Goal: Communication & Community: Answer question/provide support

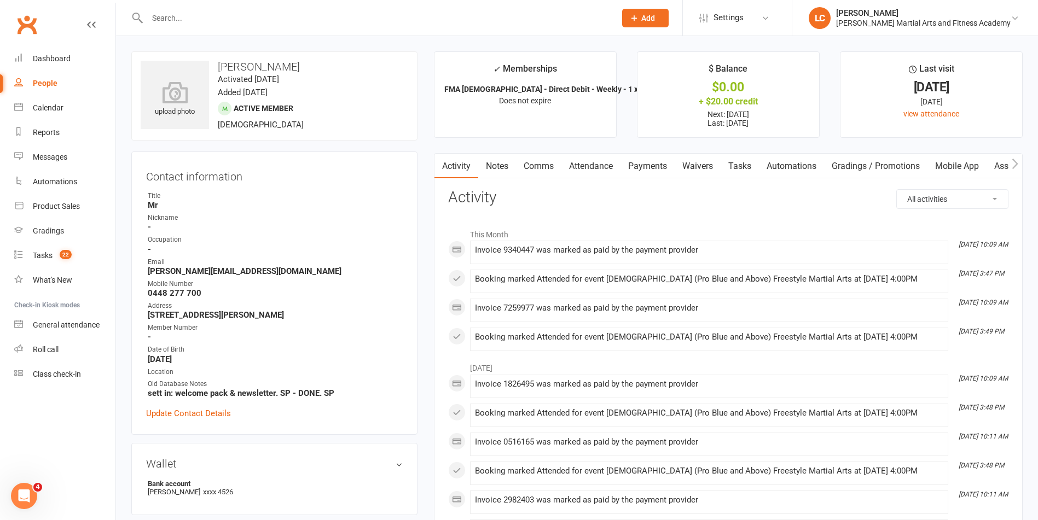
click at [231, 5] on div at bounding box center [369, 18] width 476 height 36
click at [231, 18] on input "text" at bounding box center [376, 17] width 464 height 15
paste input "[PERSON_NAME] <[EMAIL_ADDRESS][DOMAIN_NAME]>"
drag, startPoint x: 197, startPoint y: 16, endPoint x: 127, endPoint y: 29, distance: 71.2
click at [88, 3] on header "[PERSON_NAME] <[EMAIL_ADDRESS][DOMAIN_NAME]> Loading... Prospect Member Non-att…" at bounding box center [519, 3] width 1038 height 0
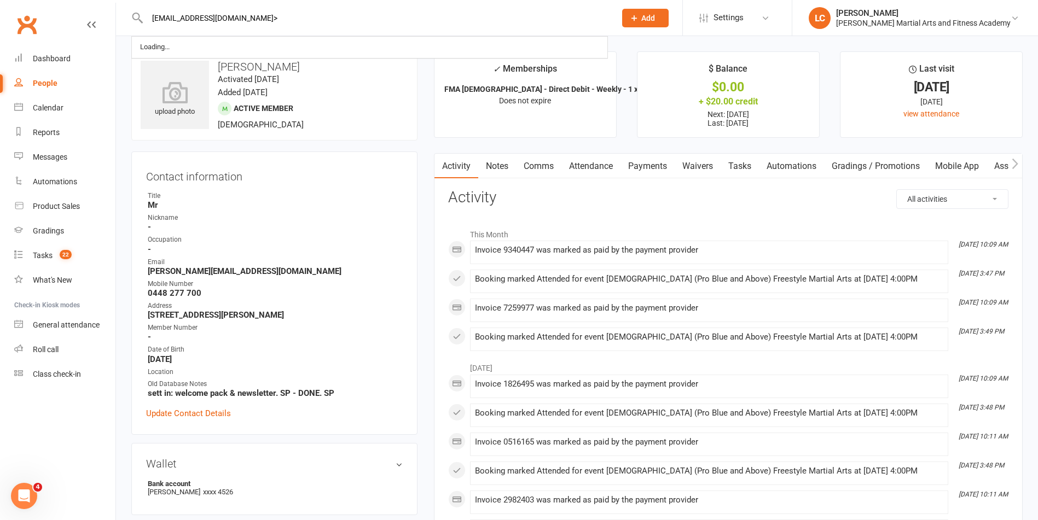
click at [267, 14] on input "[EMAIL_ADDRESS][DOMAIN_NAME]>" at bounding box center [376, 17] width 464 height 15
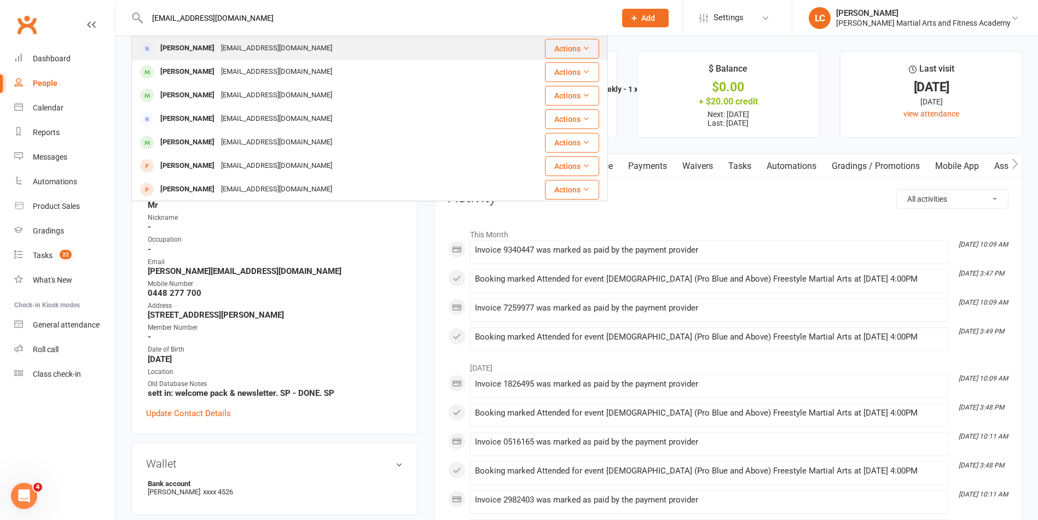
type input "[EMAIL_ADDRESS][DOMAIN_NAME]"
click at [261, 53] on div "[EMAIL_ADDRESS][DOMAIN_NAME]" at bounding box center [277, 48] width 118 height 16
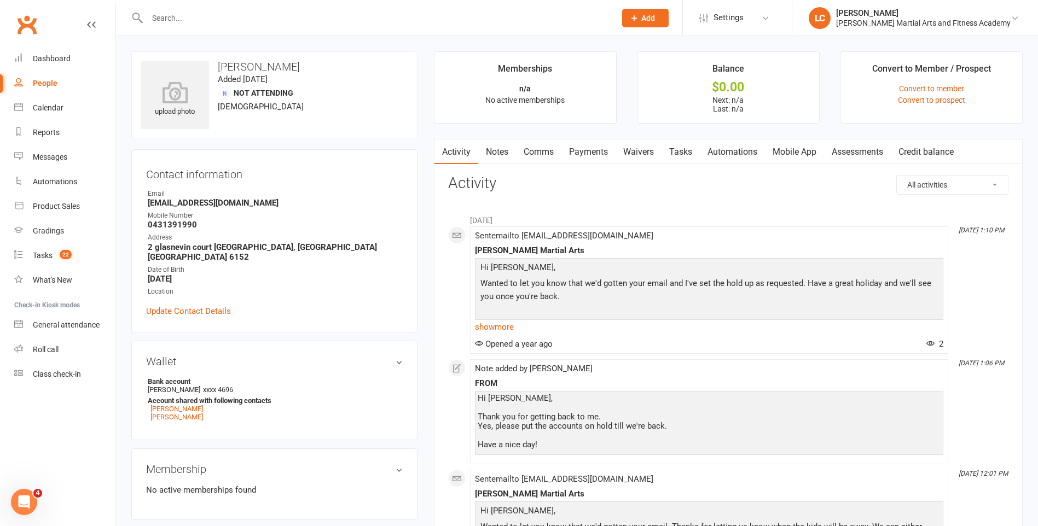
click at [232, 12] on input "text" at bounding box center [376, 17] width 464 height 15
paste input "[PERSON_NAME] <[EMAIL_ADDRESS][DOMAIN_NAME]>"
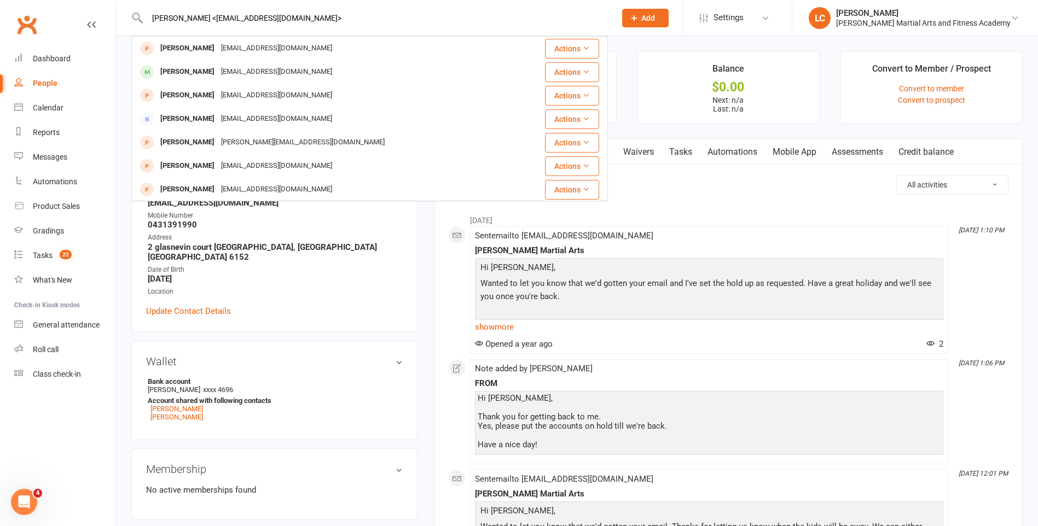
drag, startPoint x: 187, startPoint y: 18, endPoint x: 37, endPoint y: 18, distance: 150.4
click at [37, 3] on header "[PERSON_NAME] <[EMAIL_ADDRESS][DOMAIN_NAME]> [PERSON_NAME] [PERSON_NAME][EMAIL_…" at bounding box center [519, 3] width 1038 height 0
click at [269, 18] on input "[EMAIL_ADDRESS][DOMAIN_NAME]>" at bounding box center [376, 17] width 464 height 15
drag, startPoint x: 276, startPoint y: 15, endPoint x: 73, endPoint y: 27, distance: 203.3
click at [73, 3] on header "[EMAIL_ADDRESS][DOMAIN_NAME] [PERSON_NAME] [PERSON_NAME][EMAIL_ADDRESS][DOMAIN_…" at bounding box center [519, 3] width 1038 height 0
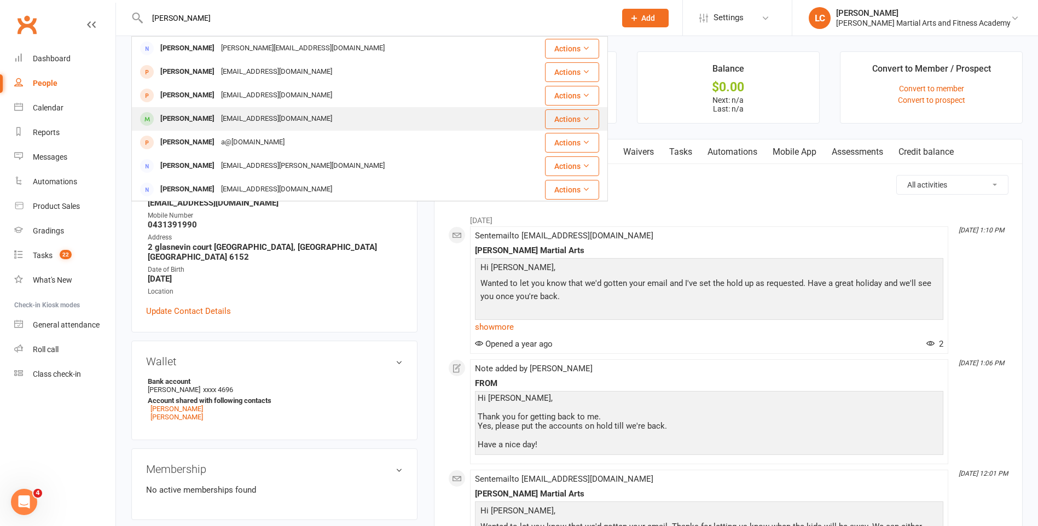
type input "[PERSON_NAME]"
click at [218, 121] on div "[EMAIL_ADDRESS][DOMAIN_NAME]" at bounding box center [277, 119] width 118 height 16
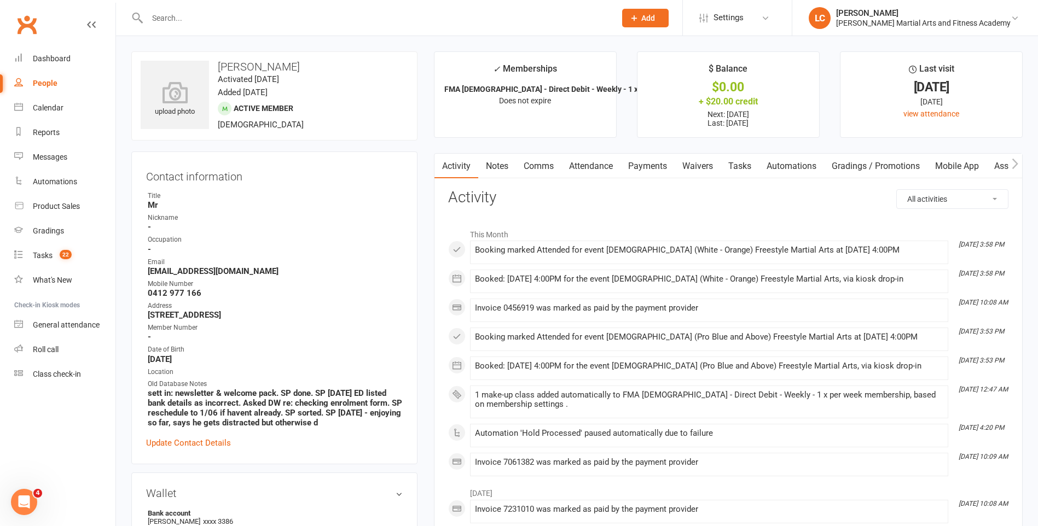
click at [492, 164] on link "Notes" at bounding box center [497, 166] width 38 height 25
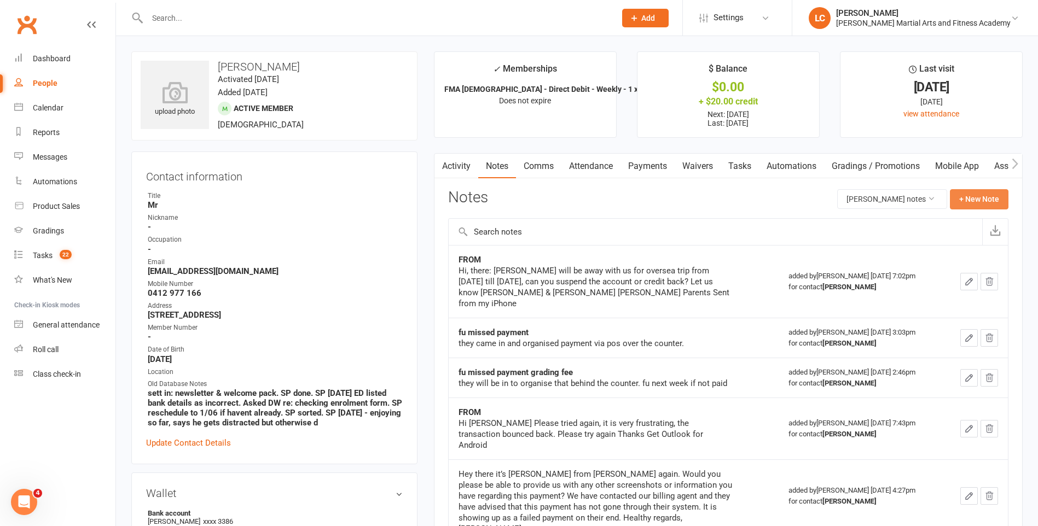
click at [991, 198] on button "+ New Note" at bounding box center [978, 199] width 59 height 20
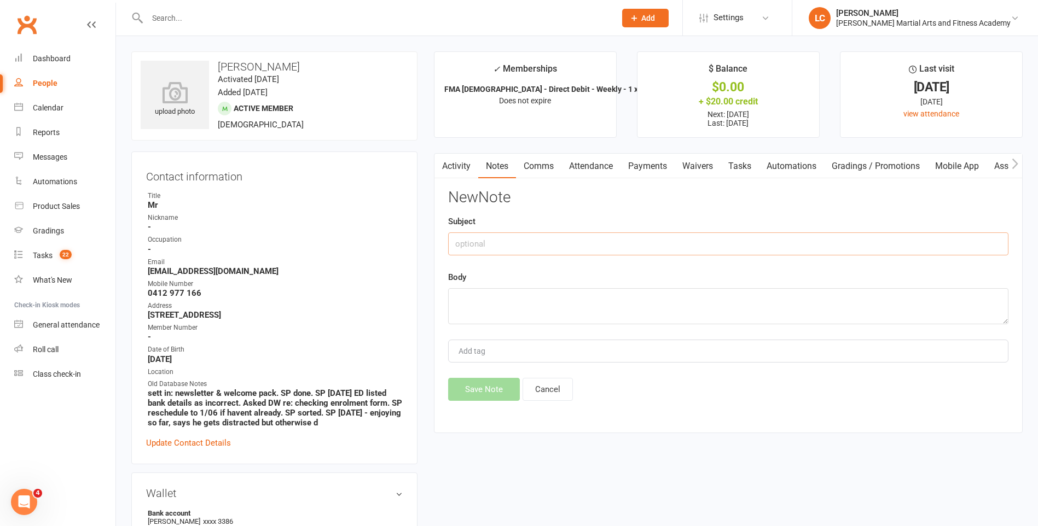
click at [563, 244] on input "text" at bounding box center [728, 243] width 560 height 23
type input "FROM"
click at [496, 312] on textarea at bounding box center [728, 306] width 560 height 36
paste textarea "Hi This is [PERSON_NAME] Dad, [PERSON_NAME] will be on holiday from next week t…"
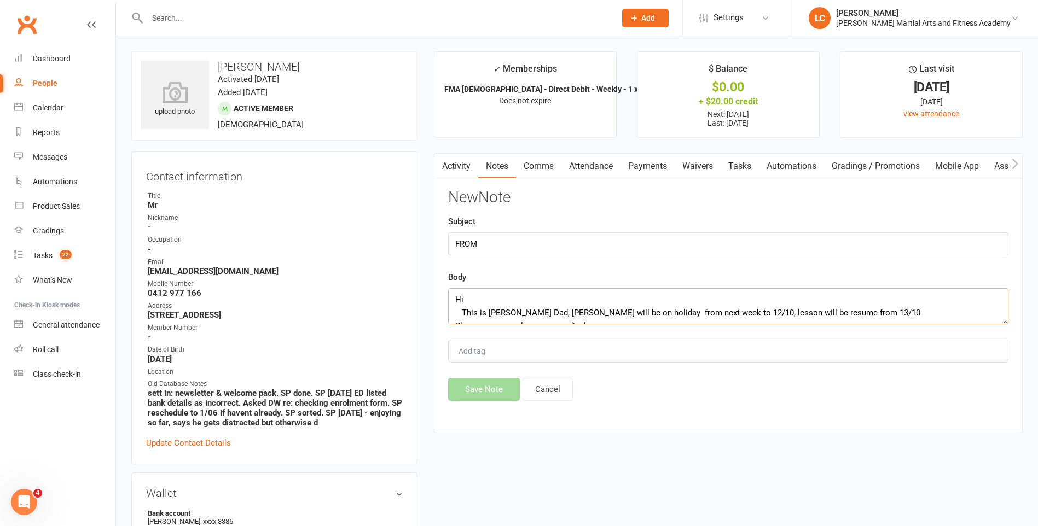
scroll to position [112, 0]
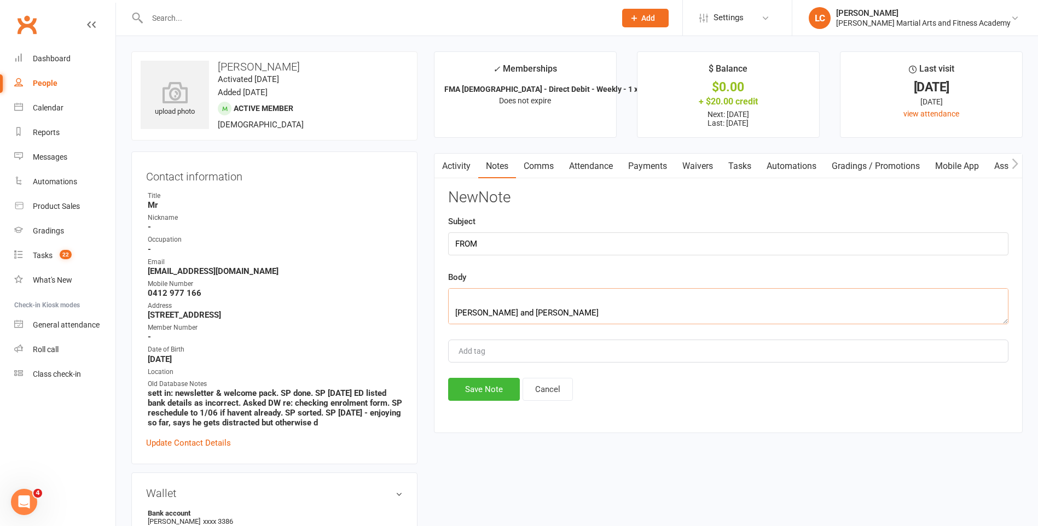
type textarea "Hi This is [PERSON_NAME] Dad, [PERSON_NAME] will be on holiday from next week t…"
click at [485, 381] on div "New Note Subject FROM Body Hi This is [PERSON_NAME] Dad, [PERSON_NAME] will be …" at bounding box center [728, 295] width 560 height 212
drag, startPoint x: 483, startPoint y: 381, endPoint x: 483, endPoint y: 391, distance: 9.9
click at [484, 387] on button "Save Note" at bounding box center [484, 389] width 72 height 23
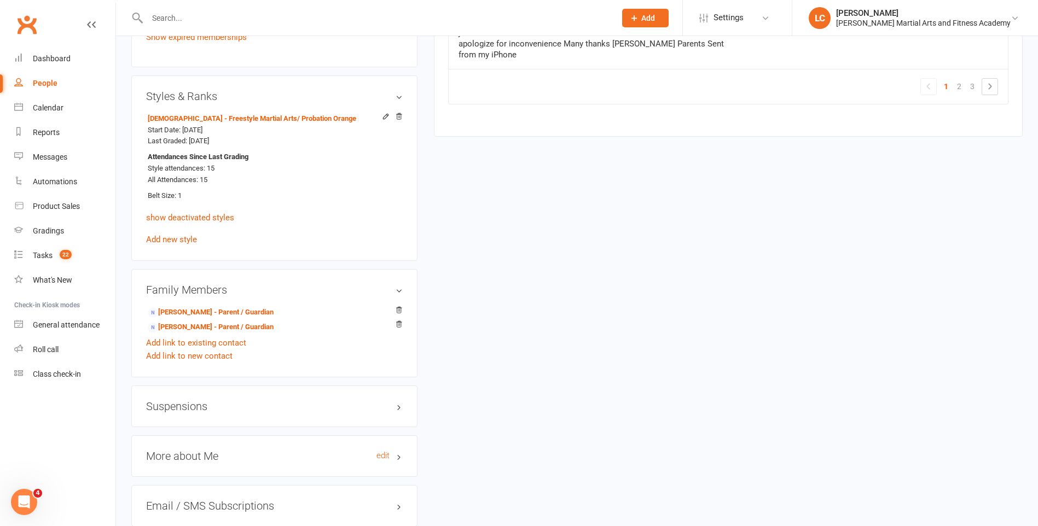
scroll to position [820, 0]
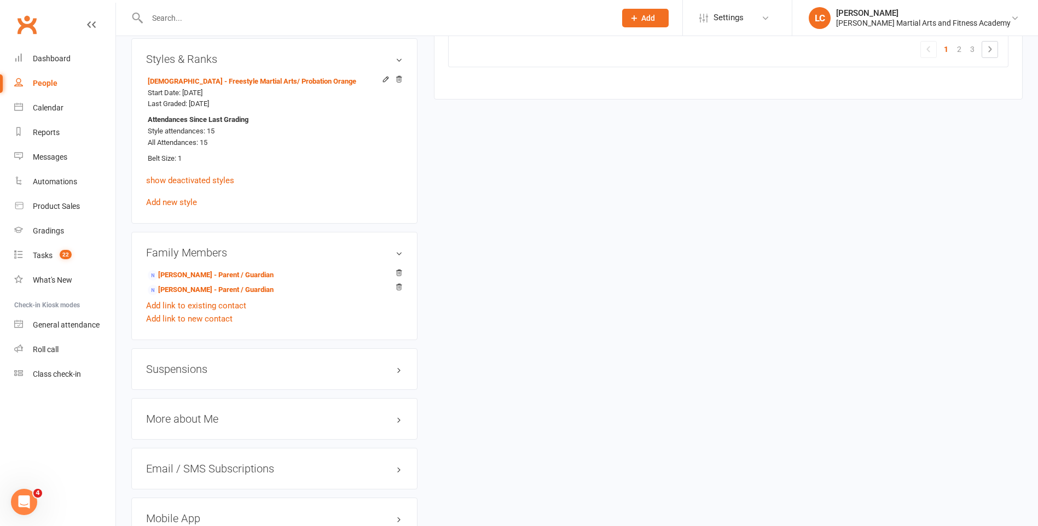
click at [204, 372] on h3 "Suspensions" at bounding box center [274, 369] width 257 height 12
drag, startPoint x: 211, startPoint y: 405, endPoint x: 210, endPoint y: 411, distance: 6.0
click at [211, 405] on div "Show previous suspensions Add new suspension" at bounding box center [274, 400] width 257 height 35
click at [210, 411] on link "Add new suspension" at bounding box center [183, 412] width 75 height 10
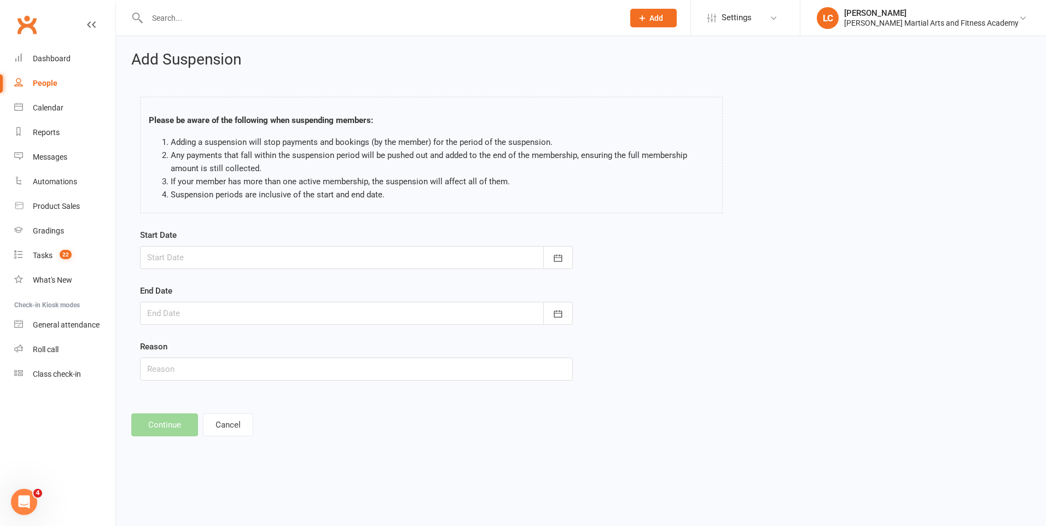
click at [320, 261] on div at bounding box center [356, 257] width 433 height 23
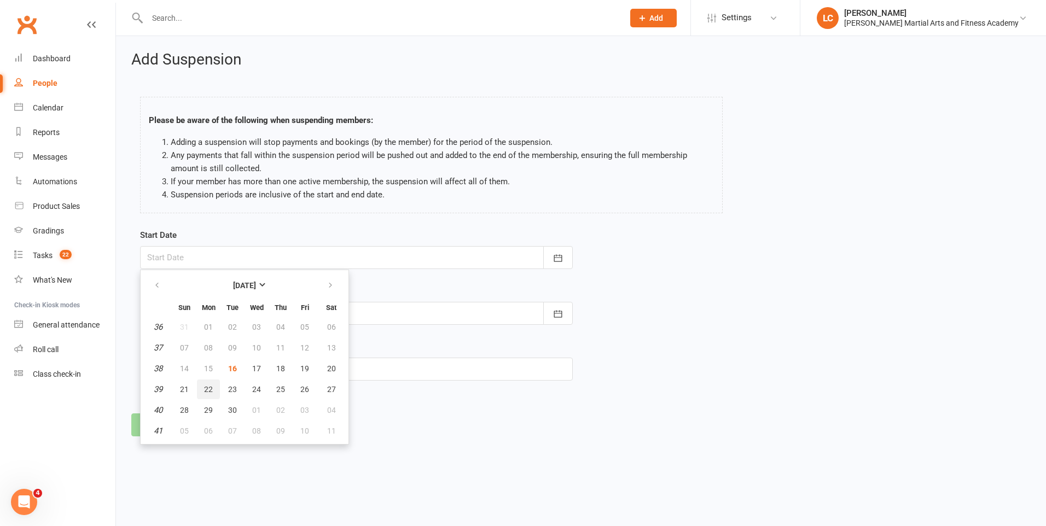
click at [206, 388] on span "22" at bounding box center [208, 389] width 9 height 9
type input "[DATE]"
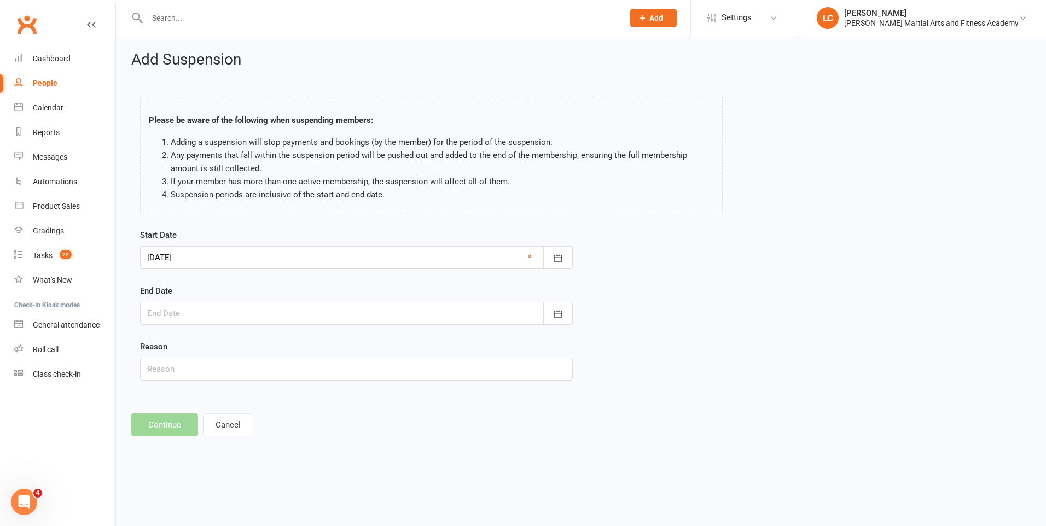
click at [288, 300] on div "End Date [DATE] Sun Mon Tue Wed Thu Fri Sat 36 31 01 02 03 04 05 06 37 07 08 09…" at bounding box center [356, 304] width 433 height 40
click at [277, 330] on form "Start Date [DATE] [DATE] Sun Mon Tue Wed Thu Fri Sat 36 31 01 02 03 04 05 06 37…" at bounding box center [356, 305] width 433 height 152
click at [274, 320] on div at bounding box center [356, 313] width 433 height 23
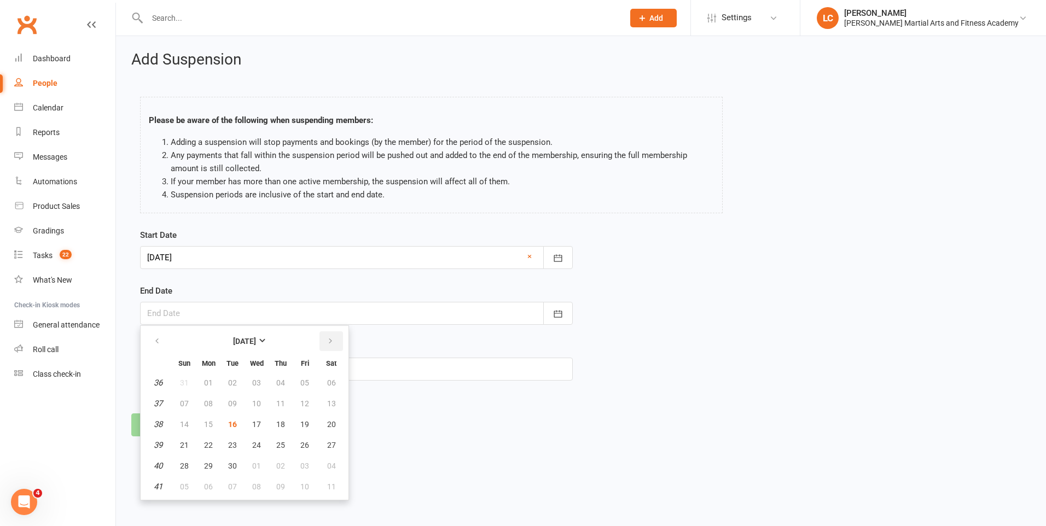
click at [335, 340] on button "button" at bounding box center [331, 341] width 24 height 20
click at [188, 425] on span "12" at bounding box center [184, 424] width 9 height 9
type input "[DATE]"
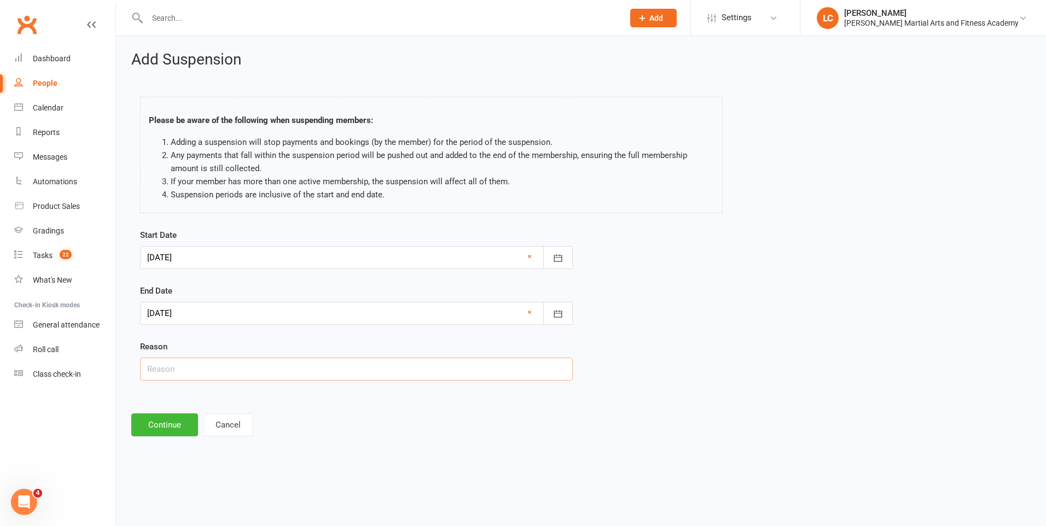
click at [185, 369] on input "text" at bounding box center [356, 369] width 433 height 23
type input "AWAY - Holiday"
click at [372, 434] on footer "Continue Cancel" at bounding box center [580, 424] width 899 height 23
click at [164, 439] on div "Add Suspension Please be aware of the following when suspending members: Adding…" at bounding box center [581, 244] width 930 height 416
click at [176, 429] on button "Continue" at bounding box center [164, 424] width 67 height 23
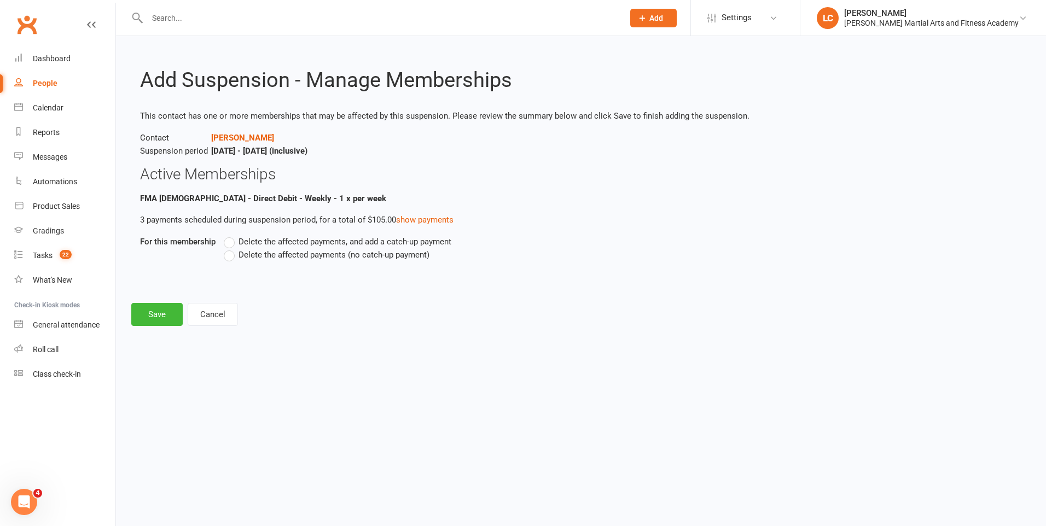
click at [234, 240] on label "Delete the affected payments, and add a catch-up payment" at bounding box center [338, 241] width 228 height 13
click at [231, 235] on input "Delete the affected payments, and add a catch-up payment" at bounding box center [227, 235] width 7 height 0
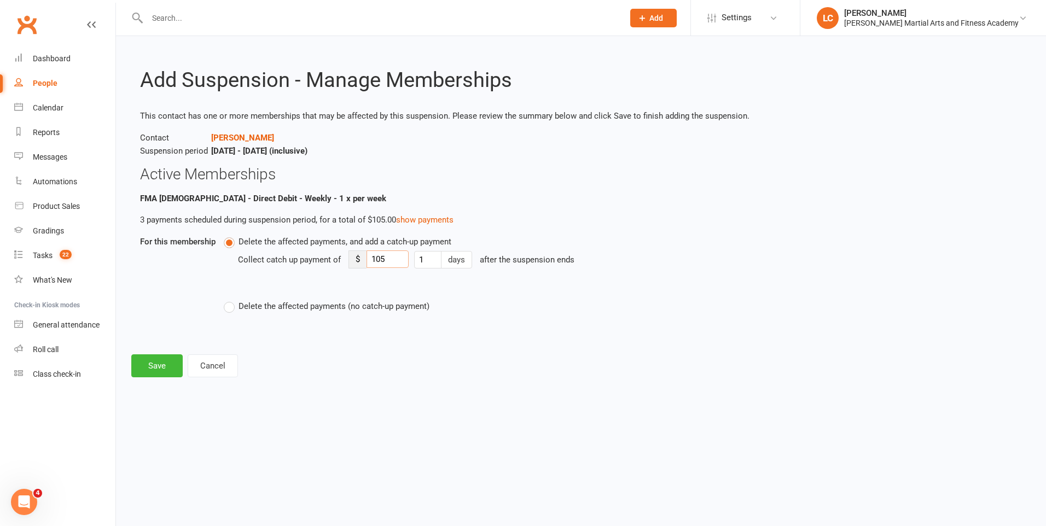
drag, startPoint x: 397, startPoint y: 261, endPoint x: 359, endPoint y: 265, distance: 38.5
click at [359, 265] on div "$ 105" at bounding box center [378, 259] width 60 height 18
type input "8"
click at [167, 362] on button "Save" at bounding box center [156, 365] width 51 height 23
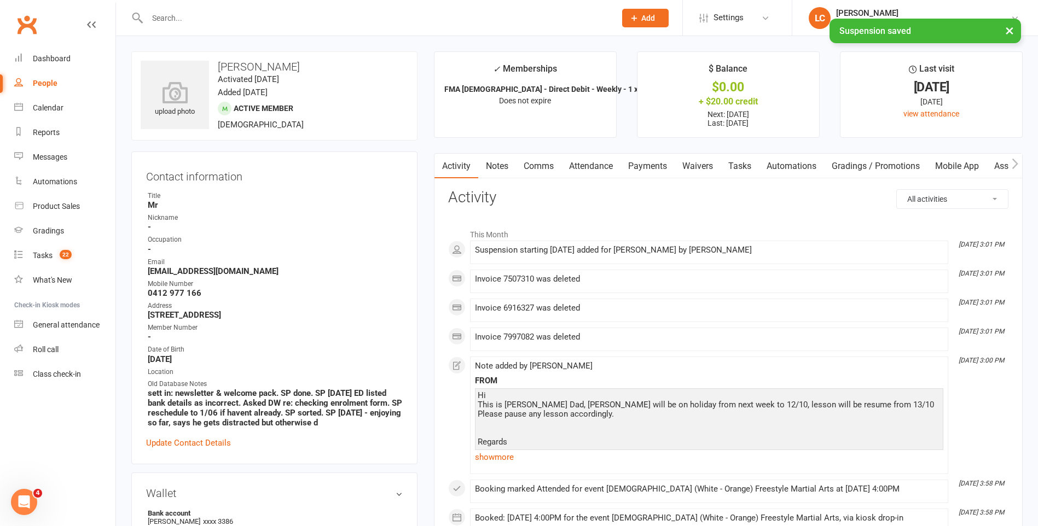
click at [554, 170] on link "Comms" at bounding box center [538, 166] width 45 height 25
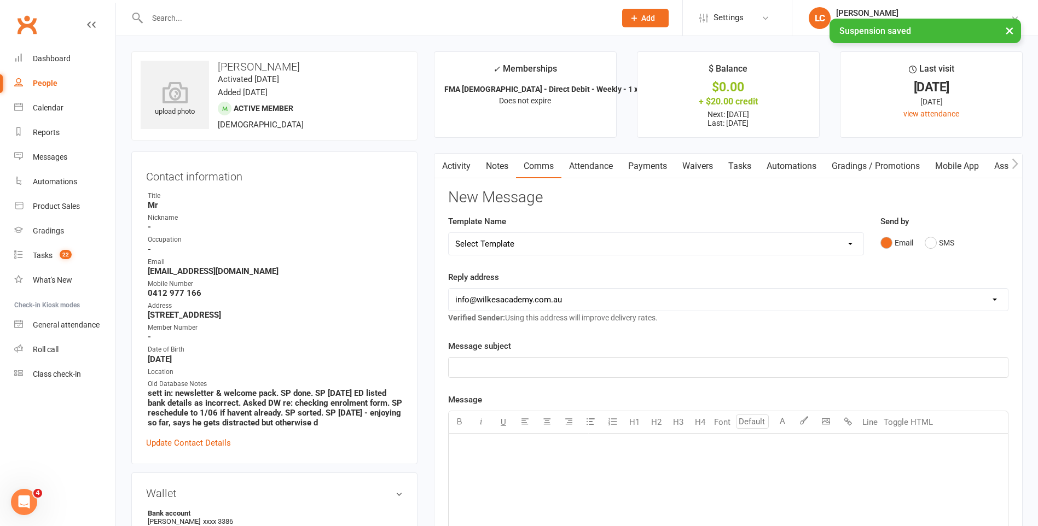
click at [581, 241] on select "Select Template [Email] Birthday Party Enquiry [Email] [DEMOGRAPHIC_DATA] Gradi…" at bounding box center [655, 244] width 415 height 22
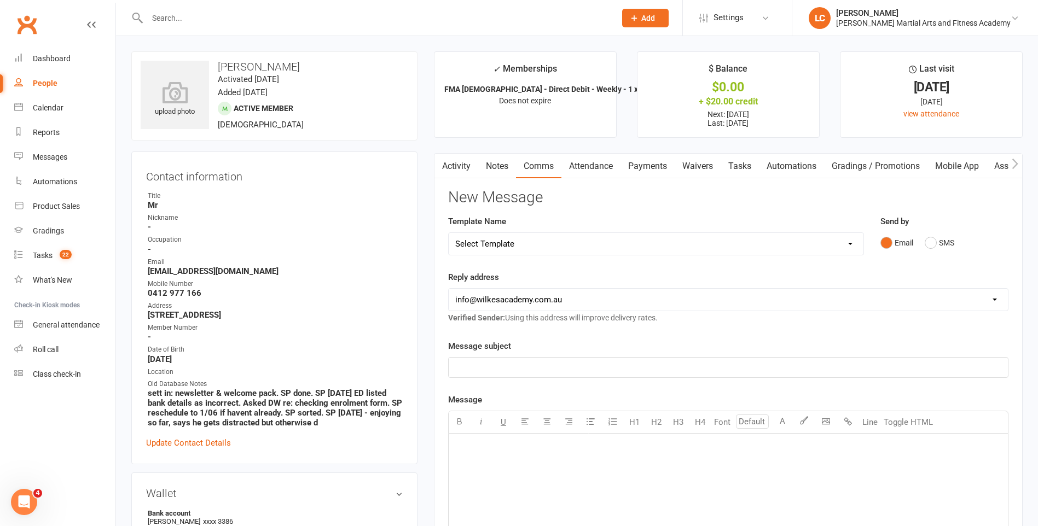
select select "40"
click at [448, 233] on select "Select Template [Email] Birthday Party Enquiry [Email] [DEMOGRAPHIC_DATA] Gradi…" at bounding box center [655, 244] width 415 height 22
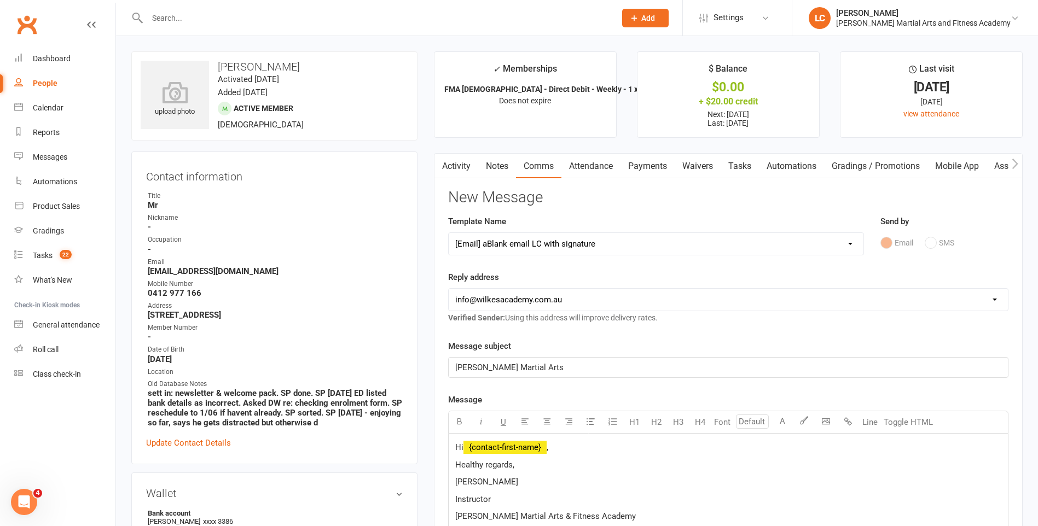
click at [561, 444] on p "Hi ﻿ {contact-first-name} ," at bounding box center [728, 447] width 546 height 13
click at [496, 166] on link "Notes" at bounding box center [497, 166] width 38 height 25
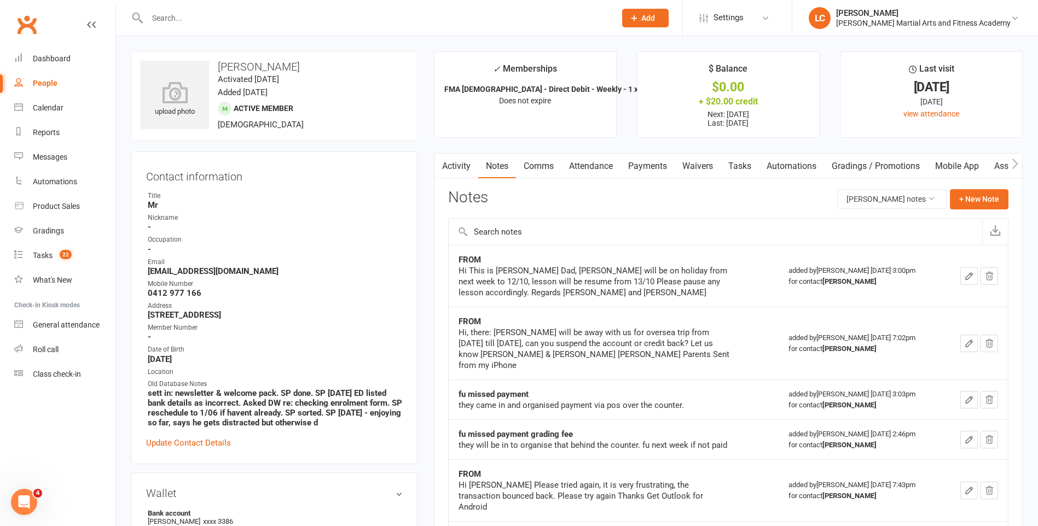
click at [976, 204] on button "+ New Note" at bounding box center [978, 199] width 59 height 20
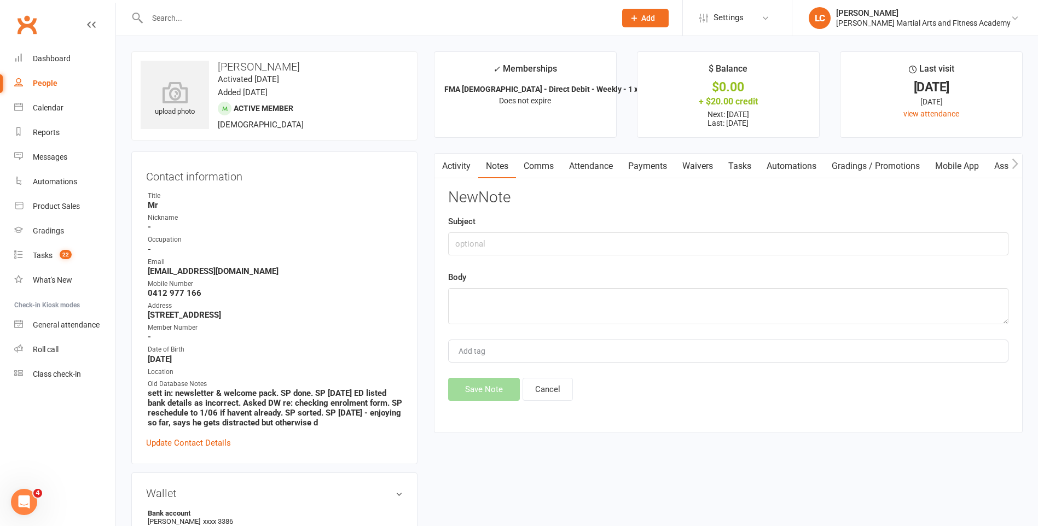
click at [551, 264] on div "New Note Subject Body Add tag Save Note Cancel" at bounding box center [728, 295] width 560 height 212
click at [548, 241] on input "text" at bounding box center [728, 243] width 560 height 23
type input "TO"
click at [584, 295] on textarea at bounding box center [728, 306] width 560 height 36
paste textarea "Hi [PERSON_NAME], Thanks for letting us know, I’ve placed the account on hold b…"
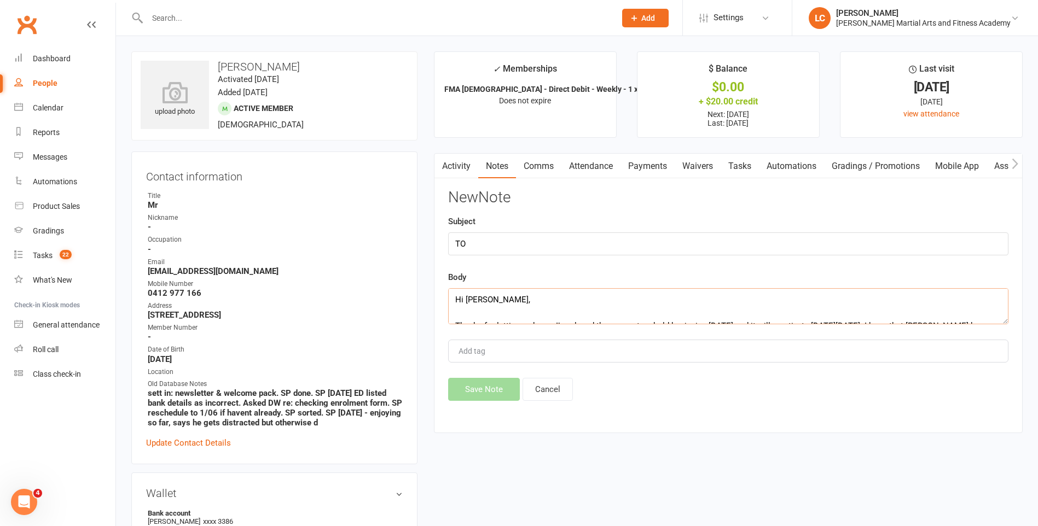
scroll to position [257, 0]
type textarea "Hi [PERSON_NAME], Thanks for letting us know, I’ve placed the account on hold b…"
click at [490, 388] on button "Save Note" at bounding box center [484, 389] width 72 height 23
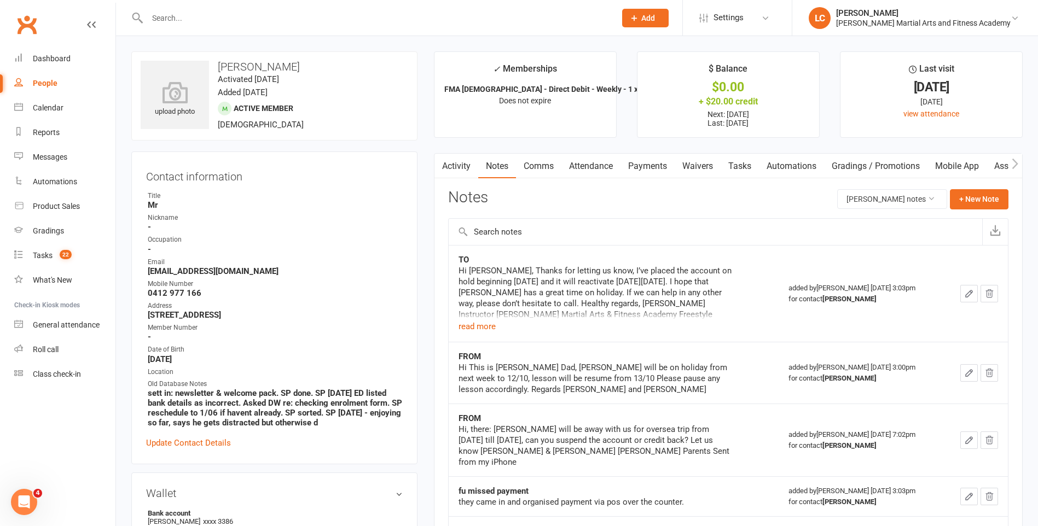
click at [195, 16] on input "text" at bounding box center [376, 17] width 464 height 15
paste input "[PERSON_NAME] <[EMAIL_ADDRESS][DOMAIN_NAME]>"
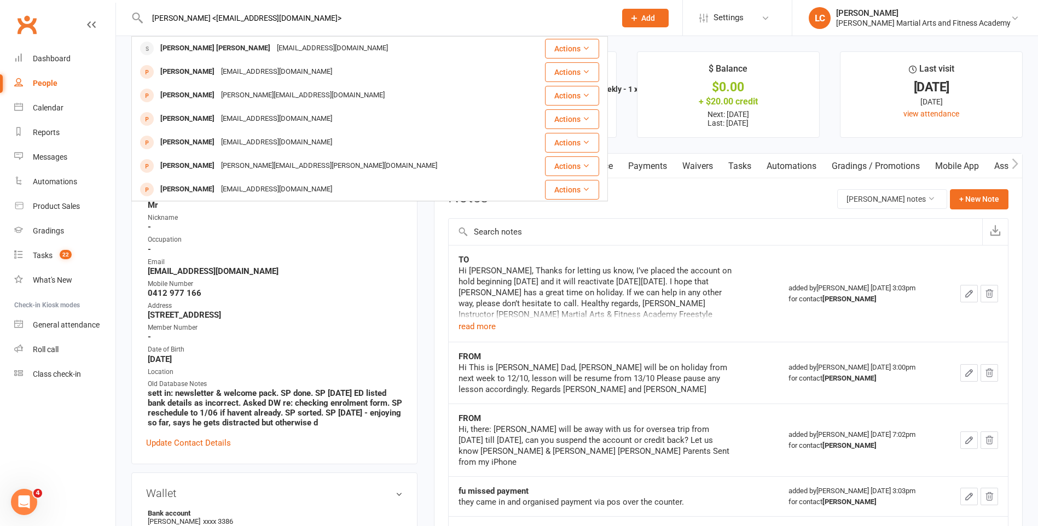
drag, startPoint x: 211, startPoint y: 15, endPoint x: 91, endPoint y: 16, distance: 119.8
click at [89, 3] on header "[PERSON_NAME] <[EMAIL_ADDRESS][DOMAIN_NAME]> [PERSON_NAME] [PERSON_NAME] [EMAIL…" at bounding box center [519, 3] width 1038 height 0
click at [326, 6] on div "[EMAIL_ADDRESS][DOMAIN_NAME]> [PERSON_NAME] [PERSON_NAME] [EMAIL_ADDRESS][DOMAI…" at bounding box center [369, 18] width 476 height 36
click at [327, 13] on input "[EMAIL_ADDRESS][DOMAIN_NAME]>" at bounding box center [376, 17] width 464 height 15
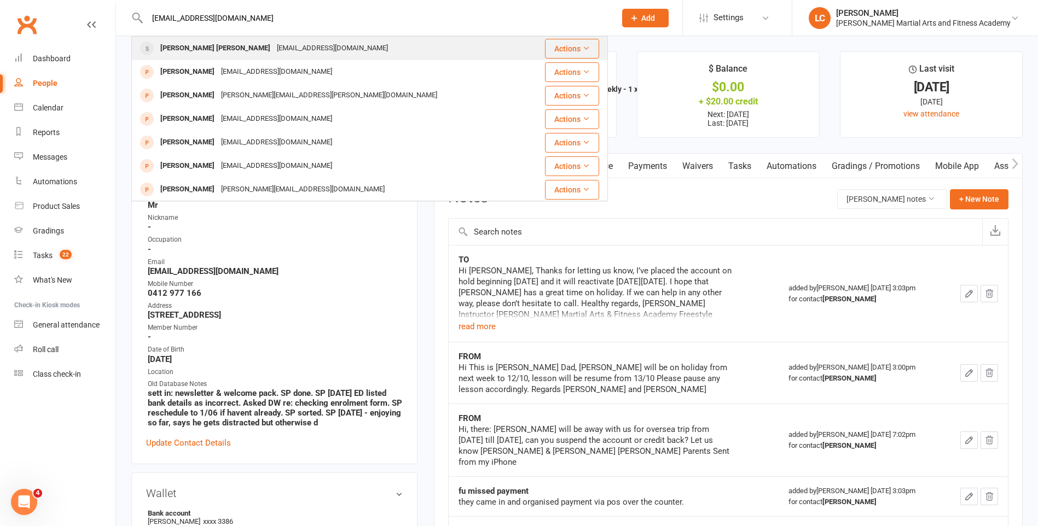
type input "[EMAIL_ADDRESS][DOMAIN_NAME]"
click at [273, 41] on div "[EMAIL_ADDRESS][DOMAIN_NAME]" at bounding box center [332, 48] width 118 height 16
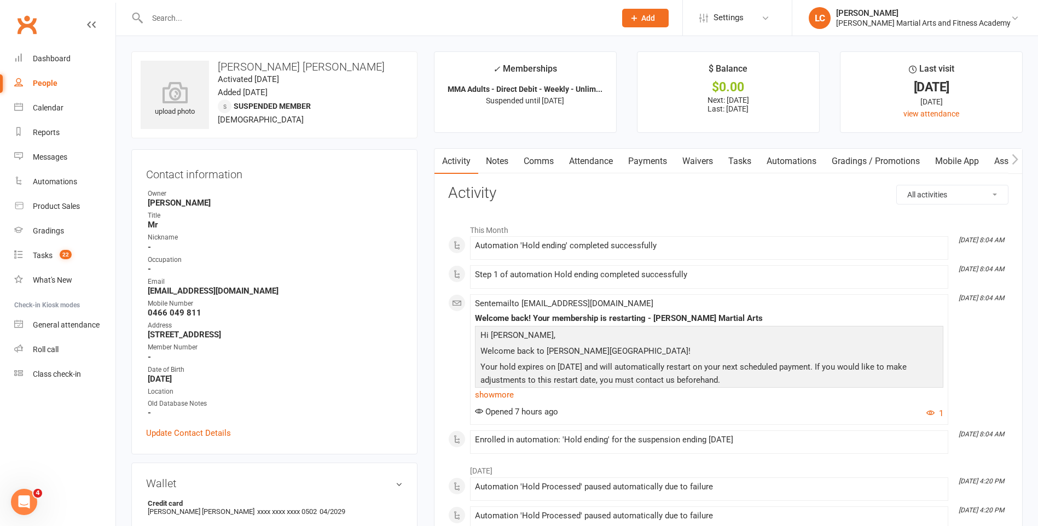
click at [504, 162] on link "Notes" at bounding box center [497, 161] width 38 height 25
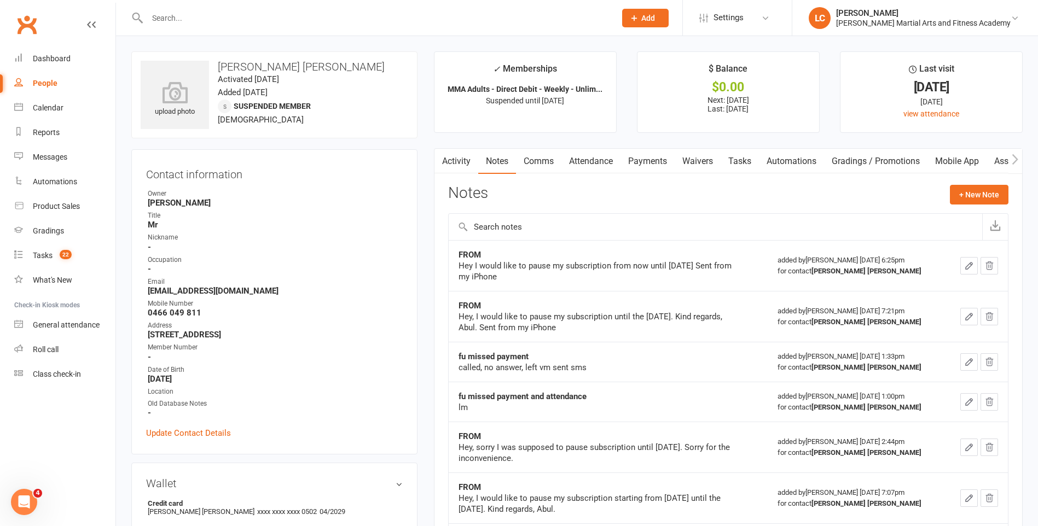
click at [955, 180] on div "Activity Notes Comms Attendance Payments Waivers Tasks Automations Gradings / P…" at bounding box center [728, 449] width 589 height 603
click at [959, 186] on button "+ New Note" at bounding box center [978, 195] width 59 height 20
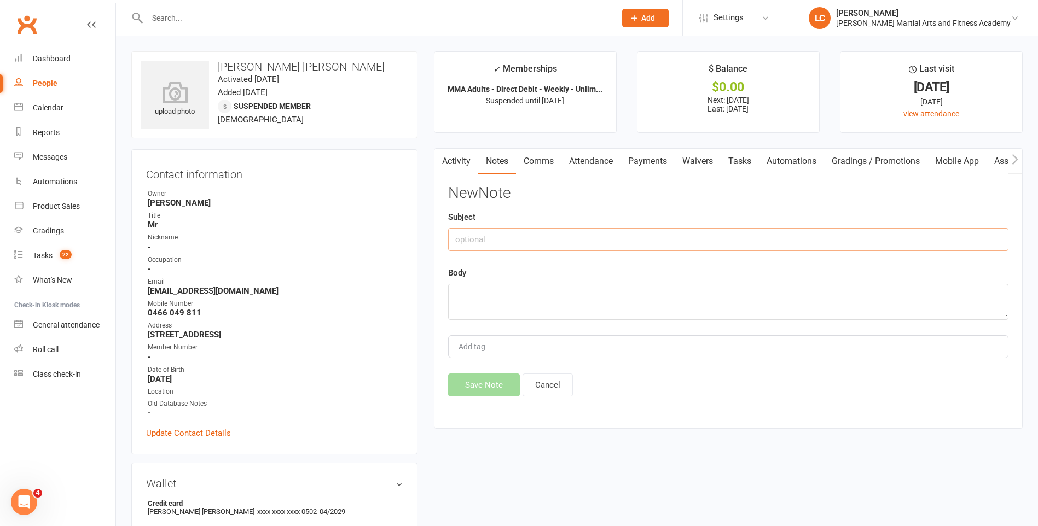
click at [598, 241] on input "text" at bounding box center [728, 239] width 560 height 23
type input "FROM"
click at [554, 300] on textarea at bounding box center [728, 302] width 560 height 36
paste textarea "Hi, I like to pause my subscription from now until [DATE]."
type textarea "Hi, I like to pause my subscription from now until [DATE]."
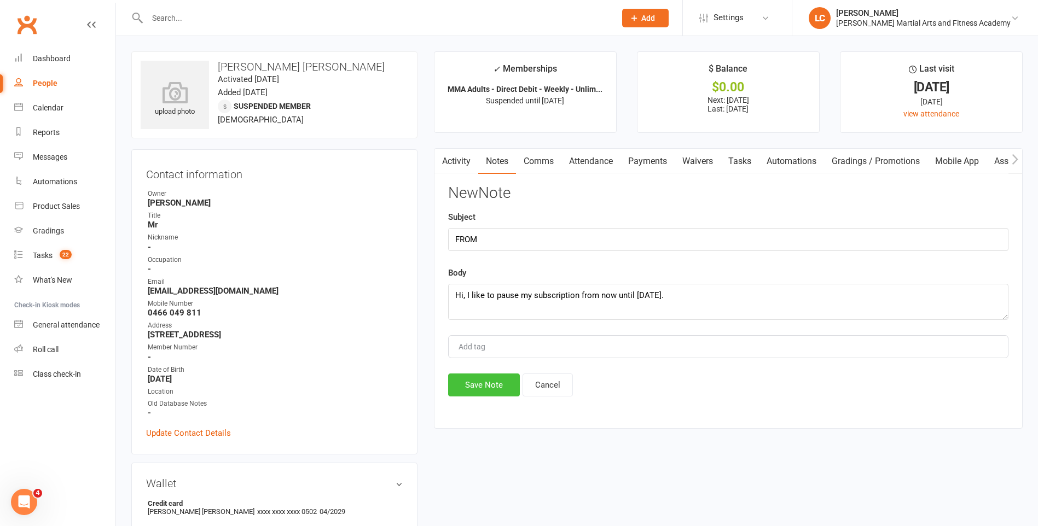
click at [476, 384] on button "Save Note" at bounding box center [484, 385] width 72 height 23
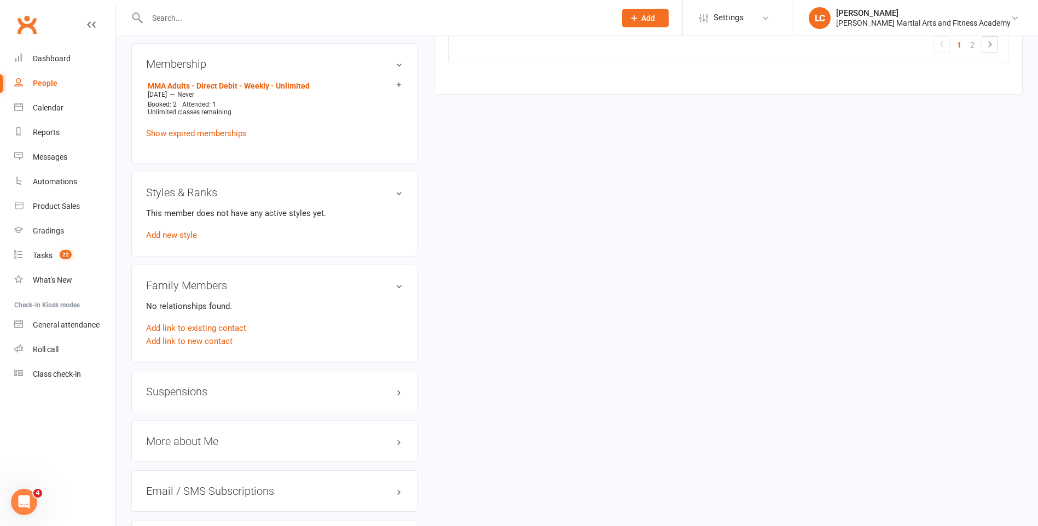
scroll to position [820, 0]
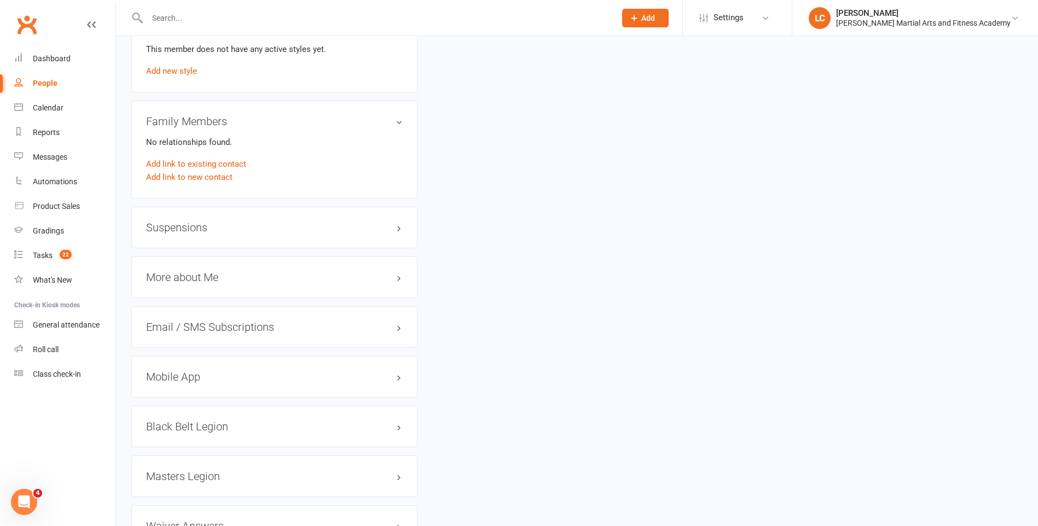
click at [190, 234] on div "Suspensions" at bounding box center [274, 228] width 286 height 42
click at [187, 223] on h3 "Suspensions" at bounding box center [274, 228] width 257 height 12
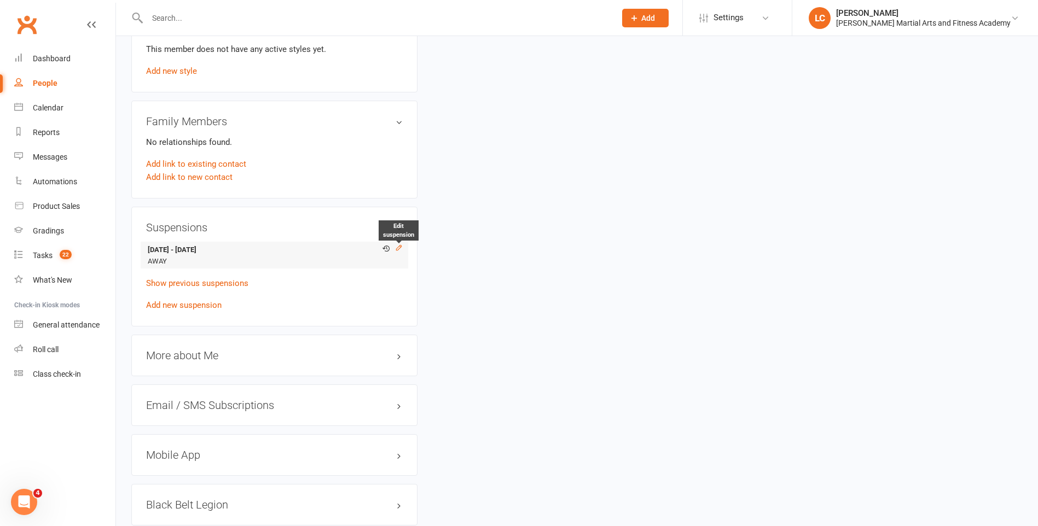
click at [396, 246] on icon at bounding box center [399, 248] width 8 height 8
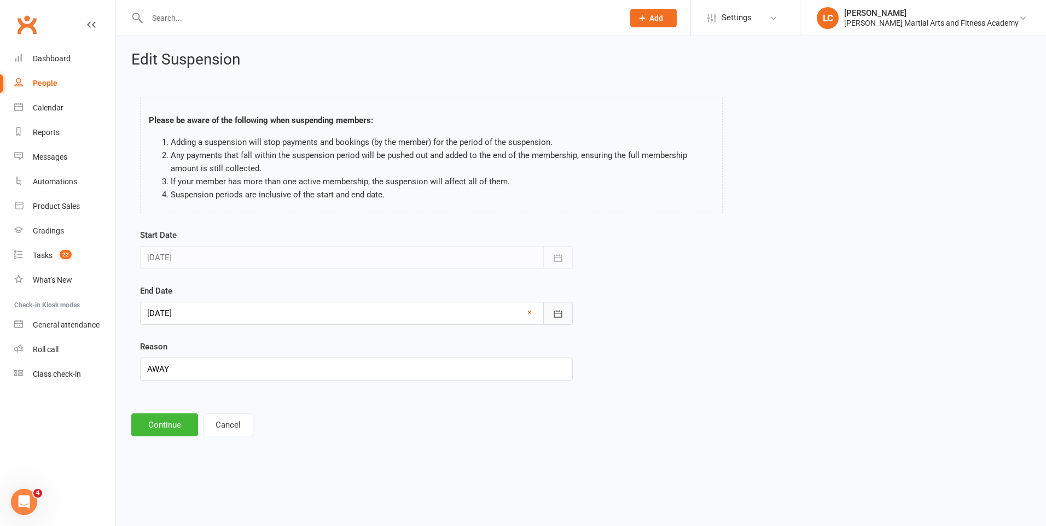
drag, startPoint x: 572, startPoint y: 302, endPoint x: 567, endPoint y: 308, distance: 7.4
click at [571, 303] on button "button" at bounding box center [558, 313] width 30 height 23
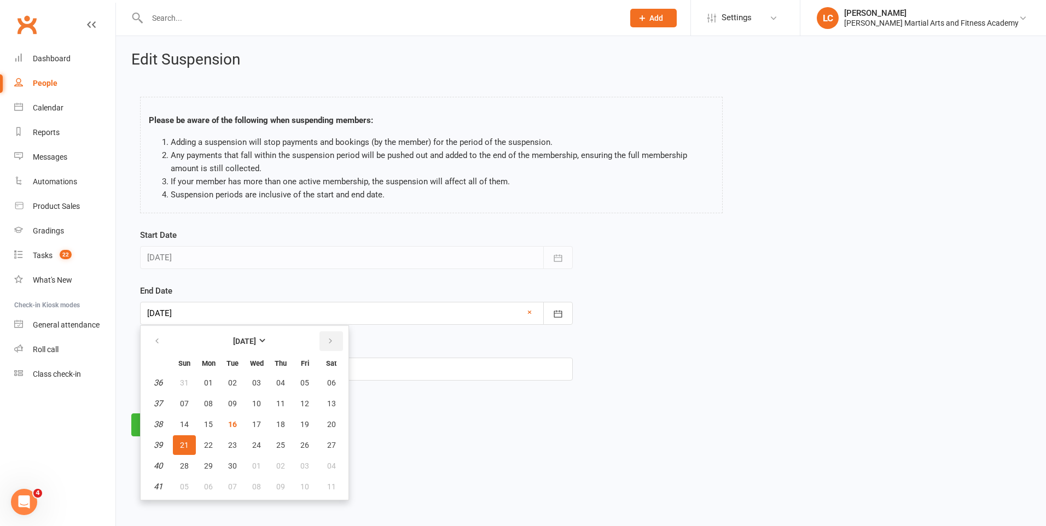
click at [333, 338] on icon "button" at bounding box center [331, 341] width 8 height 9
click at [181, 447] on span "16" at bounding box center [184, 445] width 9 height 9
type input "[DATE]"
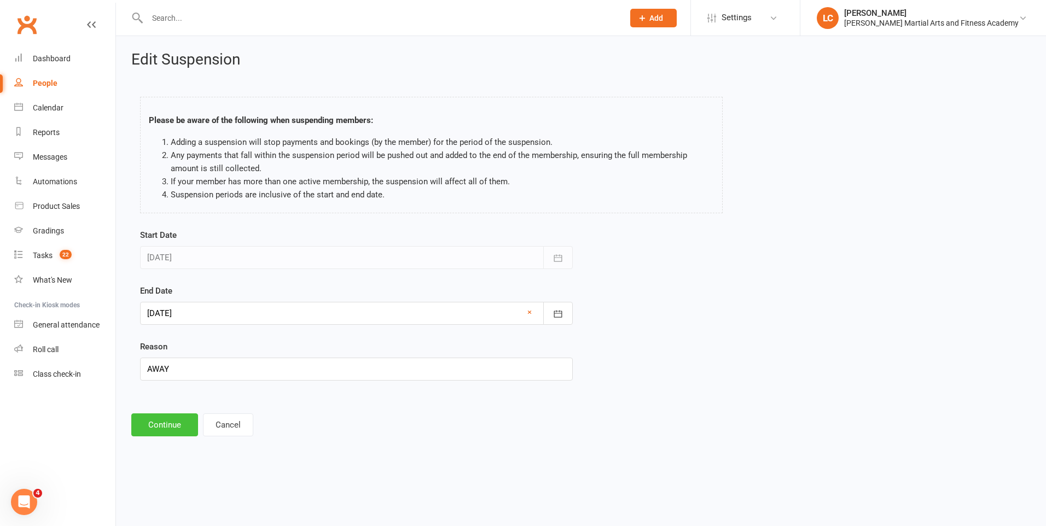
drag, startPoint x: 169, startPoint y: 421, endPoint x: 174, endPoint y: 433, distance: 13.2
click at [169, 429] on button "Continue" at bounding box center [164, 424] width 67 height 23
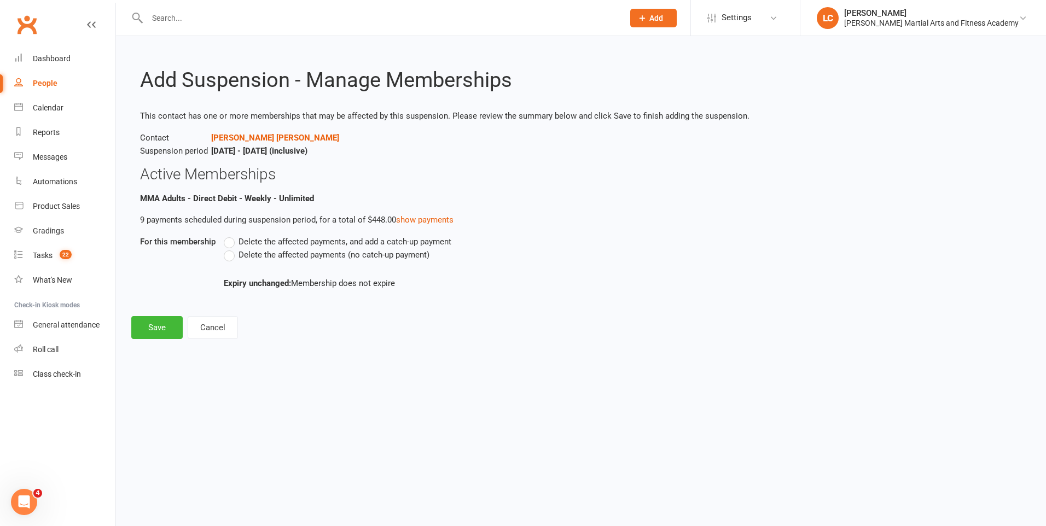
click at [237, 246] on label "Delete the affected payments, and add a catch-up payment" at bounding box center [338, 241] width 228 height 13
click at [231, 235] on input "Delete the affected payments, and add a catch-up payment" at bounding box center [227, 235] width 7 height 0
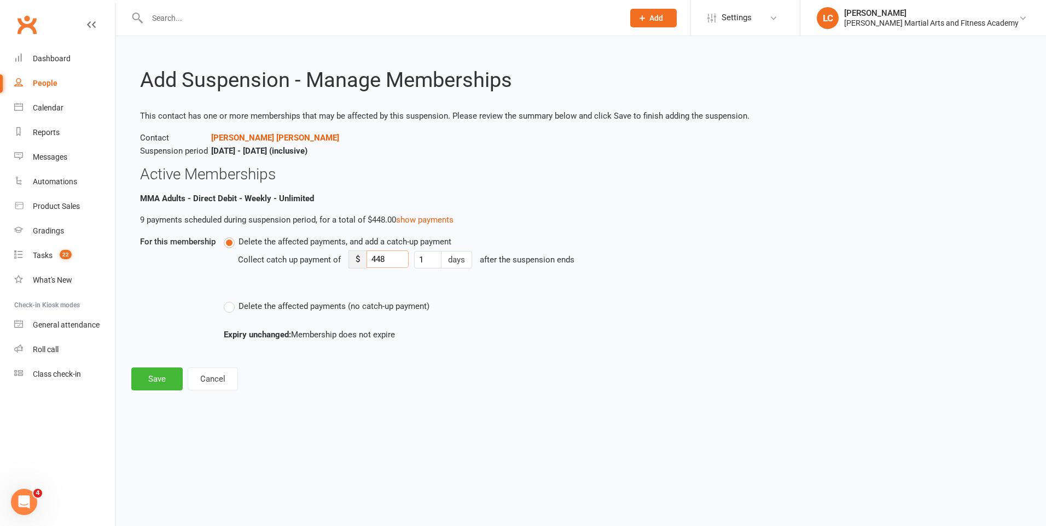
drag, startPoint x: 384, startPoint y: 260, endPoint x: 355, endPoint y: 259, distance: 29.0
click at [354, 259] on div "$ 448" at bounding box center [378, 259] width 60 height 18
type input "8"
click at [158, 386] on button "Save" at bounding box center [156, 379] width 51 height 23
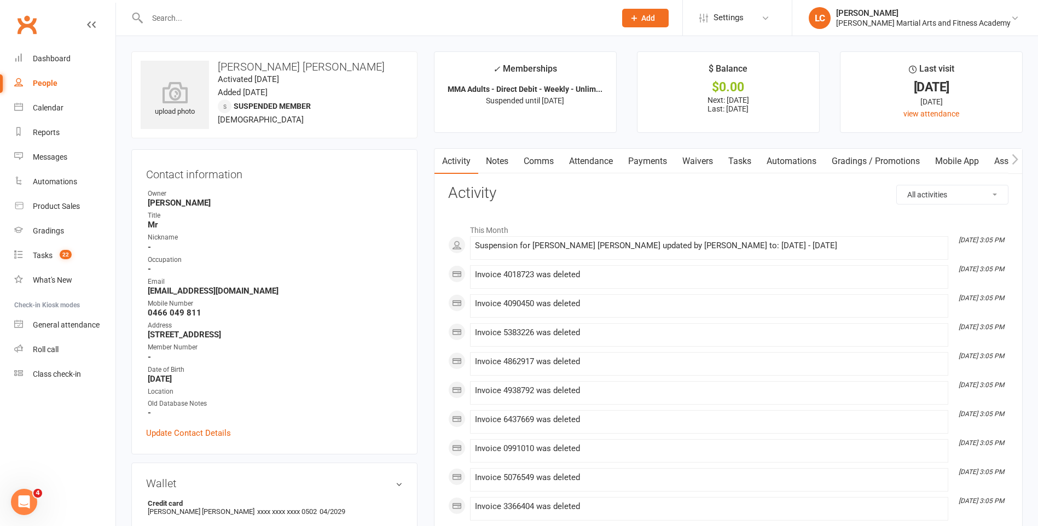
click at [556, 161] on link "Comms" at bounding box center [538, 161] width 45 height 25
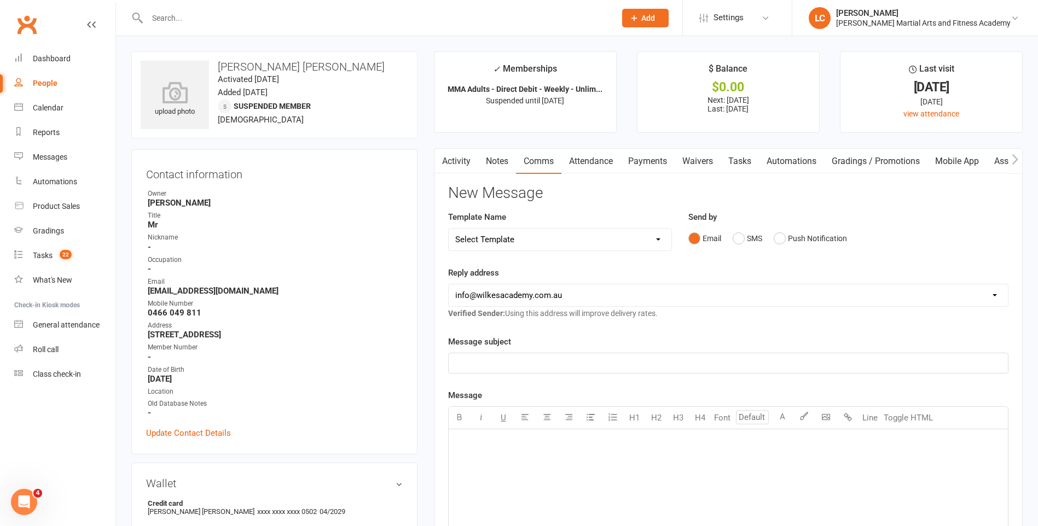
click at [532, 240] on select "Select Template [Email] Birthday Party Enquiry [Email] [DEMOGRAPHIC_DATA] Gradi…" at bounding box center [559, 240] width 223 height 22
select select "40"
click at [448, 229] on select "Select Template [Email] Birthday Party Enquiry [Email] [DEMOGRAPHIC_DATA] Gradi…" at bounding box center [559, 240] width 223 height 22
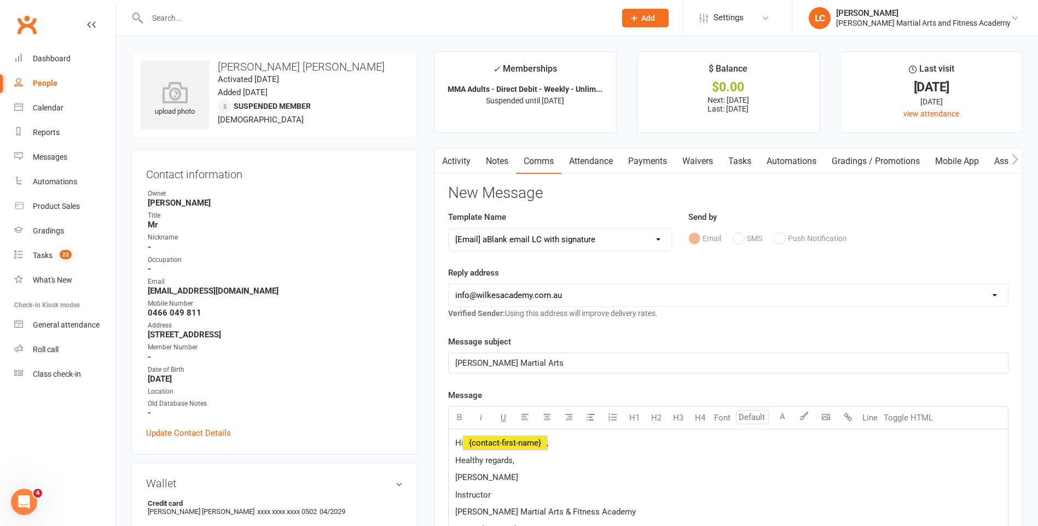
click at [529, 446] on span "﻿ {contact-first-name}" at bounding box center [504, 443] width 83 height 10
click at [483, 445] on span "Hi Abas," at bounding box center [470, 443] width 31 height 10
drag, startPoint x: 513, startPoint y: 442, endPoint x: 518, endPoint y: 450, distance: 9.1
click at [514, 442] on p "Hi Abass," at bounding box center [728, 442] width 546 height 13
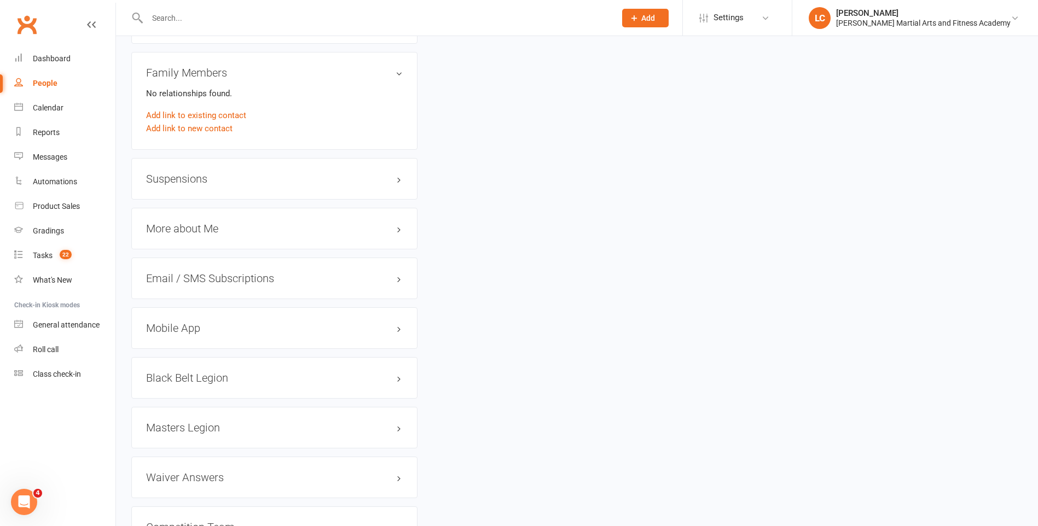
scroll to position [875, 0]
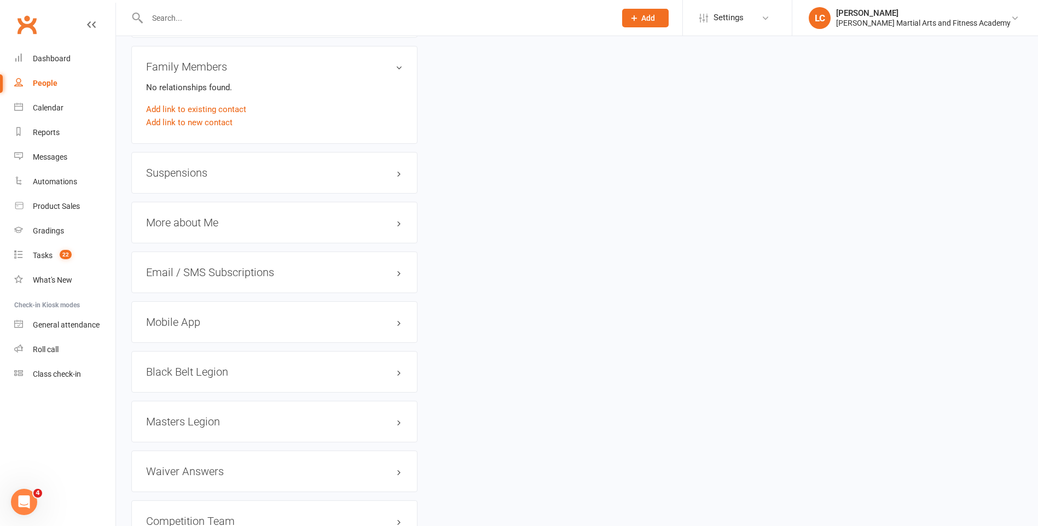
click at [226, 172] on h3 "Suspensions" at bounding box center [274, 173] width 257 height 12
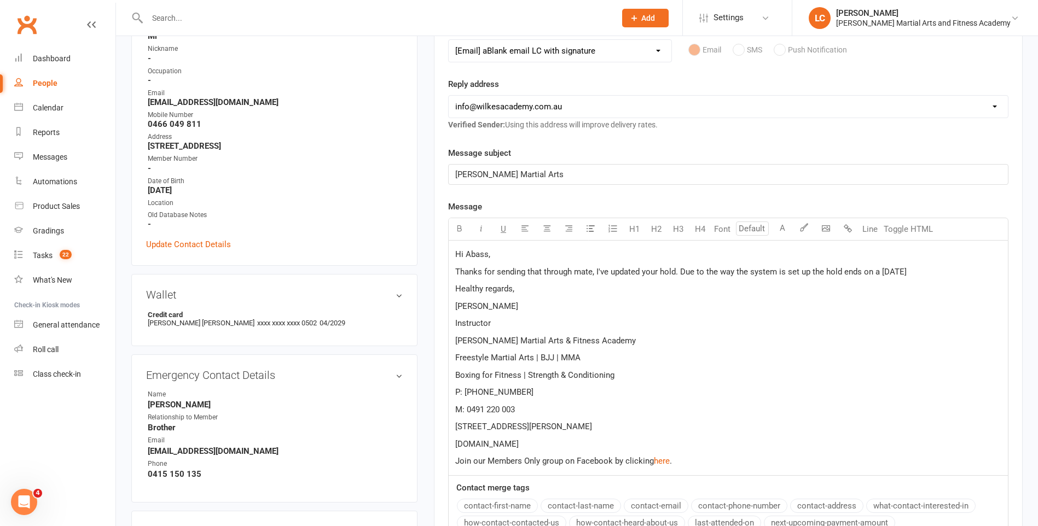
scroll to position [55, 0]
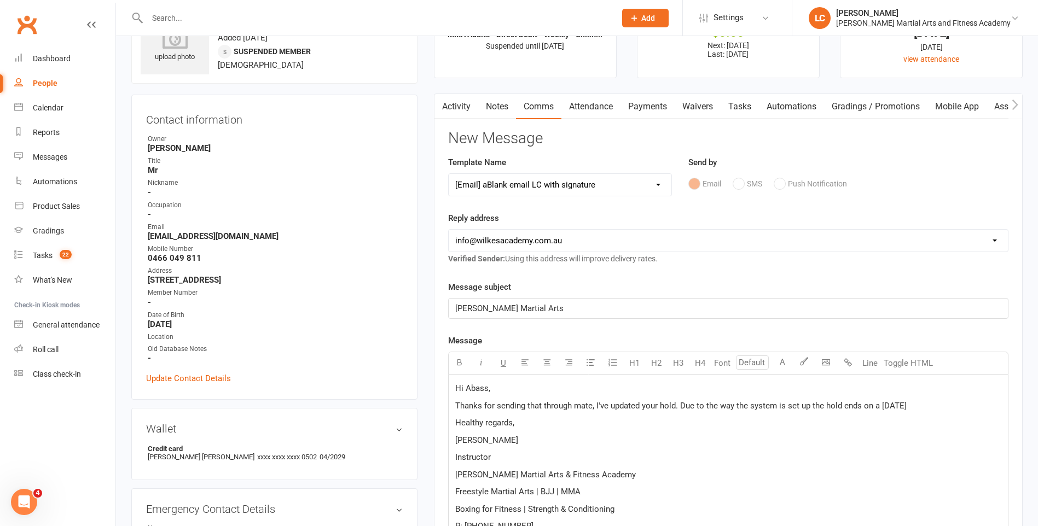
drag, startPoint x: 752, startPoint y: 425, endPoint x: 772, endPoint y: 417, distance: 21.1
click at [755, 425] on p "Healthy regards," at bounding box center [728, 422] width 546 height 13
click at [912, 403] on p "Thanks for sending that through mate, I've updated your hold. Due to the way th…" at bounding box center [728, 405] width 546 height 13
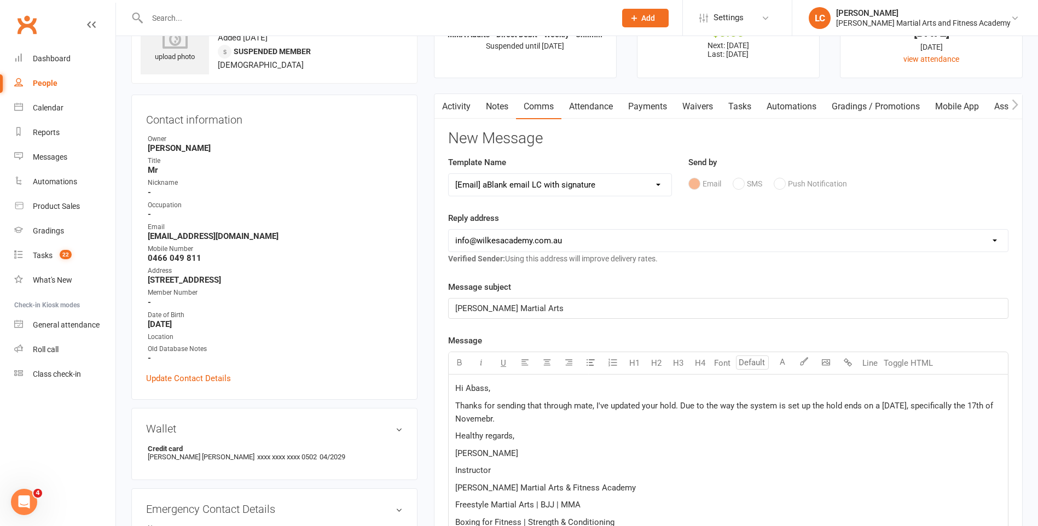
click at [495, 418] on span "Thanks for sending that through mate, I've updated your hold. Due to the way th…" at bounding box center [725, 412] width 540 height 23
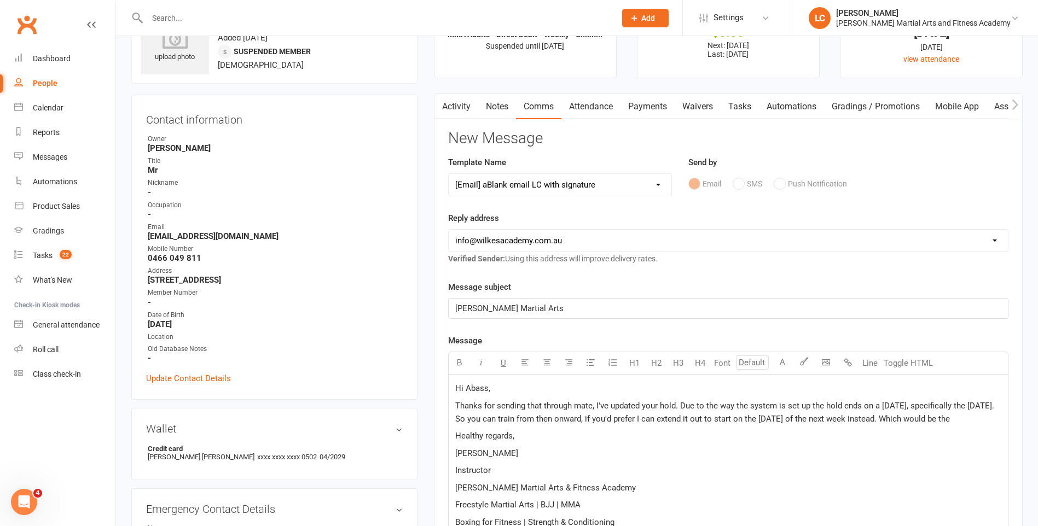
click at [768, 455] on p "[PERSON_NAME]" at bounding box center [728, 453] width 546 height 13
click at [995, 423] on span "Thanks for sending that through mate, I've updated your hold. Due to the way th…" at bounding box center [725, 412] width 541 height 23
drag, startPoint x: 509, startPoint y: 422, endPoint x: 500, endPoint y: 422, distance: 8.2
drag, startPoint x: 633, startPoint y: 419, endPoint x: 620, endPoint y: 426, distance: 14.2
click at [621, 424] on span "Thanks for sending that through mate, I've updated your hold. Due to the way th…" at bounding box center [725, 412] width 541 height 23
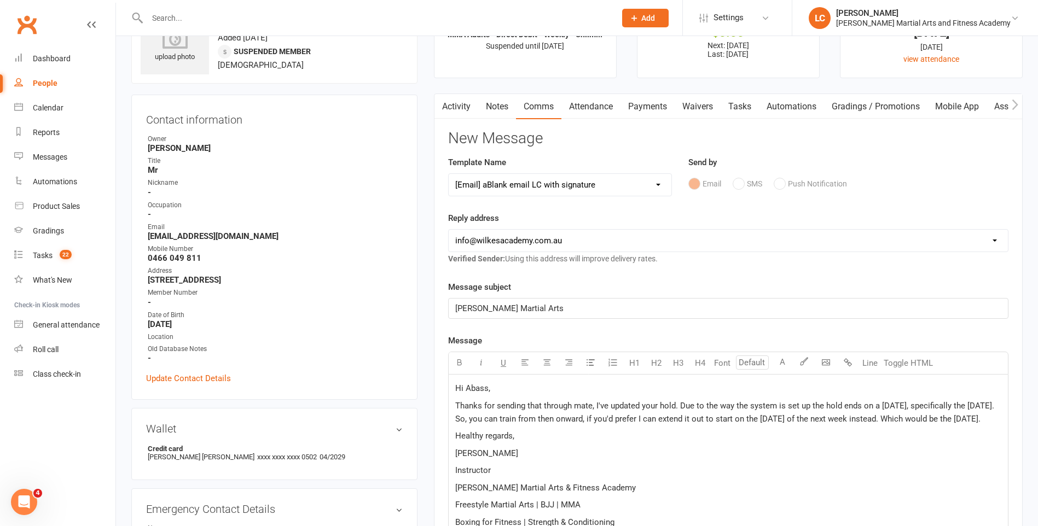
click at [539, 421] on span "Thanks for sending that through mate, I've updated your hold. Due to the way th…" at bounding box center [725, 412] width 541 height 23
click at [538, 426] on p "Thanks for sending that through mate, I've updated your hold. Due to the way th…" at bounding box center [728, 412] width 546 height 26
click at [524, 425] on p "Thanks for sending that through mate, I've updated your hold. Due to the way th…" at bounding box center [728, 412] width 546 height 26
drag, startPoint x: 524, startPoint y: 430, endPoint x: 572, endPoint y: 456, distance: 54.6
click at [524, 424] on span "Thanks for sending that through mate, I've updated your hold. Due to the way th…" at bounding box center [725, 412] width 541 height 23
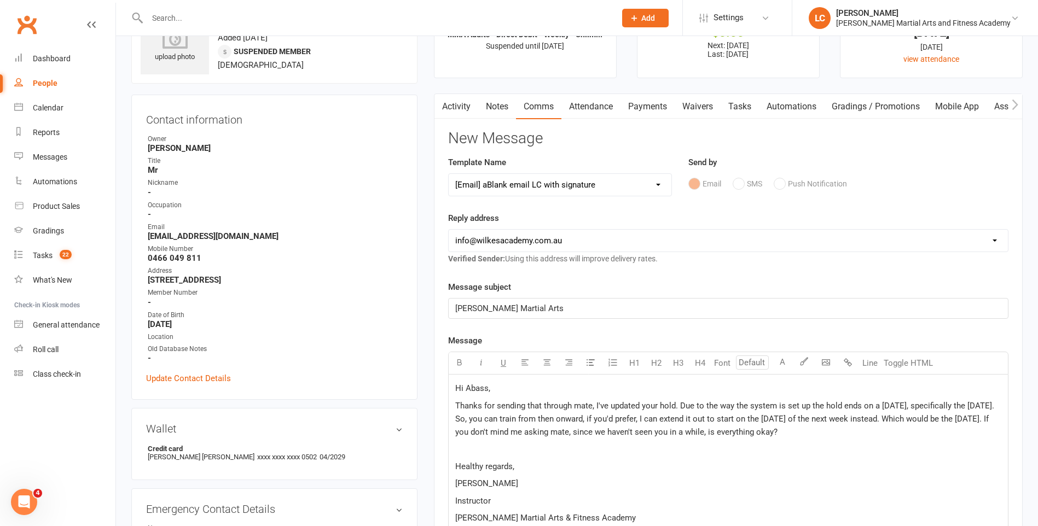
drag, startPoint x: 848, startPoint y: 430, endPoint x: 857, endPoint y: 430, distance: 9.3
click at [849, 430] on span "Thanks for sending that through mate, I've updated your hold. Due to the way th…" at bounding box center [725, 419] width 541 height 36
click at [863, 430] on p "Thanks for sending that through mate, I've updated your hold. Due to the way th…" at bounding box center [728, 418] width 546 height 39
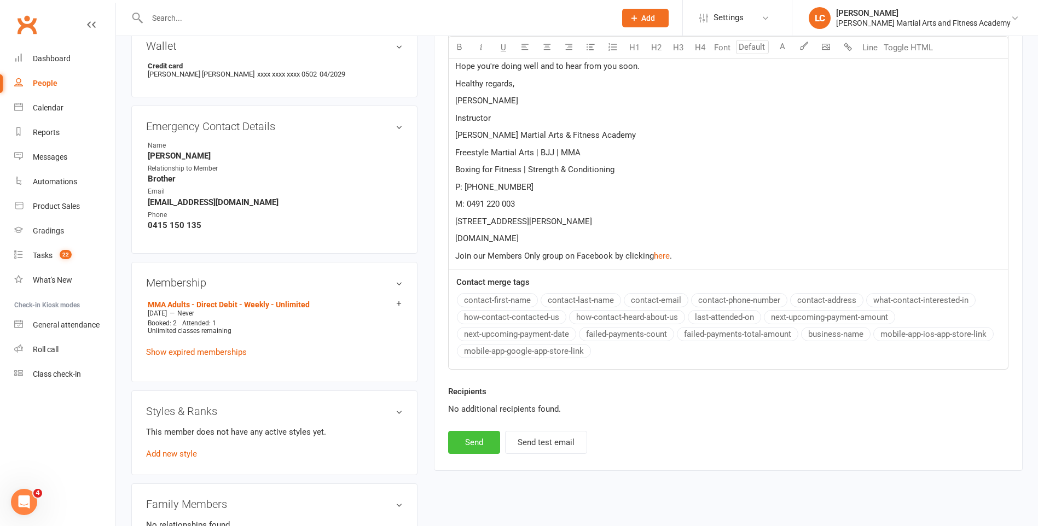
click at [458, 435] on button "Send" at bounding box center [474, 442] width 52 height 23
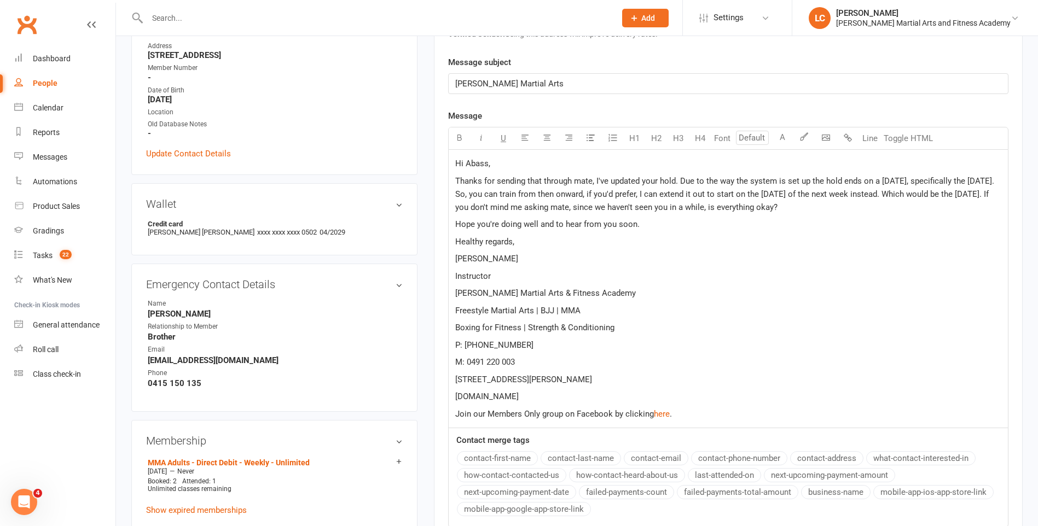
select select
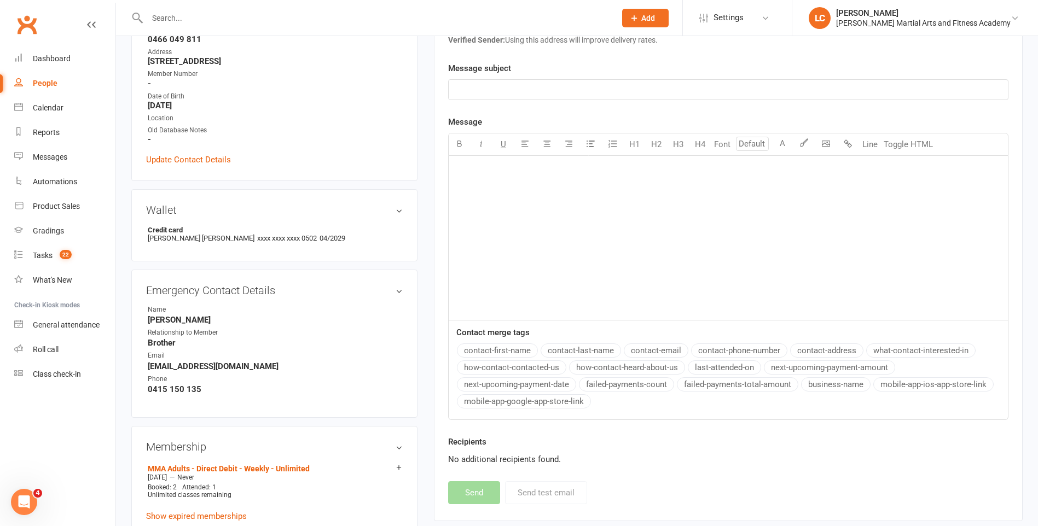
click at [211, 24] on input "text" at bounding box center [376, 17] width 464 height 15
paste input "[EMAIL_ADDRESS][DOMAIN_NAME]"
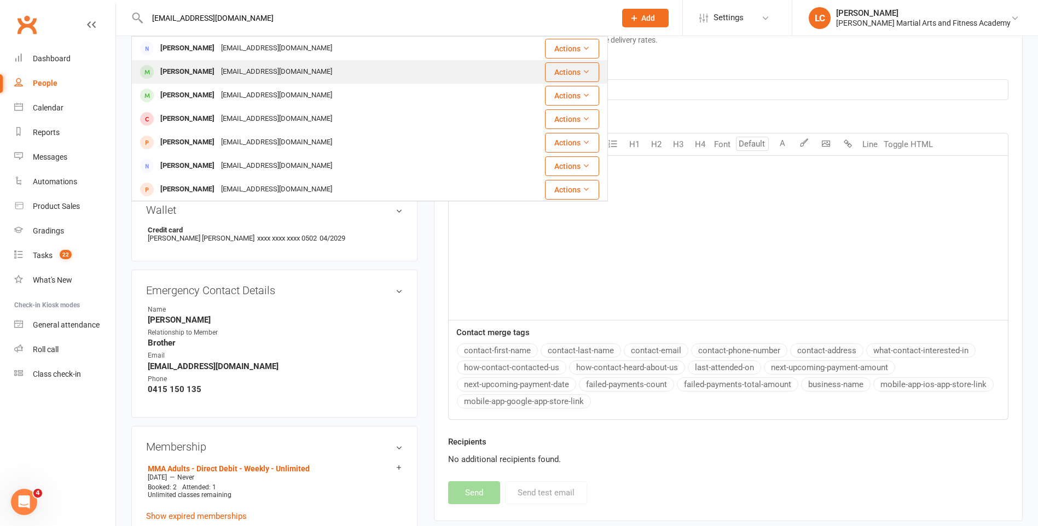
type input "[EMAIL_ADDRESS][DOMAIN_NAME]"
click at [240, 68] on div "[EMAIL_ADDRESS][DOMAIN_NAME]" at bounding box center [277, 72] width 118 height 16
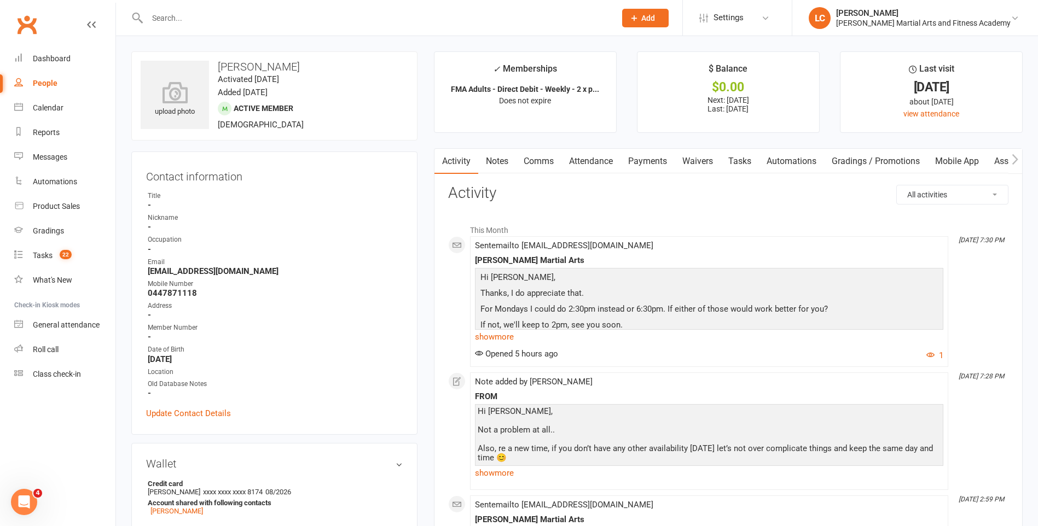
click at [498, 159] on link "Notes" at bounding box center [497, 161] width 38 height 25
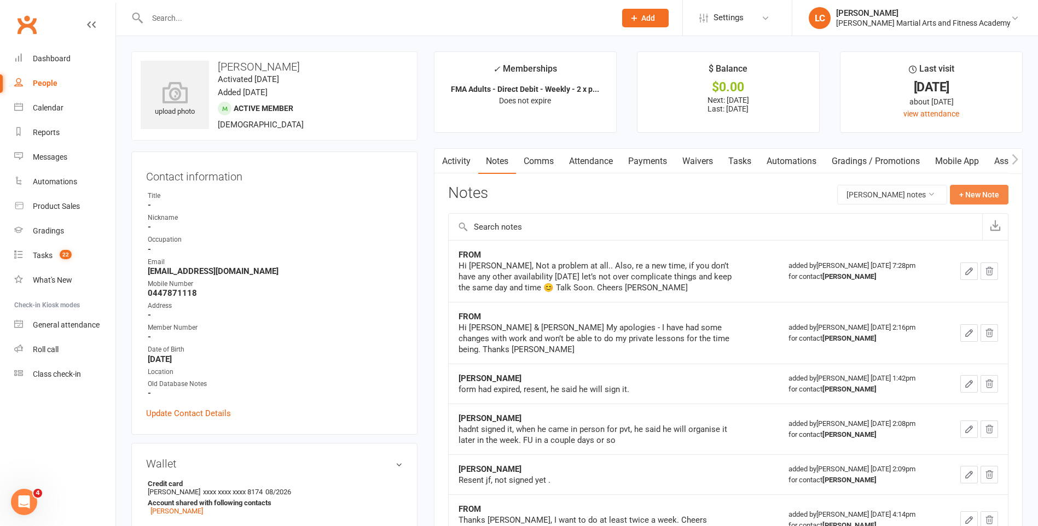
click at [980, 193] on button "+ New Note" at bounding box center [978, 195] width 59 height 20
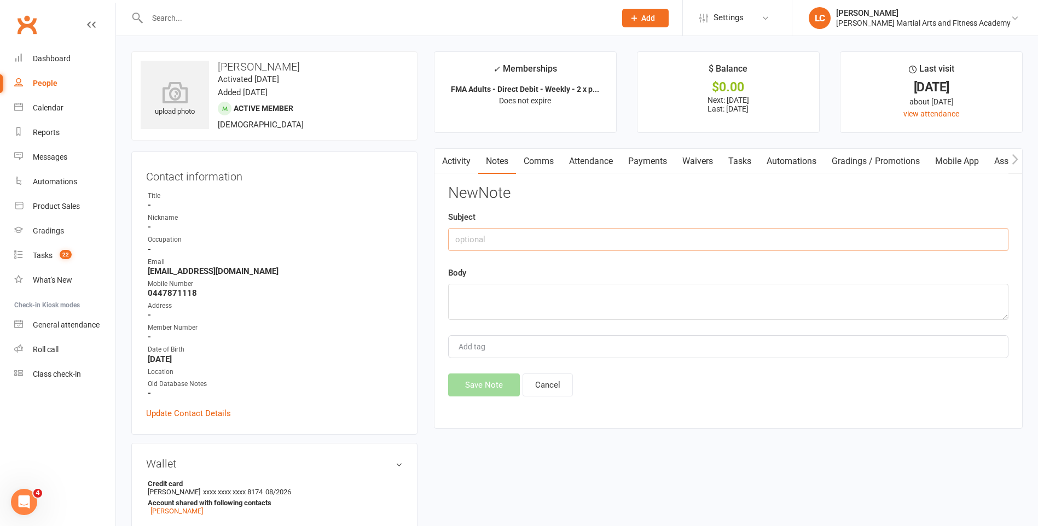
click at [556, 242] on input "text" at bounding box center [728, 239] width 560 height 23
type input "FROM"
click at [485, 290] on textarea at bounding box center [728, 302] width 560 height 36
paste textarea "2:30pm would be great, lets lock it in! Cheers [PERSON_NAME]"
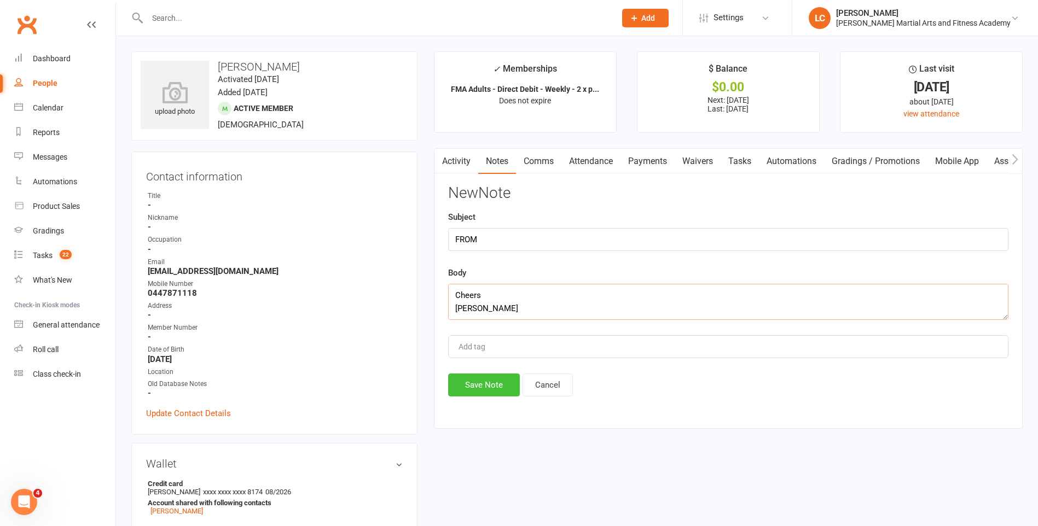
type textarea "2:30pm would be great, lets lock it in! Cheers [PERSON_NAME]"
click at [481, 380] on button "Save Note" at bounding box center [484, 385] width 72 height 23
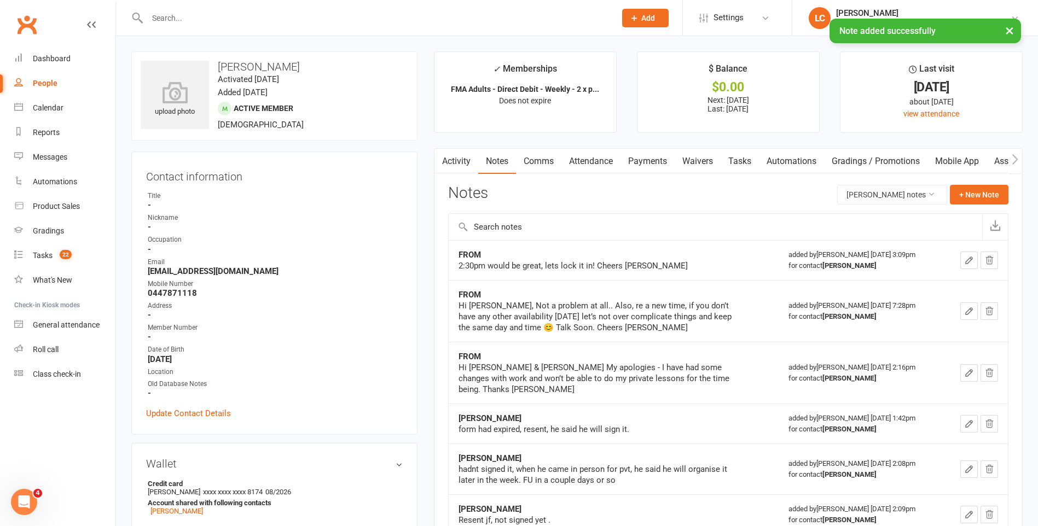
click at [543, 155] on link "Comms" at bounding box center [538, 161] width 45 height 25
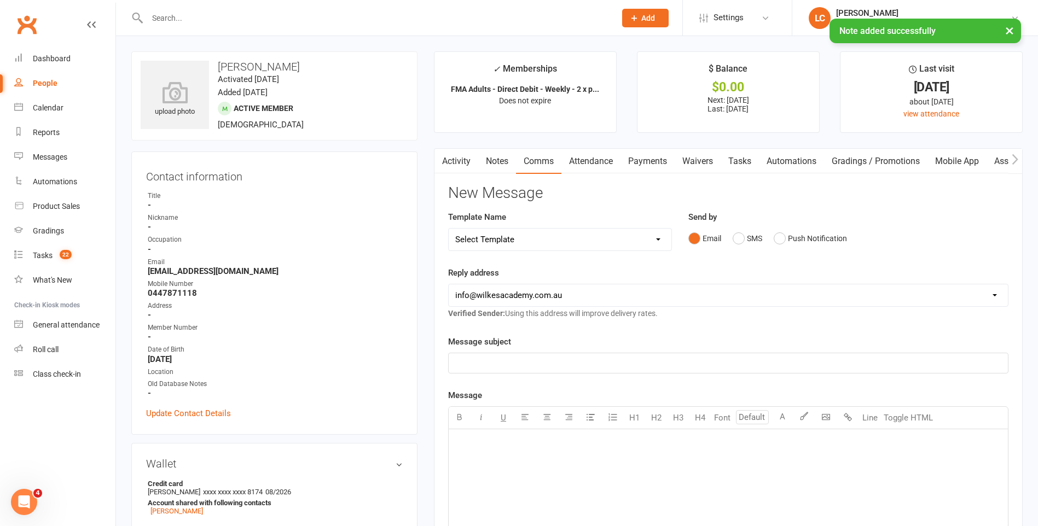
click at [541, 224] on div "Template Name Select Template [Email] Birthday Party Enquiry [Email] [DEMOGRAPH…" at bounding box center [560, 231] width 224 height 40
click at [546, 242] on select "Select Template [Email] Birthday Party Enquiry [Email] [DEMOGRAPHIC_DATA] Gradi…" at bounding box center [559, 240] width 223 height 22
select select "40"
click at [448, 229] on select "Select Template [Email] Birthday Party Enquiry [Email] [DEMOGRAPHIC_DATA] Gradi…" at bounding box center [559, 240] width 223 height 22
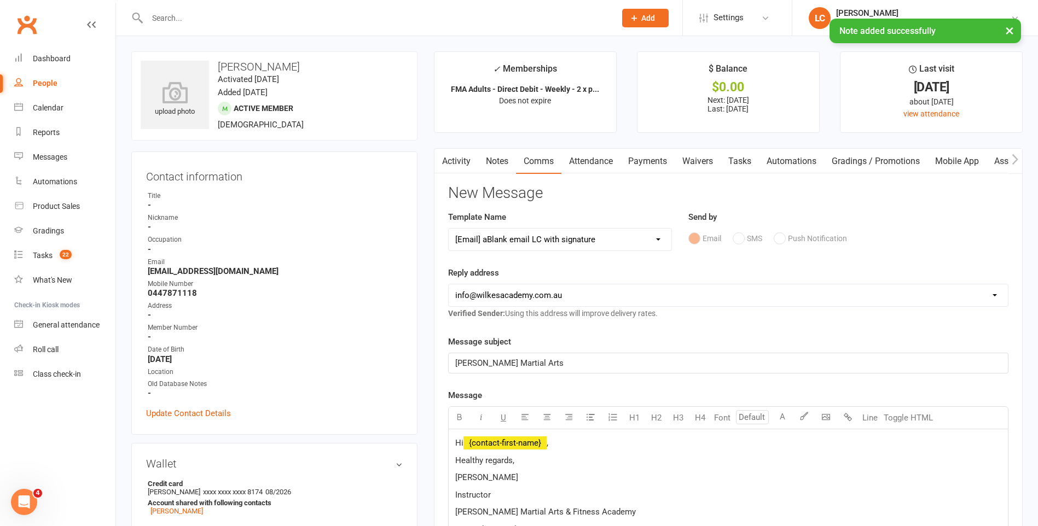
click at [569, 446] on p "Hi ﻿ {contact-first-name} ," at bounding box center [728, 442] width 546 height 13
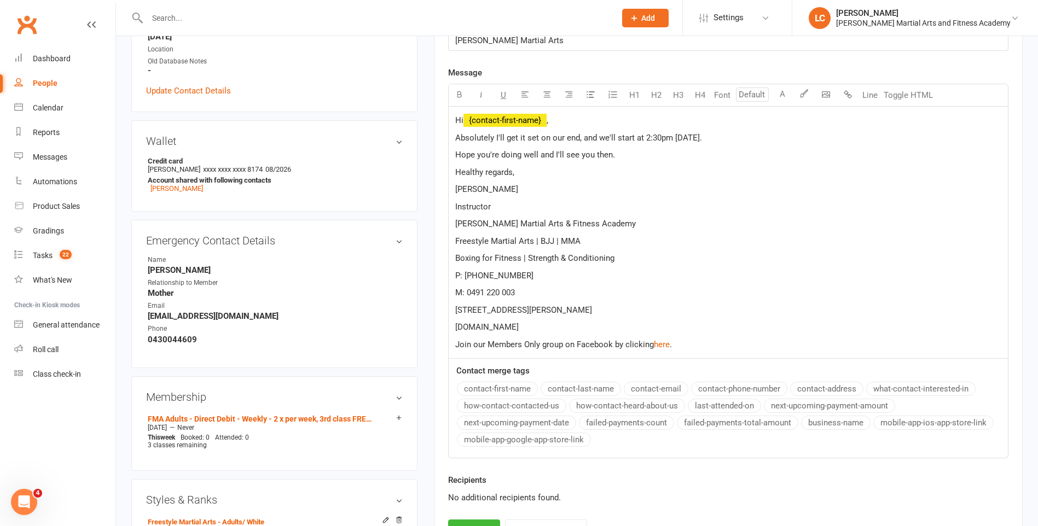
scroll to position [328, 0]
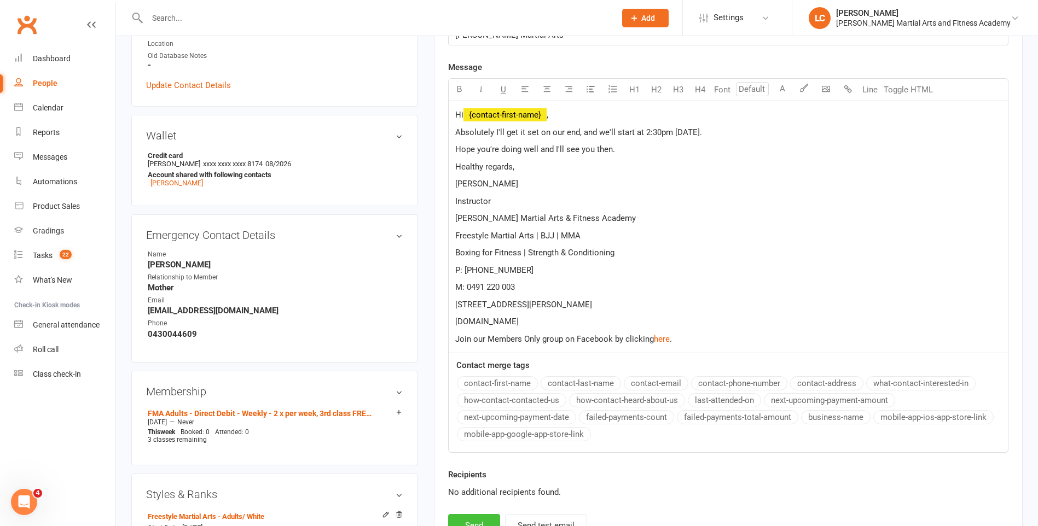
click at [465, 517] on button "Send" at bounding box center [474, 525] width 52 height 23
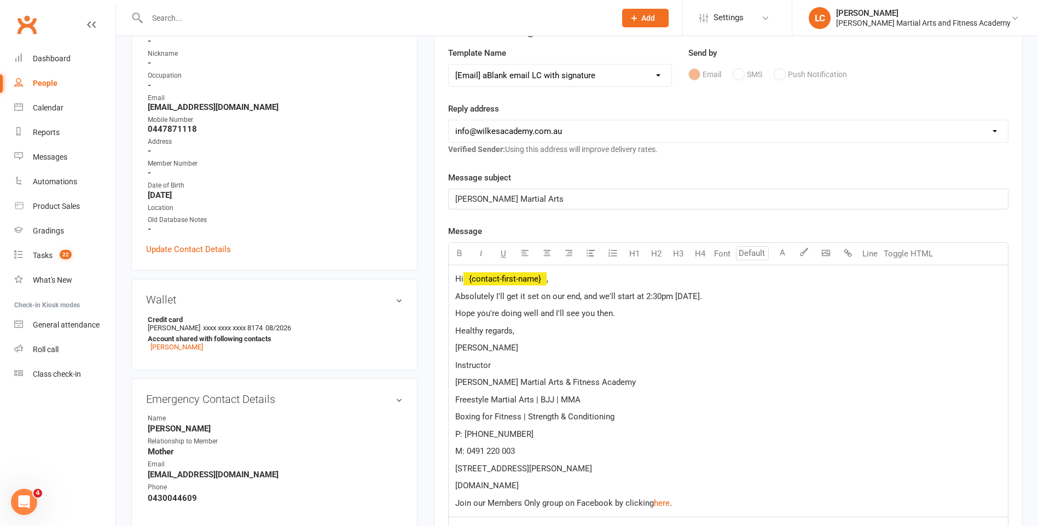
select select
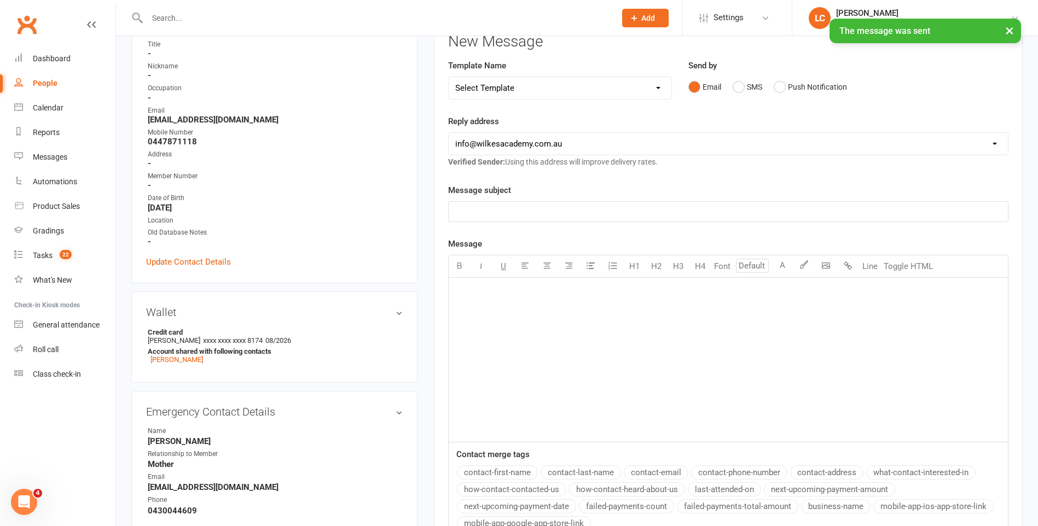
scroll to position [0, 0]
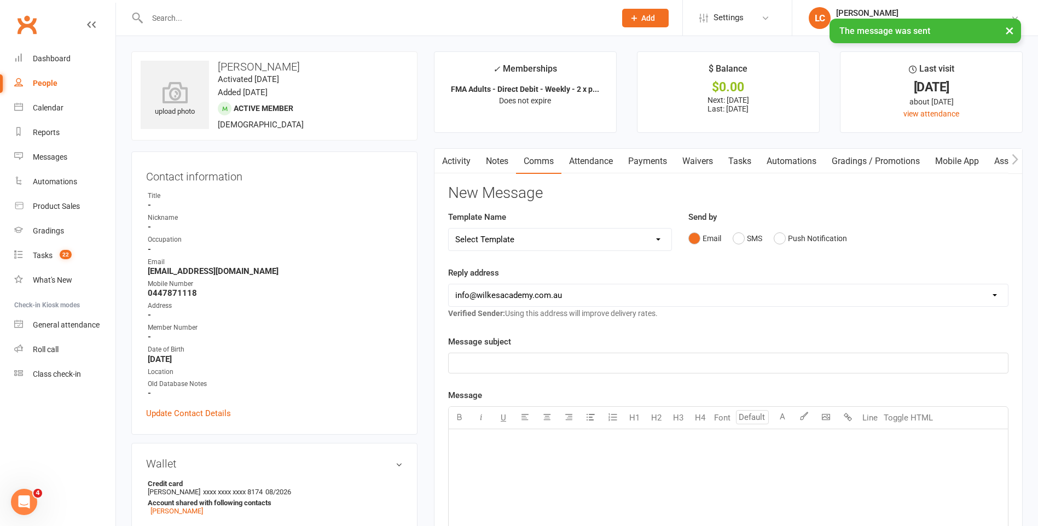
click at [757, 153] on link "Tasks" at bounding box center [739, 161] width 38 height 25
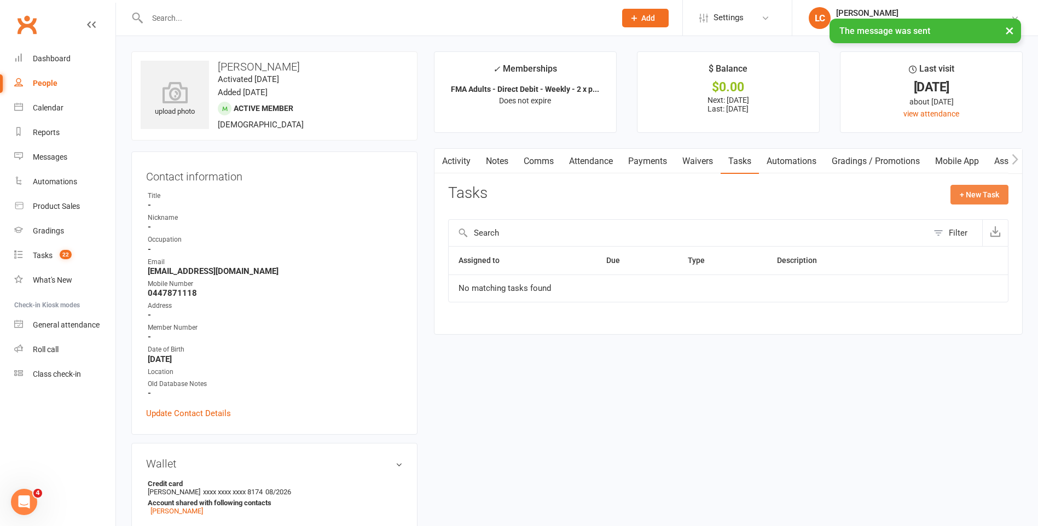
click at [961, 193] on button "+ New Task" at bounding box center [979, 195] width 58 height 20
select select "47778"
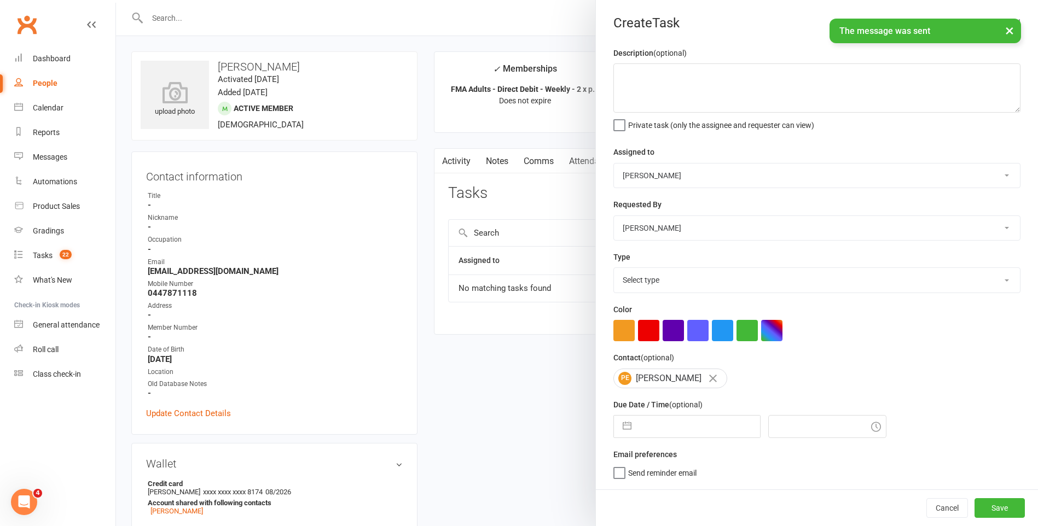
click at [659, 171] on select "[PERSON_NAME] [PERSON_NAME] [PERSON_NAME] [PERSON_NAME] [PERSON_NAME] [PERSON_N…" at bounding box center [817, 176] width 406 height 24
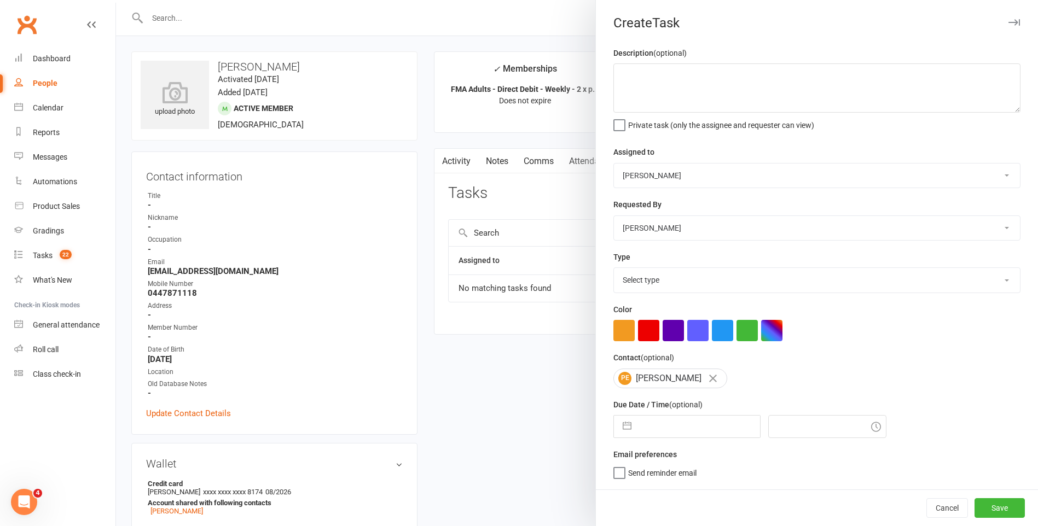
select select "47660"
click at [614, 164] on select "[PERSON_NAME] [PERSON_NAME] [PERSON_NAME] [PERSON_NAME] [PERSON_NAME] [PERSON_N…" at bounding box center [817, 176] width 406 height 24
click at [650, 85] on textarea at bounding box center [816, 87] width 407 height 49
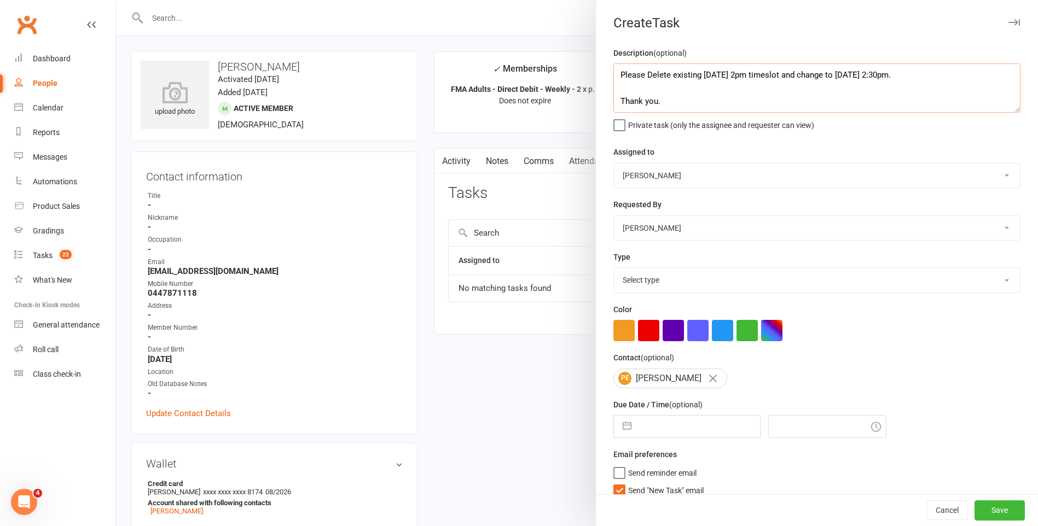
type textarea "Please Delete existing [DATE] 2pm timeslot and change to [DATE] 2:30pm. Thank y…"
click at [672, 292] on select "Select type E-mail General task Meeting Phone call Sett in calls Add new task t…" at bounding box center [817, 280] width 406 height 24
select select "25648"
click at [614, 270] on select "Select type E-mail General task Meeting Phone call Sett in calls Add new task t…" at bounding box center [817, 280] width 406 height 24
click at [619, 490] on label "Send "New Task" email" at bounding box center [658, 487] width 90 height 11
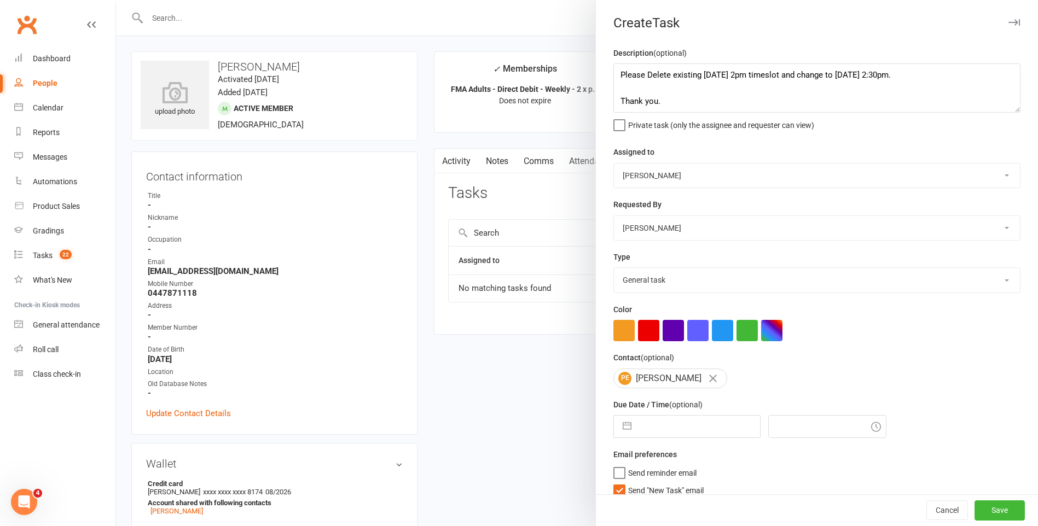
click at [619, 482] on input "Send "New Task" email" at bounding box center [658, 482] width 90 height 0
click at [649, 435] on input "text" at bounding box center [698, 427] width 123 height 22
select select "7"
select select "2025"
select select "8"
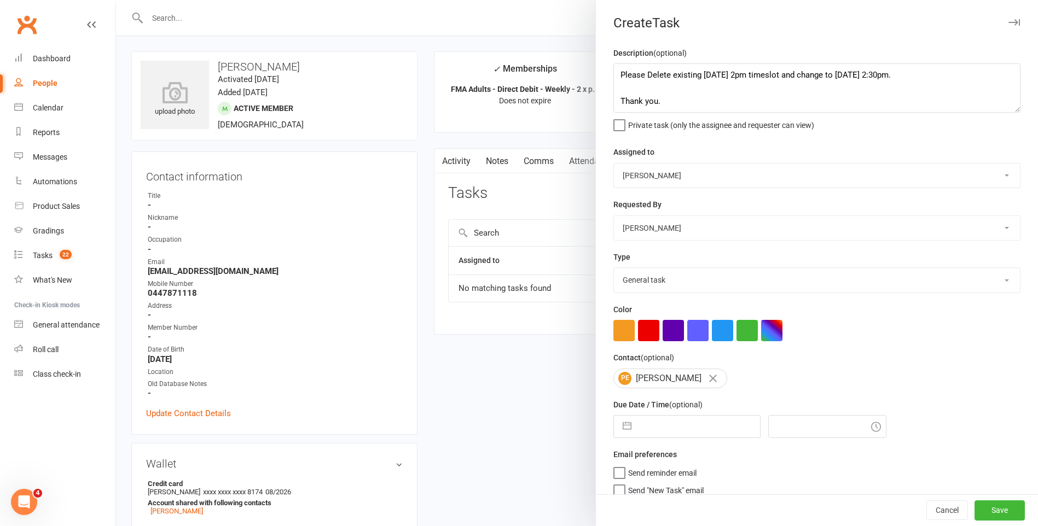
select select "2025"
select select "9"
select select "2025"
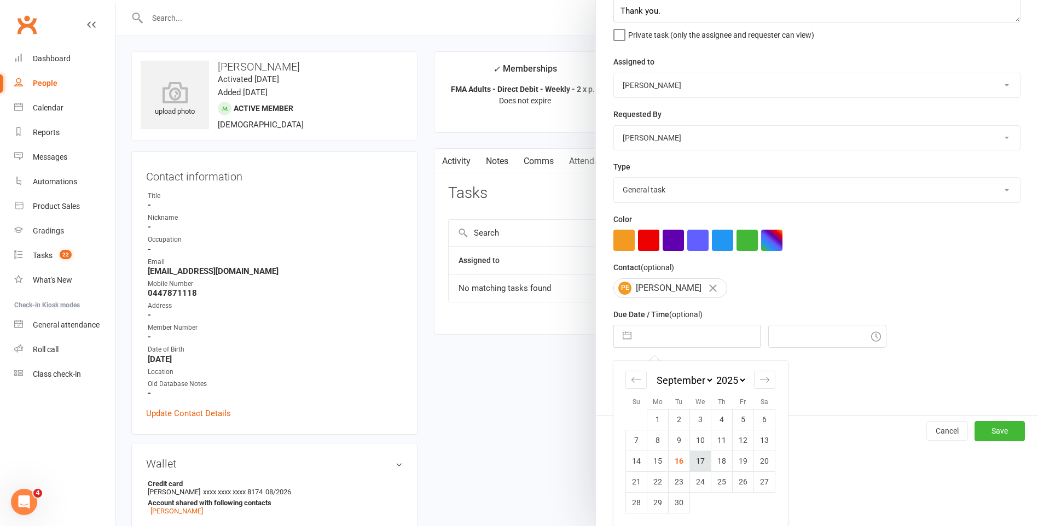
click at [697, 463] on td "17" at bounding box center [700, 461] width 21 height 21
type input "[DATE]"
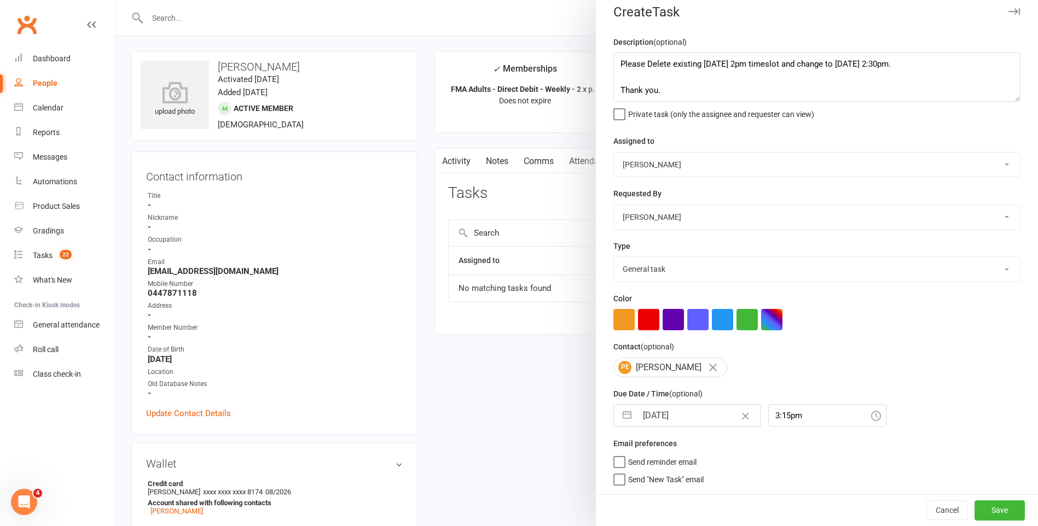
drag, startPoint x: 771, startPoint y: 400, endPoint x: 773, endPoint y: 409, distance: 8.4
click at [772, 406] on div "Due Date / Time (optional) [DATE] Navigate forward to interact with the calenda…" at bounding box center [816, 407] width 407 height 40
click at [773, 409] on input "3:15pm" at bounding box center [827, 415] width 118 height 23
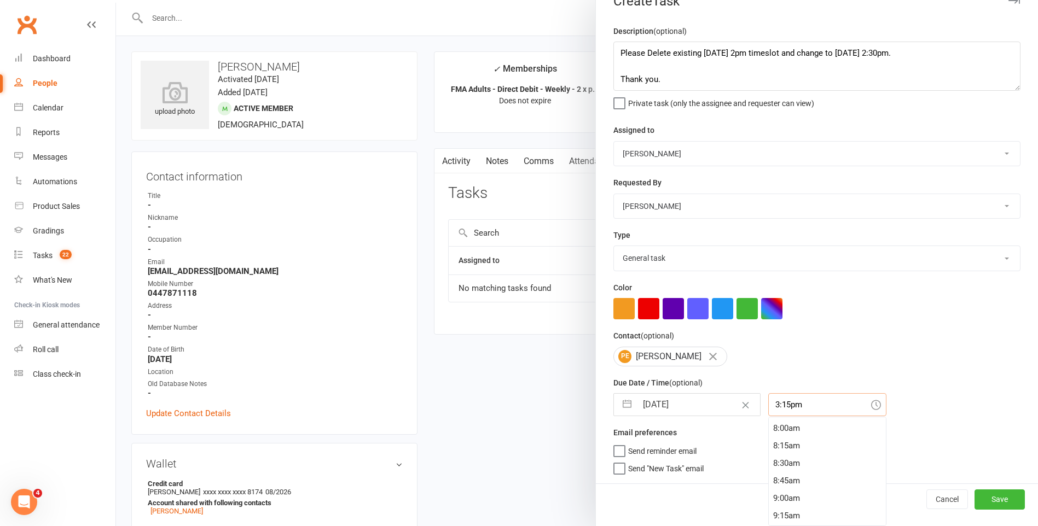
scroll to position [394, 0]
click at [797, 436] on div "5:45am" at bounding box center [826, 435] width 117 height 18
type input "5:45am"
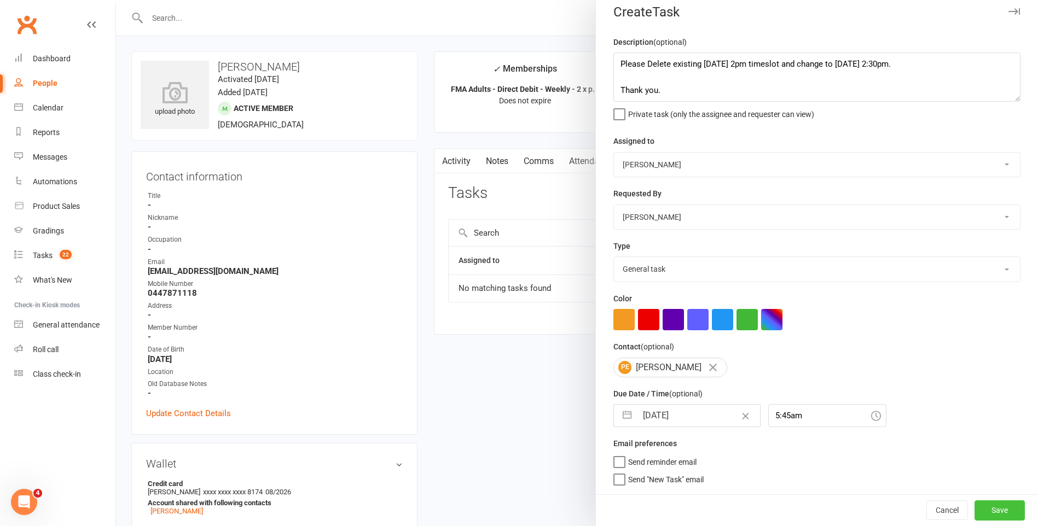
click at [991, 510] on button "Save" at bounding box center [999, 510] width 50 height 20
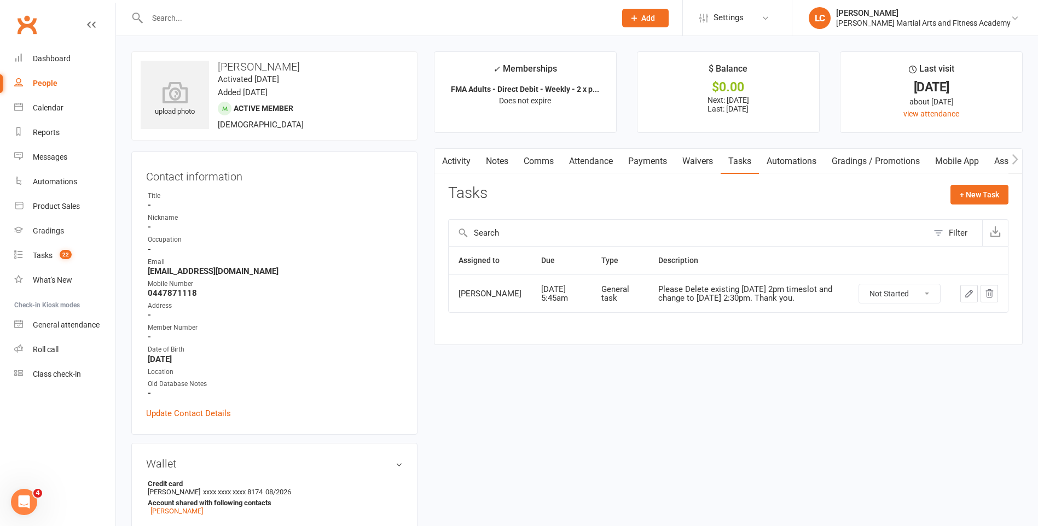
click at [302, 14] on input "text" at bounding box center [376, 17] width 464 height 15
paste input "[PERSON_NAME] (BWP) <[EMAIL_ADDRESS][DOMAIN_NAME]>"
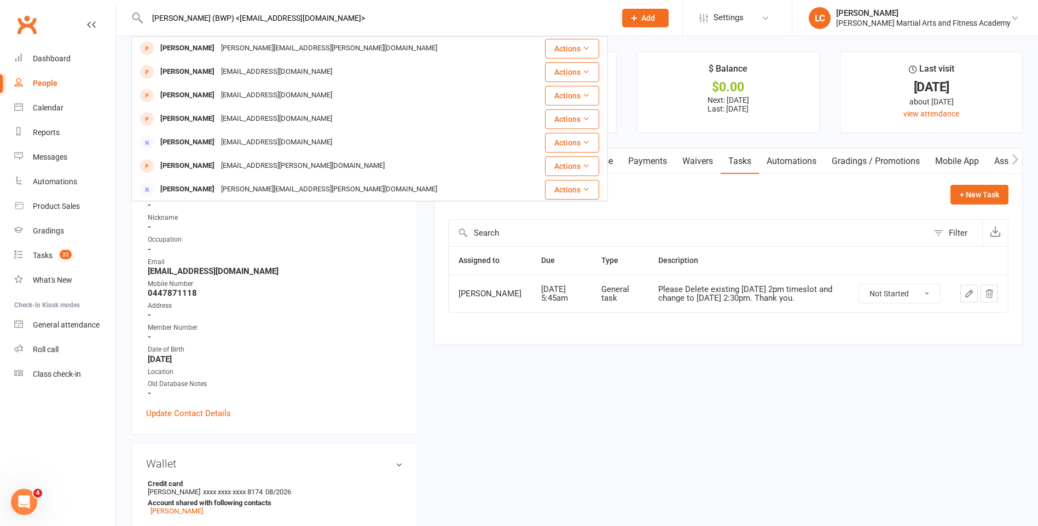
drag, startPoint x: 227, startPoint y: 18, endPoint x: 52, endPoint y: 23, distance: 175.1
click at [52, 3] on header "[PERSON_NAME] (BWP) <[EMAIL_ADDRESS][DOMAIN_NAME]> [PERSON_NAME] [PERSON_NAME][…" at bounding box center [519, 3] width 1038 height 0
click at [271, 17] on input "[EMAIL_ADDRESS][DOMAIN_NAME]>" at bounding box center [376, 17] width 464 height 15
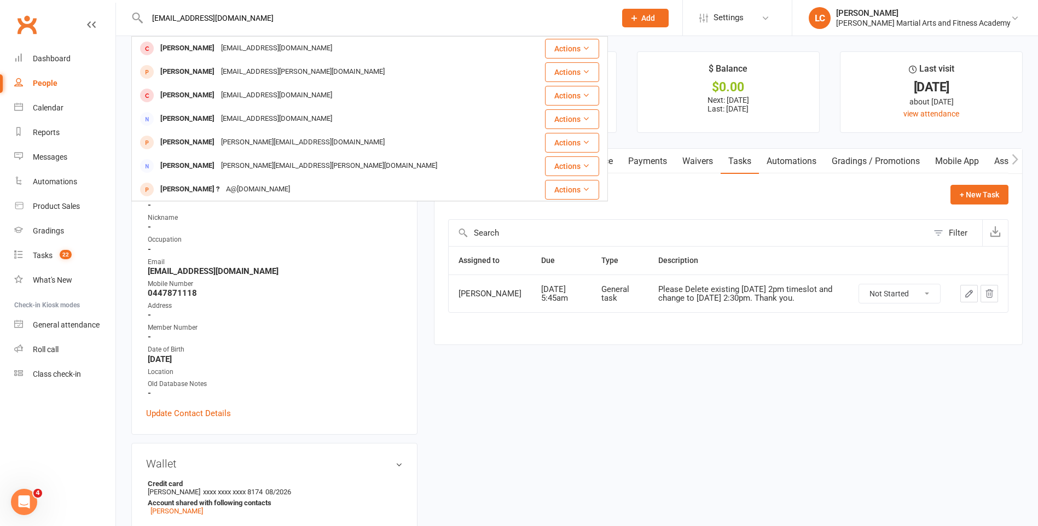
type input "[EMAIL_ADDRESS][DOMAIN_NAME]"
drag, startPoint x: 256, startPoint y: 15, endPoint x: 94, endPoint y: 25, distance: 162.2
click at [95, 3] on header "[EMAIL_ADDRESS][DOMAIN_NAME] [PERSON_NAME] [EMAIL_ADDRESS][DOMAIN_NAME] Actions…" at bounding box center [519, 3] width 1038 height 0
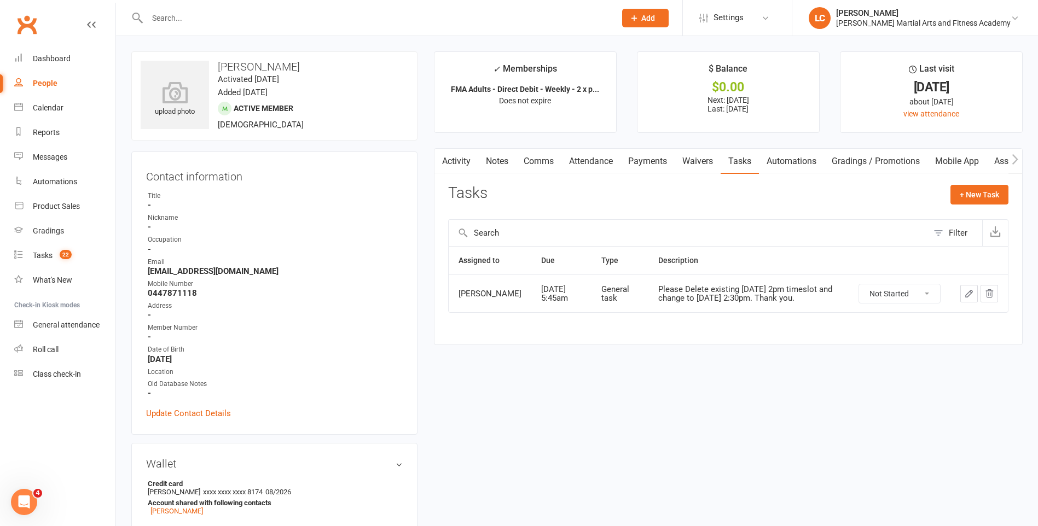
paste input "Lachlan"
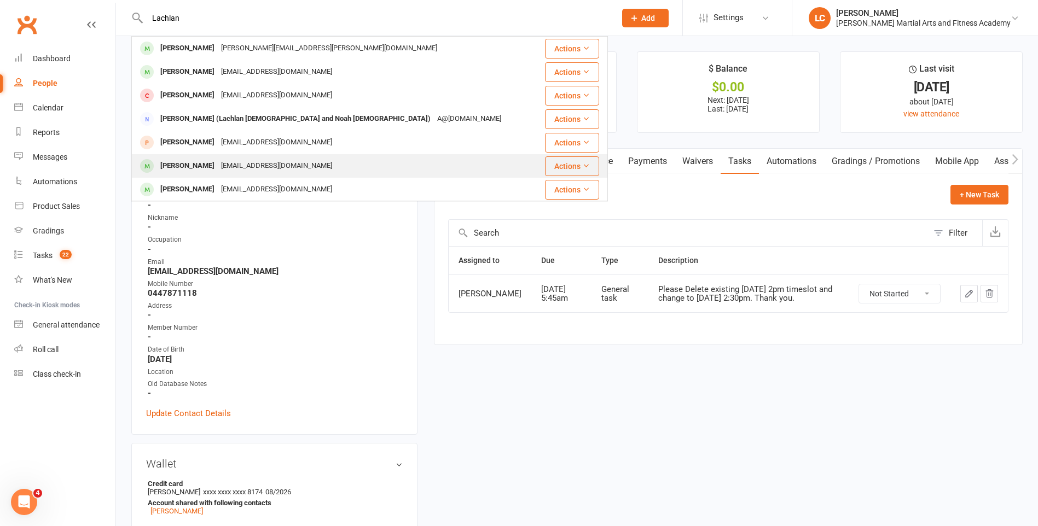
type input "Lachlan"
click at [291, 168] on div "[EMAIL_ADDRESS][DOMAIN_NAME]" at bounding box center [277, 166] width 118 height 16
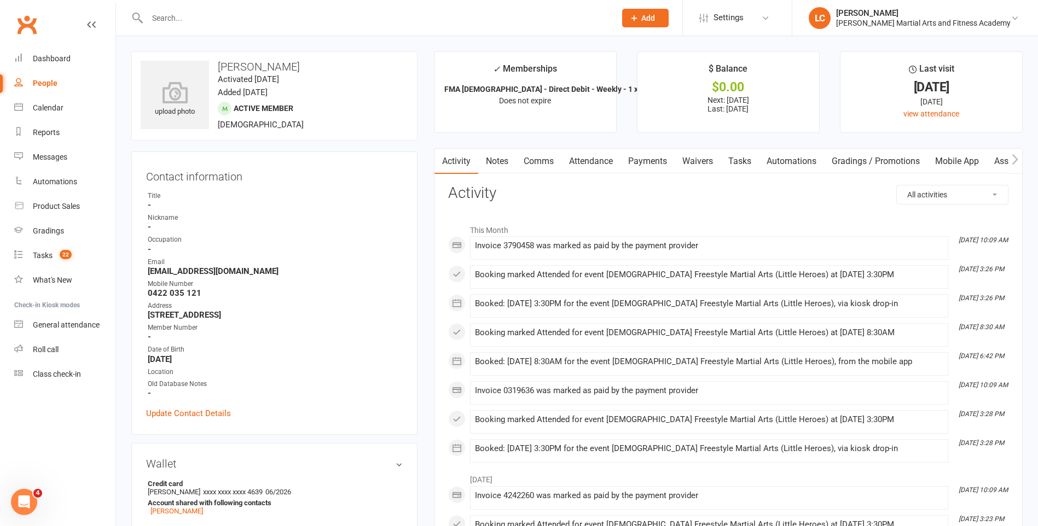
click at [210, 8] on div at bounding box center [369, 18] width 476 height 36
paste input "Lachlan"
click at [206, 18] on input "text" at bounding box center [376, 17] width 464 height 15
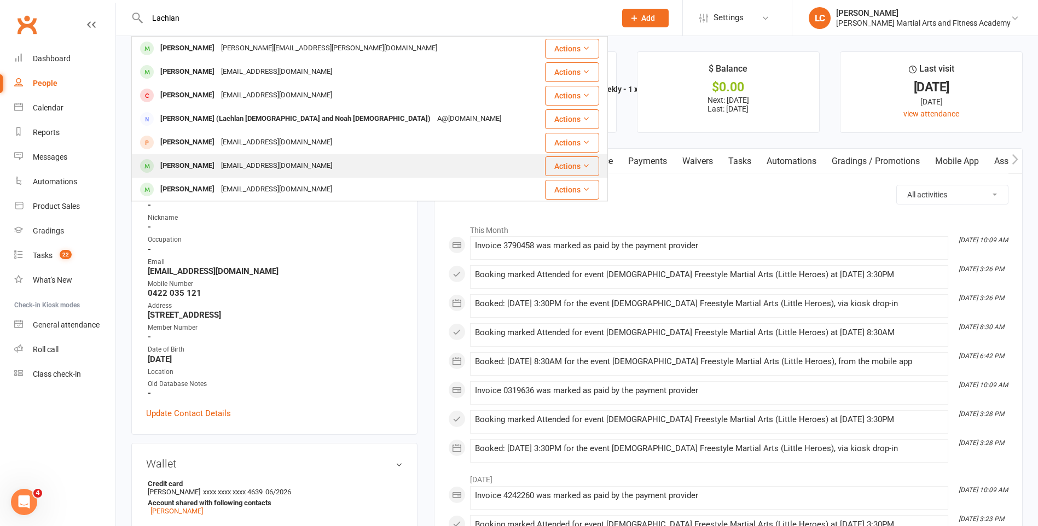
type input "Lachlan"
click at [266, 171] on div "[EMAIL_ADDRESS][DOMAIN_NAME]" at bounding box center [277, 166] width 118 height 16
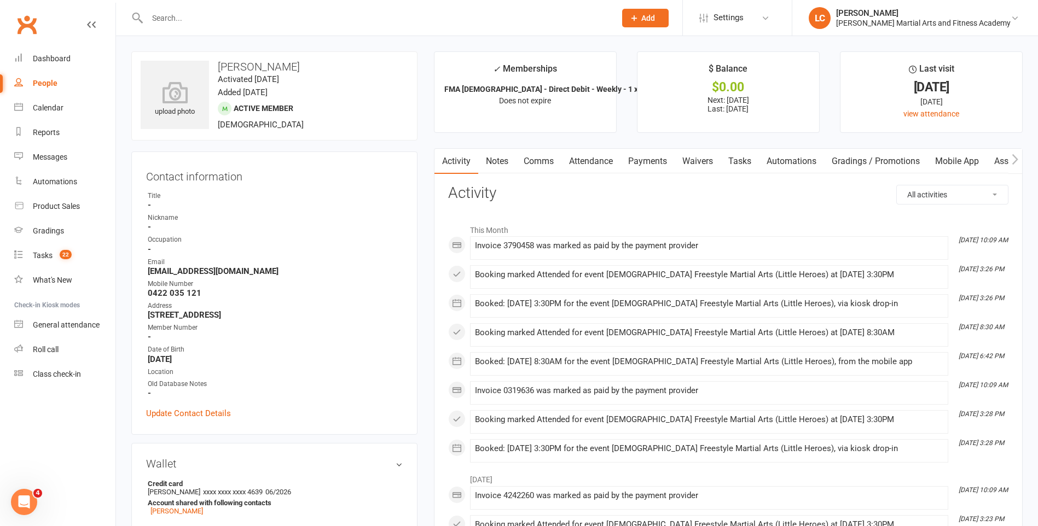
drag, startPoint x: 537, startPoint y: 202, endPoint x: 429, endPoint y: 188, distance: 108.6
drag, startPoint x: 429, startPoint y: 188, endPoint x: 584, endPoint y: 214, distance: 156.5
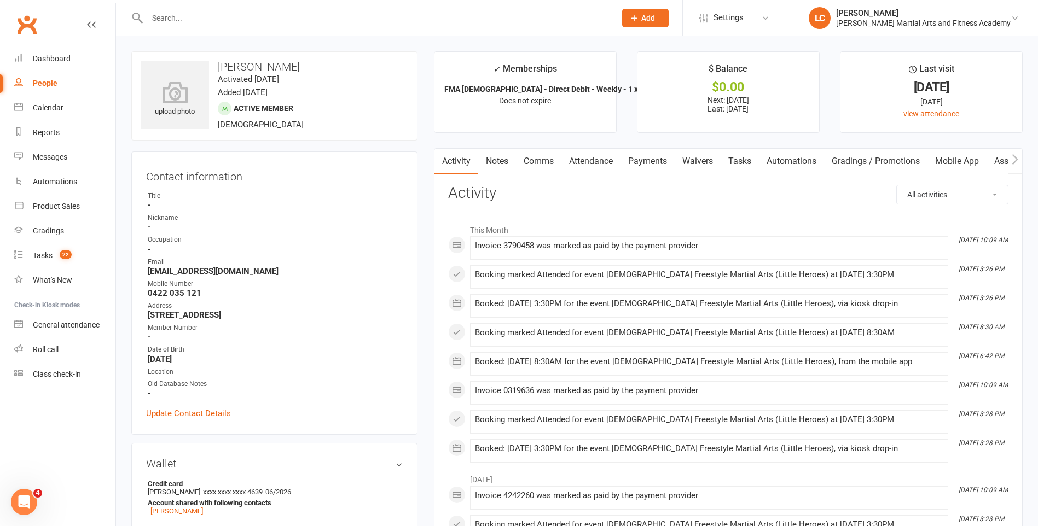
click at [500, 164] on link "Notes" at bounding box center [497, 161] width 38 height 25
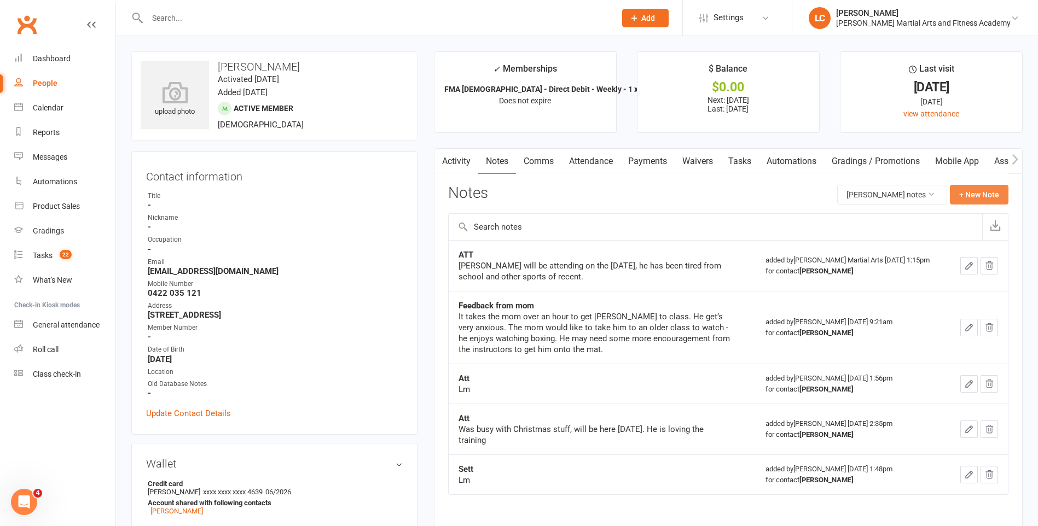
click at [982, 199] on button "+ New Note" at bounding box center [978, 195] width 59 height 20
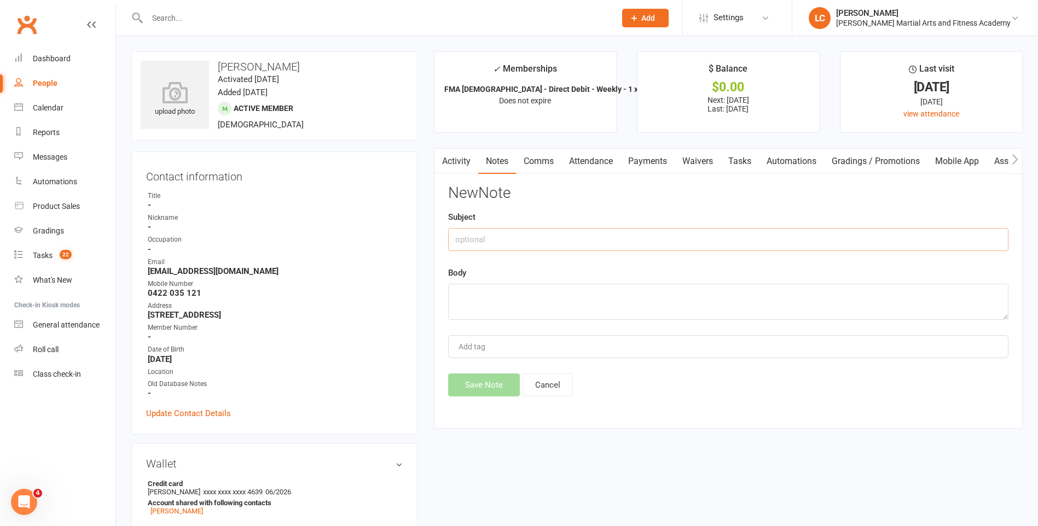
click at [523, 237] on input "text" at bounding box center [728, 239] width 560 height 23
type input "FROM"
click at [458, 298] on textarea at bounding box center [728, 302] width 560 height 36
paste textarea "Good morning, I was wondering if you could please book [PERSON_NAME] into the 4…"
type textarea "Good morning, I was wondering if you could please book [PERSON_NAME] into the 4…"
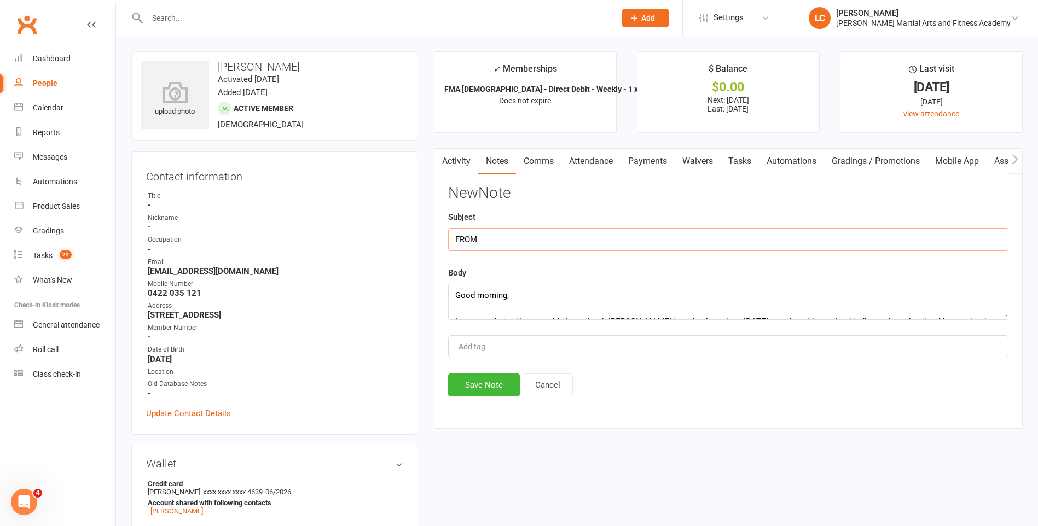
click at [493, 232] on input "FROM" at bounding box center [728, 239] width 560 height 23
paste input "[PERSON_NAME] (BWP) <[EMAIL_ADDRESS][DOMAIN_NAME]>"
click at [567, 241] on input "FROM - [PERSON_NAME] (BWP) <[EMAIL_ADDRESS][DOMAIN_NAME]>" at bounding box center [728, 239] width 560 height 23
click at [689, 243] on input "FROM - [PERSON_NAME] (BWP) [EMAIL_ADDRESS][DOMAIN_NAME]>" at bounding box center [728, 239] width 560 height 23
type input "FROM - [PERSON_NAME] (BWP) [EMAIL_ADDRESS][DOMAIN_NAME]>"
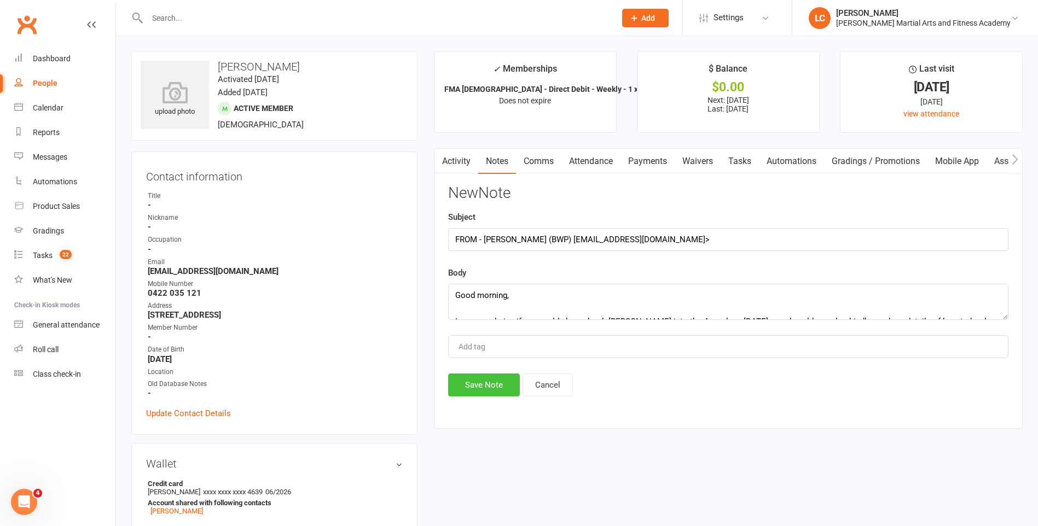
click at [470, 386] on button "Save Note" at bounding box center [484, 385] width 72 height 23
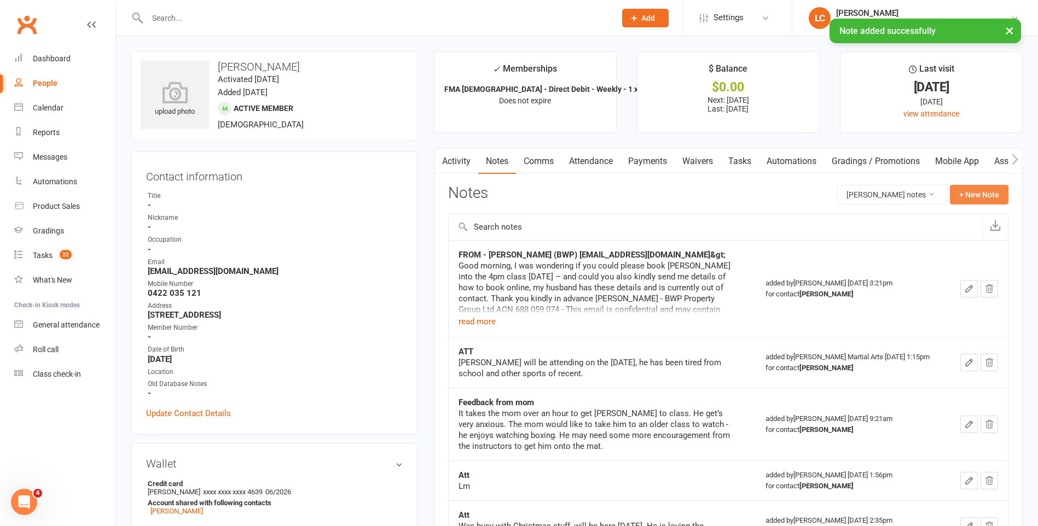
click at [975, 195] on button "+ New Note" at bounding box center [978, 195] width 59 height 20
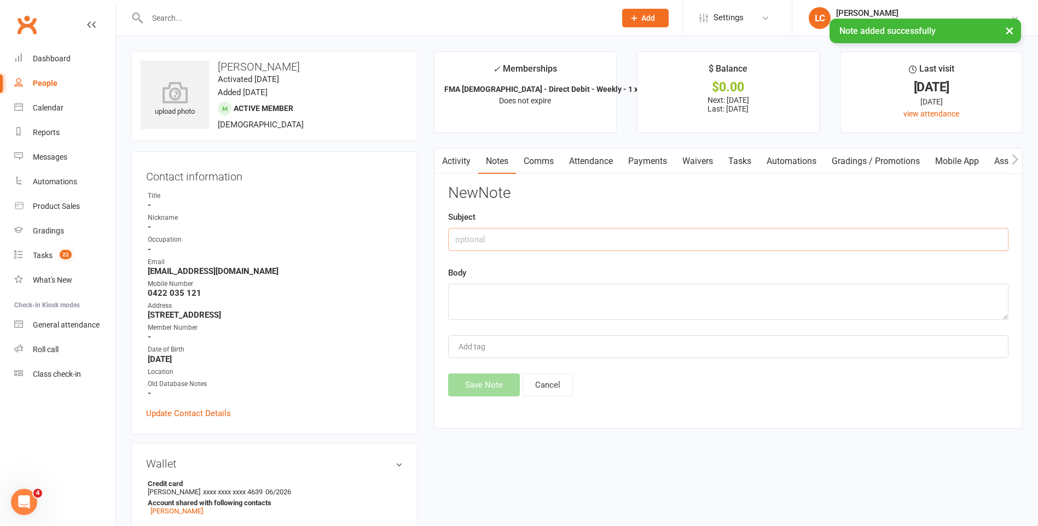
click at [546, 233] on input "text" at bounding box center [728, 239] width 560 height 23
type input "TO"
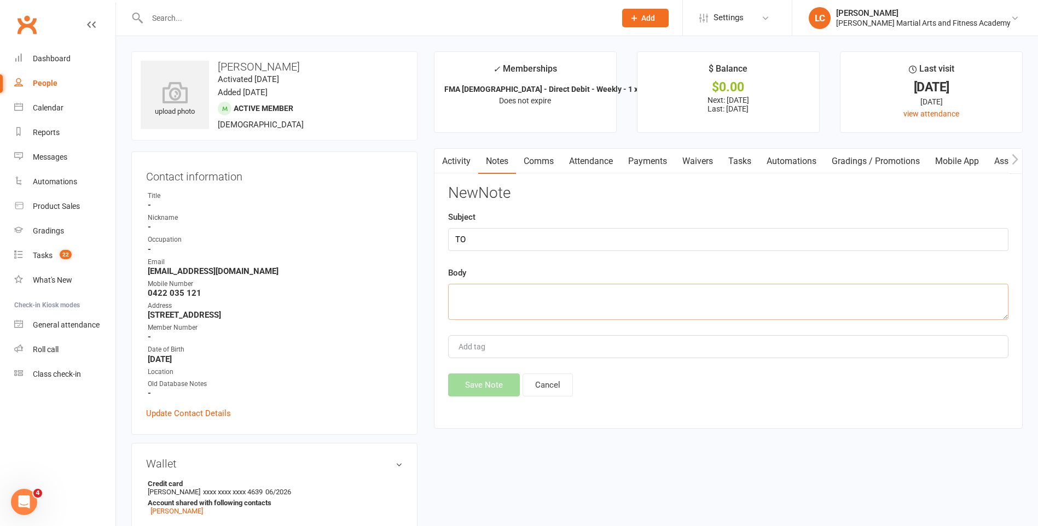
click at [507, 285] on textarea at bounding box center [728, 302] width 560 height 36
paste textarea "Hi [PERSON_NAME], Happy to have Lachlan down [DATE]. Unfortunately I can’t find…"
type textarea "Hi [PERSON_NAME], Happy to have Lachlan down [DATE]. Unfortunately I can’t find…"
click at [507, 236] on input "TO" at bounding box center [728, 239] width 560 height 23
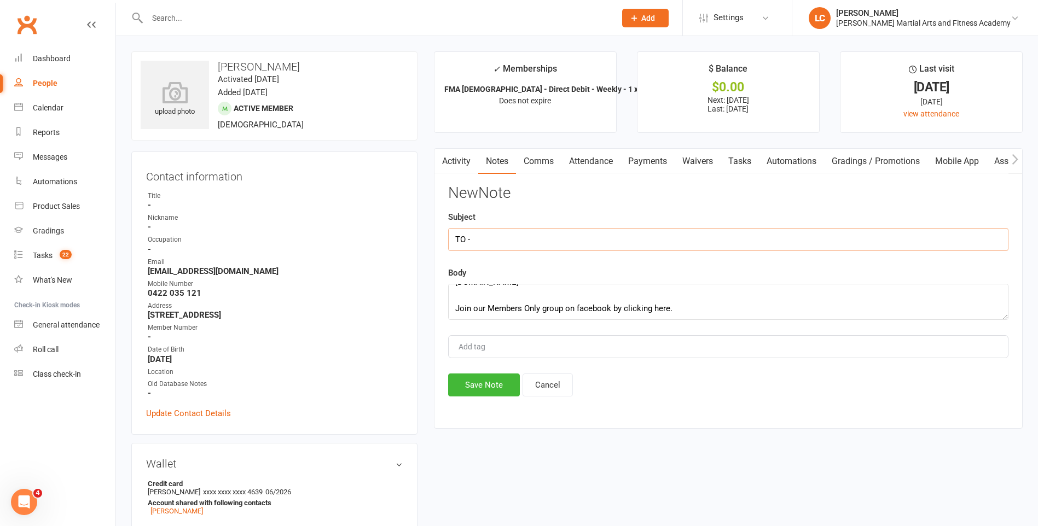
paste input "[PERSON_NAME] (BWP) <[EMAIL_ADDRESS][DOMAIN_NAME]>"
click at [552, 243] on input "TO -[PERSON_NAME] (BWP) <[EMAIL_ADDRESS][DOMAIN_NAME]>" at bounding box center [728, 239] width 560 height 23
click at [658, 238] on input "TO -[PERSON_NAME] (BWP) [EMAIL_ADDRESS][DOMAIN_NAME]>" at bounding box center [728, 239] width 560 height 23
type input "TO -[PERSON_NAME] (BWP) [EMAIL_ADDRESS][DOMAIN_NAME]"
click at [485, 381] on button "Save Note" at bounding box center [484, 385] width 72 height 23
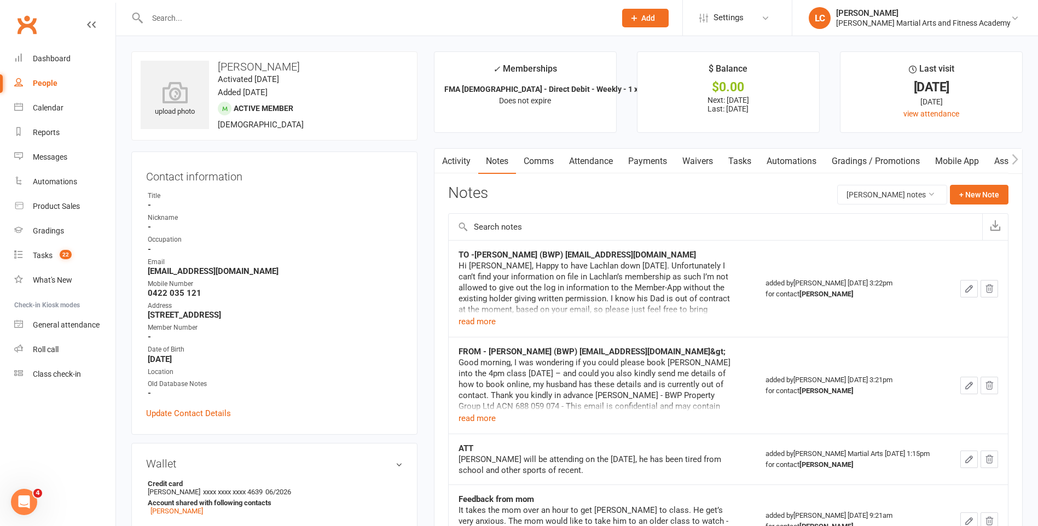
click at [243, 22] on input "text" at bounding box center [376, 17] width 464 height 15
paste input "[PERSON_NAME] and [PERSON_NAME] <[PERSON_NAME][EMAIL_ADDRESS][DOMAIN_NAME]>"
drag, startPoint x: 242, startPoint y: 16, endPoint x: 30, endPoint y: 17, distance: 212.2
click at [2, 3] on header "[PERSON_NAME] and [PERSON_NAME] <[PERSON_NAME][EMAIL_ADDRESS][DOMAIN_NAME]> Loa…" at bounding box center [519, 3] width 1038 height 0
click at [303, 21] on input "[PERSON_NAME][EMAIL_ADDRESS][DOMAIN_NAME]>" at bounding box center [376, 17] width 464 height 15
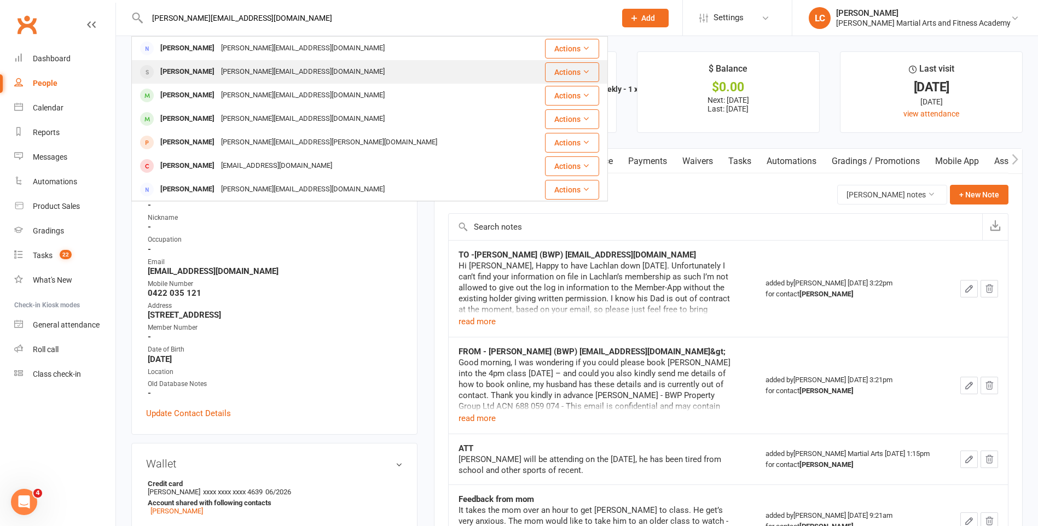
type input "[PERSON_NAME][EMAIL_ADDRESS][DOMAIN_NAME]"
click at [257, 74] on div "[PERSON_NAME][EMAIL_ADDRESS][DOMAIN_NAME]" at bounding box center [303, 72] width 170 height 16
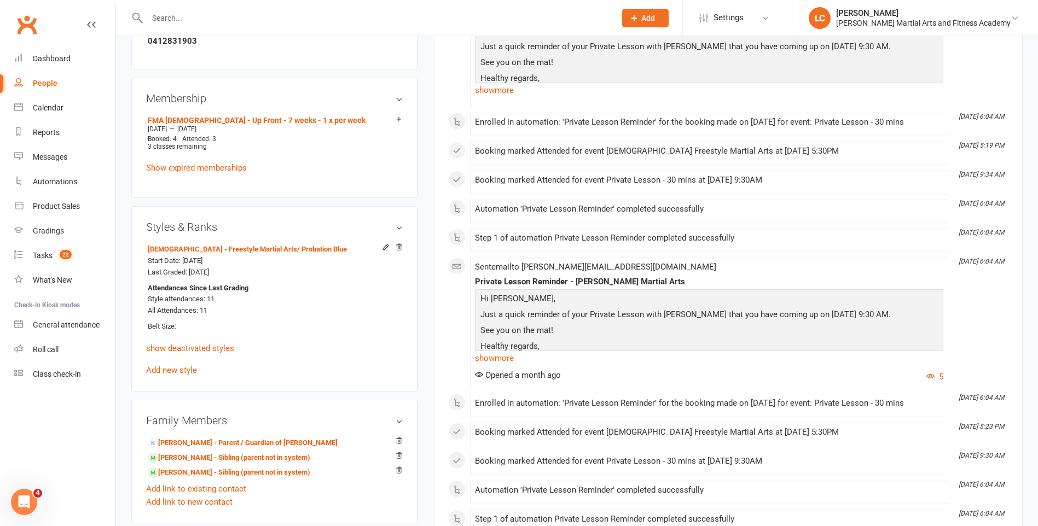
scroll to position [820, 0]
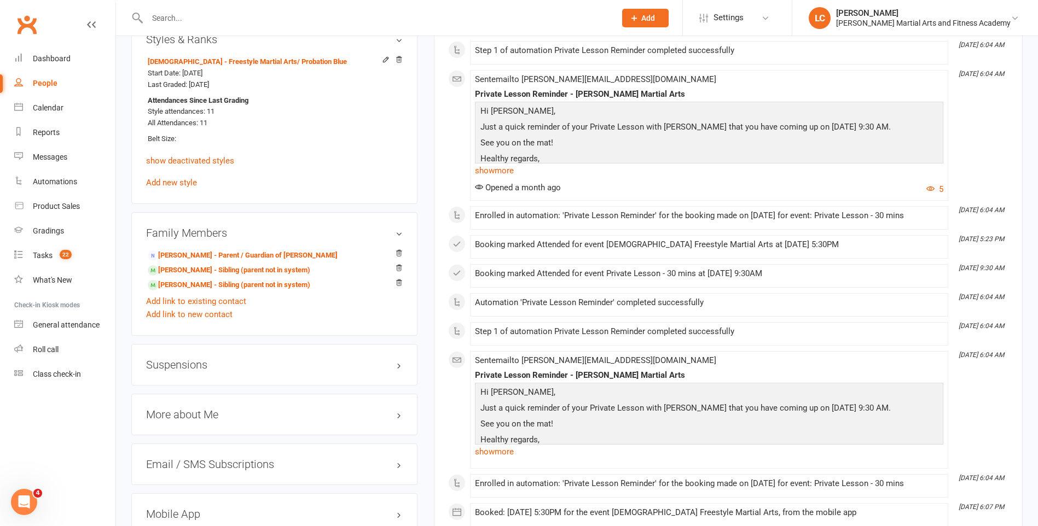
click at [267, 362] on div "Suspensions" at bounding box center [274, 365] width 286 height 42
click at [242, 359] on h3 "Suspensions" at bounding box center [274, 365] width 257 height 12
drag, startPoint x: 412, startPoint y: 332, endPoint x: 420, endPoint y: 328, distance: 8.6
click at [413, 332] on aside "upload photo [PERSON_NAME] Activated [DATE] Added [DATE] Suspended member [DEMO…" at bounding box center [274, 50] width 286 height 1638
click at [423, 328] on div "upload photo [PERSON_NAME] Activated [DATE] Added [DATE] Suspended member [DEMO…" at bounding box center [274, 50] width 302 height 1638
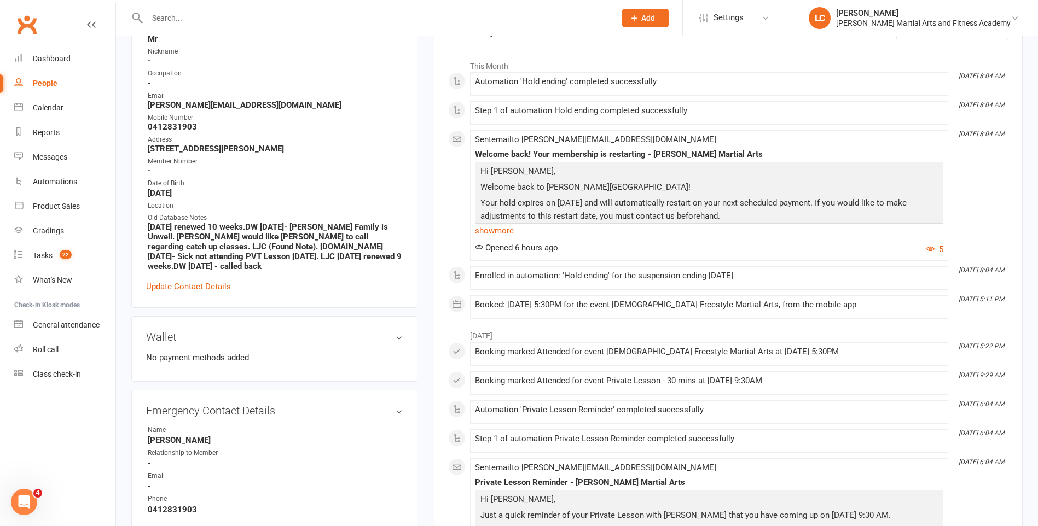
scroll to position [0, 0]
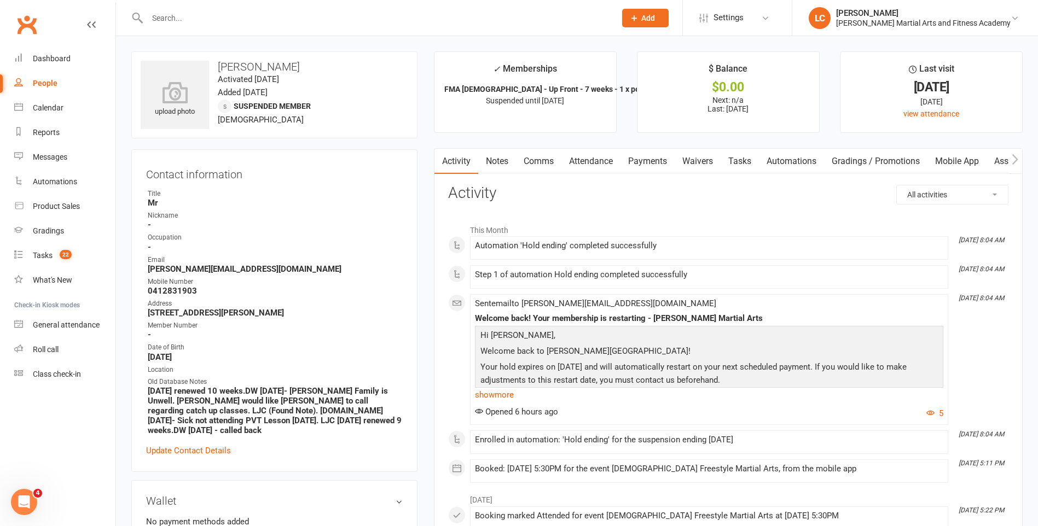
click at [503, 161] on link "Notes" at bounding box center [497, 161] width 38 height 25
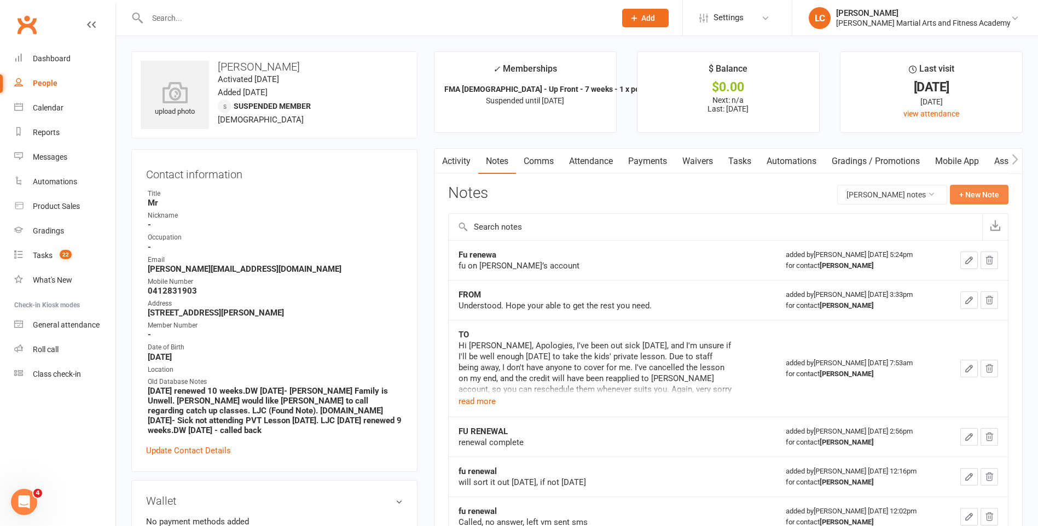
click at [976, 197] on button "+ New Note" at bounding box center [978, 195] width 59 height 20
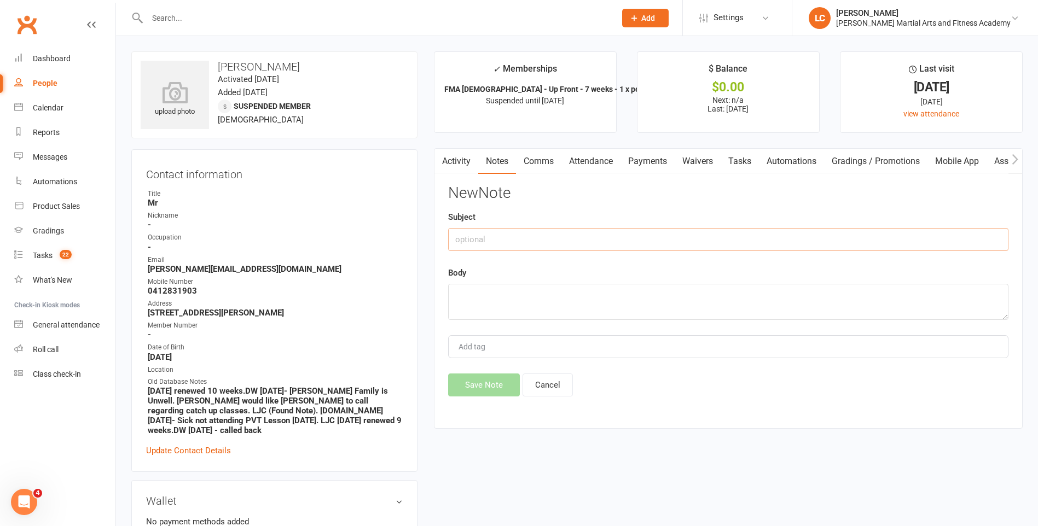
click at [631, 246] on input "text" at bounding box center [728, 239] width 560 height 23
type input "FROM"
click at [587, 303] on textarea at bounding box center [728, 302] width 560 height 36
paste textarea "Hi folks, could you please open Oscar up to start training [DATE][DATE]?. He is…"
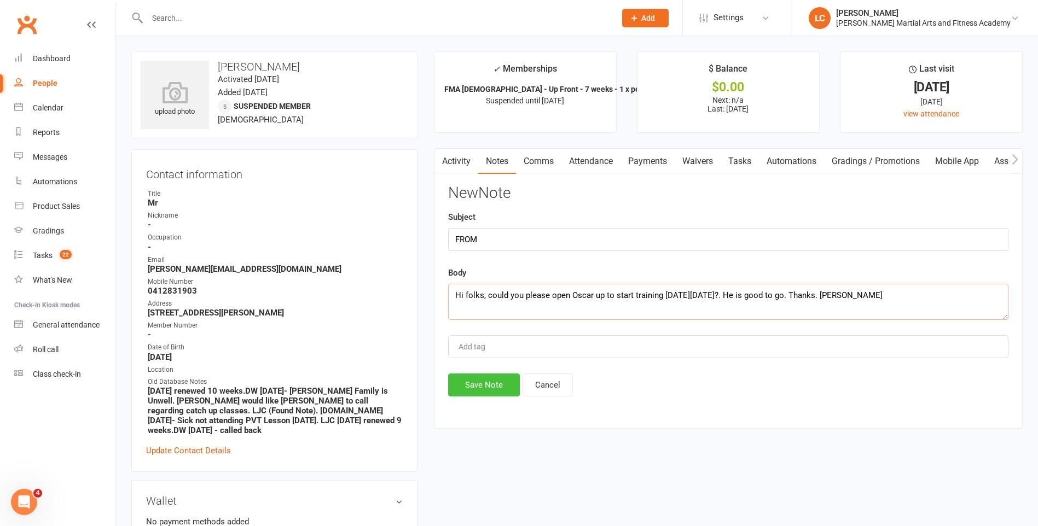
type textarea "Hi folks, could you please open Oscar up to start training [DATE][DATE]?. He is…"
click at [499, 384] on button "Save Note" at bounding box center [484, 385] width 72 height 23
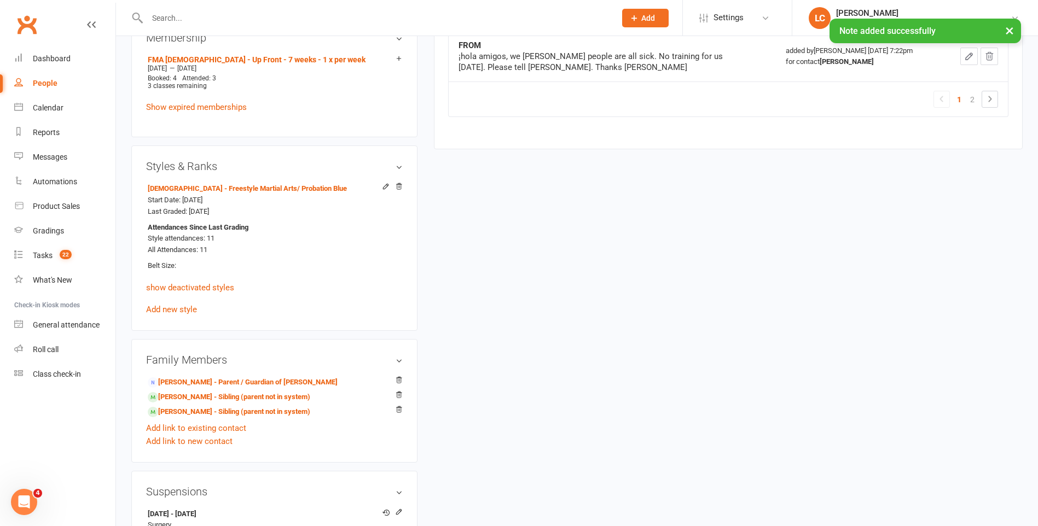
scroll to position [930, 0]
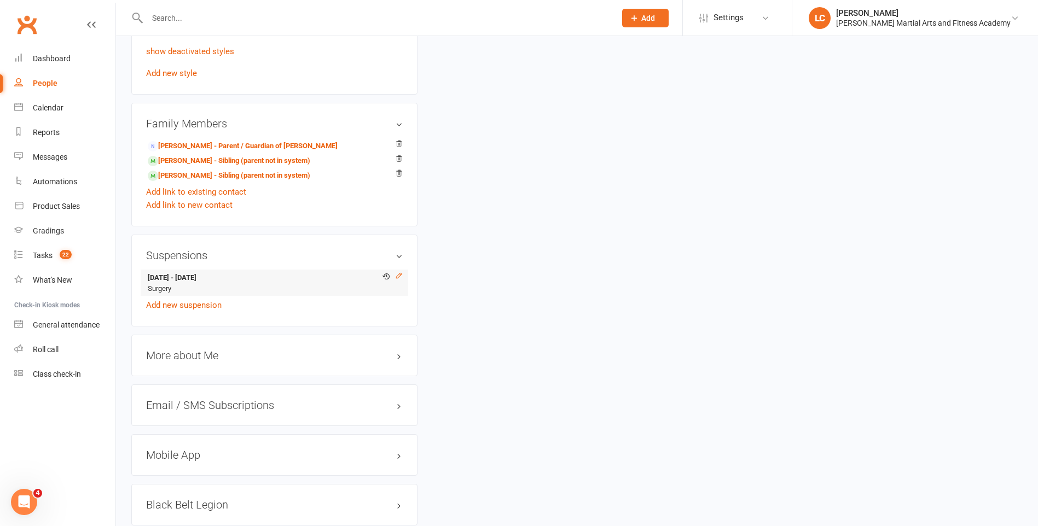
click at [401, 272] on icon at bounding box center [399, 276] width 8 height 8
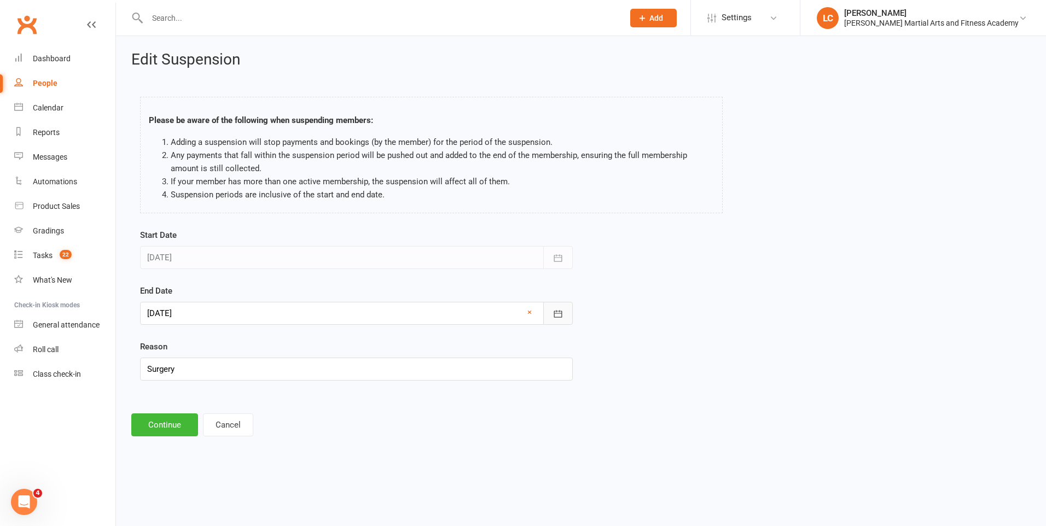
click at [568, 317] on button "button" at bounding box center [558, 313] width 30 height 23
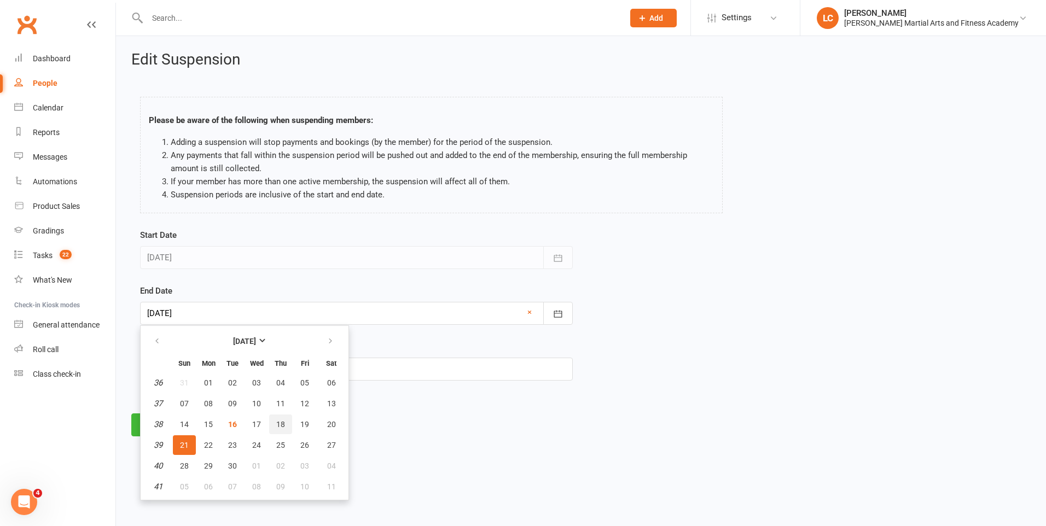
click at [288, 424] on button "18" at bounding box center [280, 425] width 23 height 20
type input "[DATE]"
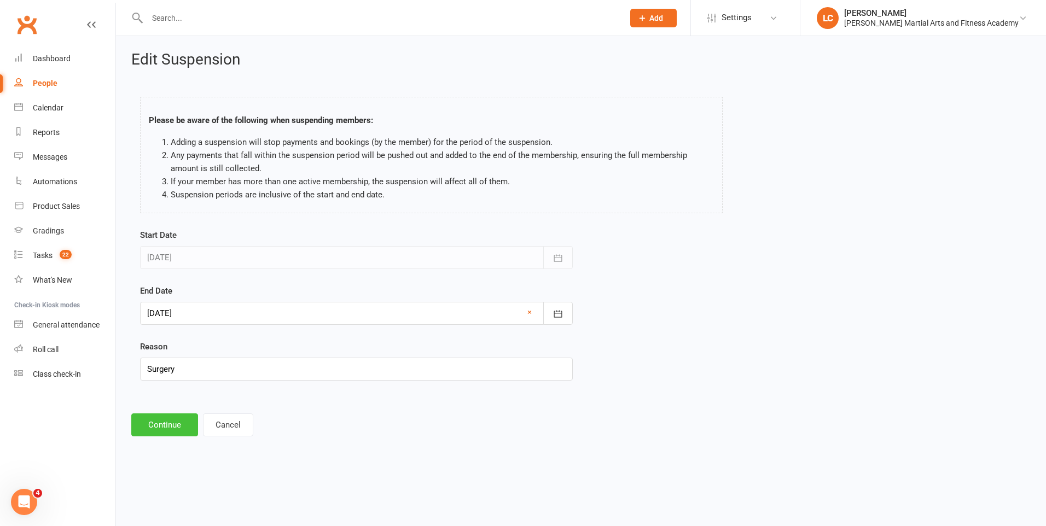
click at [190, 426] on button "Continue" at bounding box center [164, 424] width 67 height 23
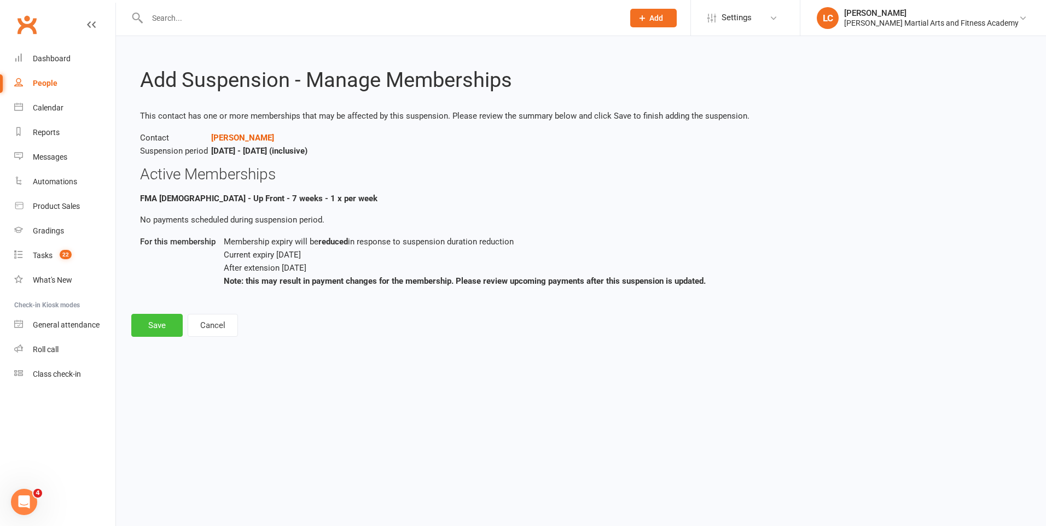
click at [156, 336] on button "Save" at bounding box center [156, 325] width 51 height 23
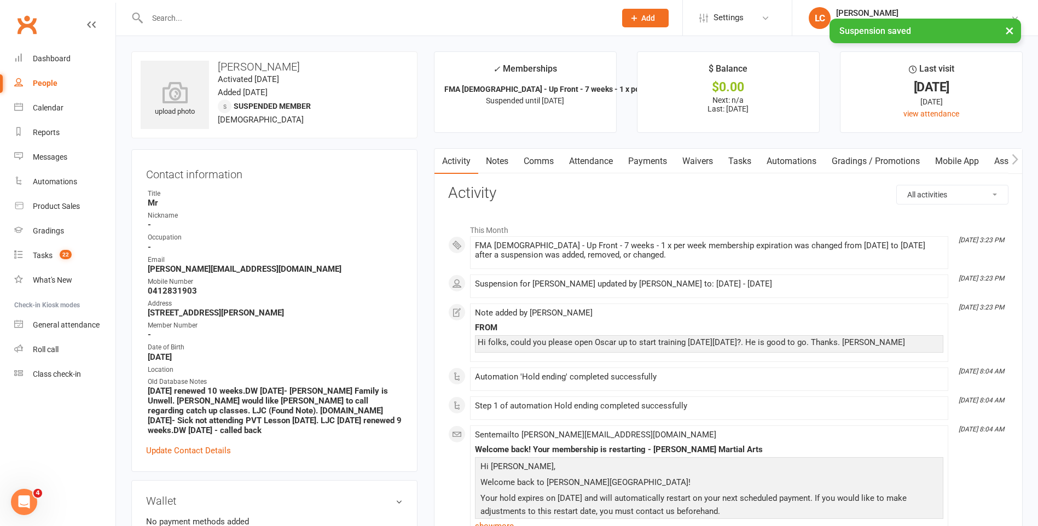
drag, startPoint x: 546, startPoint y: 155, endPoint x: 548, endPoint y: 181, distance: 25.8
click at [546, 156] on link "Comms" at bounding box center [538, 161] width 45 height 25
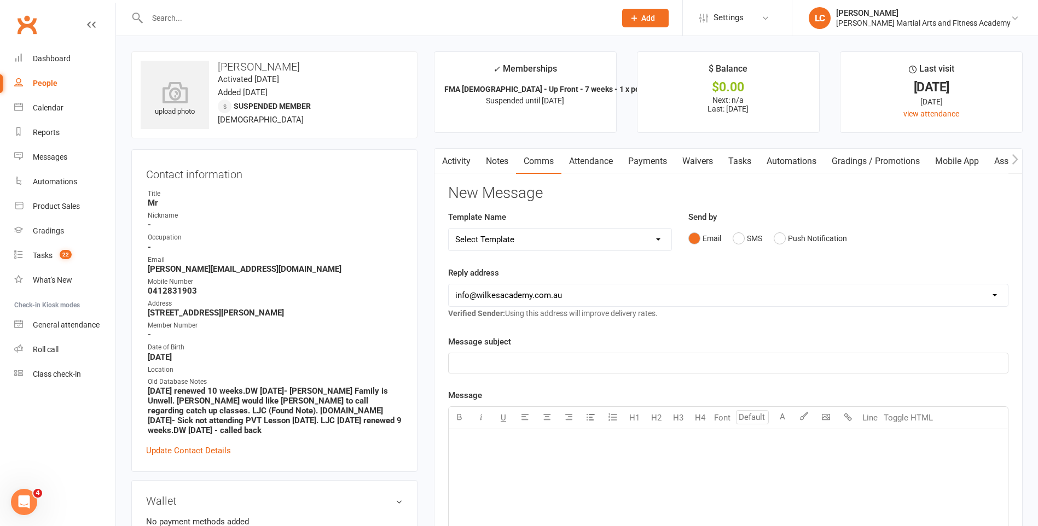
click at [561, 243] on select "Select Template [Email] Birthday Party Enquiry [Email] [DEMOGRAPHIC_DATA] Gradi…" at bounding box center [559, 240] width 223 height 22
click at [526, 231] on select "Select Template [Email] Birthday Party Enquiry [Email] [DEMOGRAPHIC_DATA] Gradi…" at bounding box center [559, 240] width 223 height 22
select select "40"
click at [448, 229] on select "Select Template [Email] Birthday Party Enquiry [Email] [DEMOGRAPHIC_DATA] Gradi…" at bounding box center [559, 240] width 223 height 22
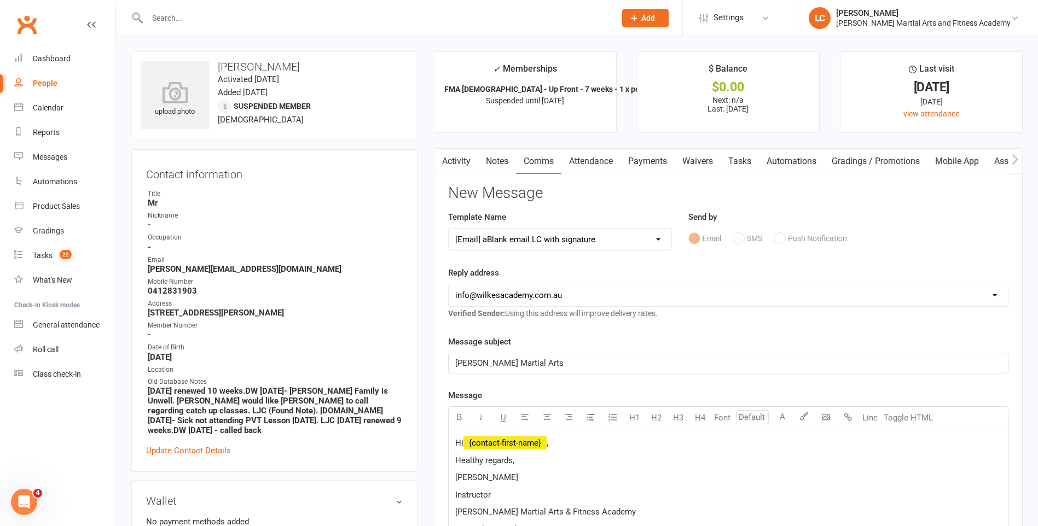
click at [573, 436] on p "Hi ﻿ {contact-first-name} ," at bounding box center [728, 442] width 546 height 13
click at [483, 444] on span "Hi [PERSON_NAME]," at bounding box center [492, 443] width 75 height 10
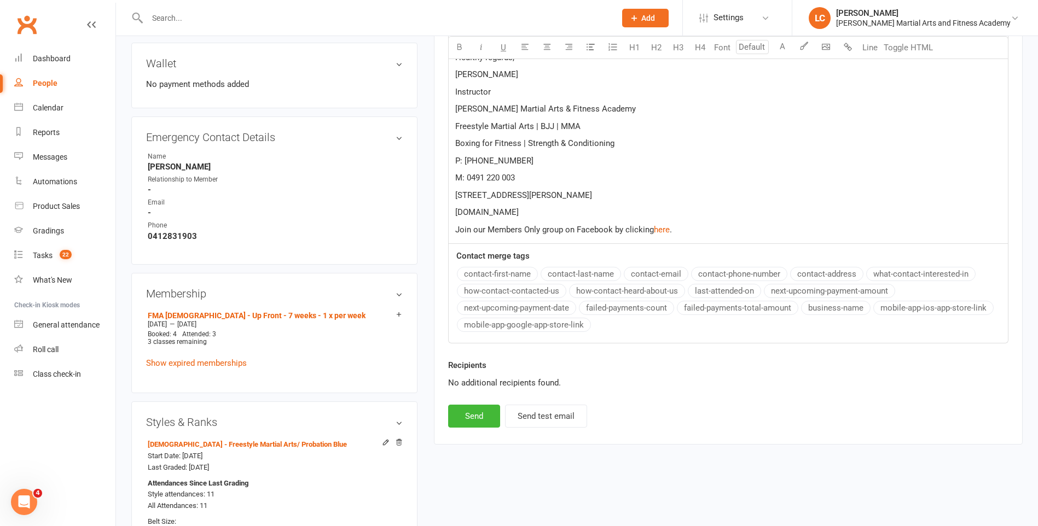
click at [468, 397] on div "Recipients No additional recipients found." at bounding box center [728, 382] width 576 height 46
drag, startPoint x: 469, startPoint y: 407, endPoint x: 469, endPoint y: 412, distance: 5.5
click at [469, 412] on button "Send" at bounding box center [474, 416] width 52 height 23
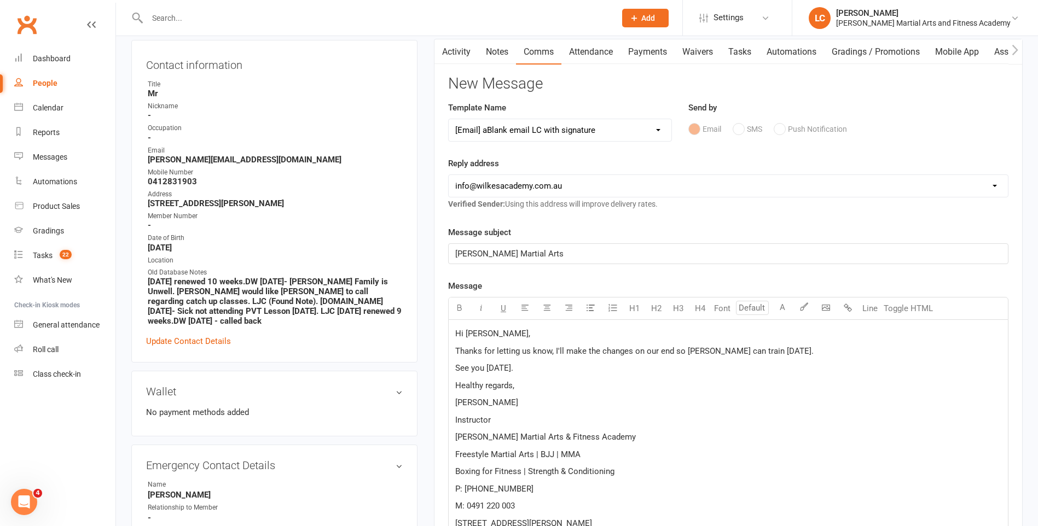
select select
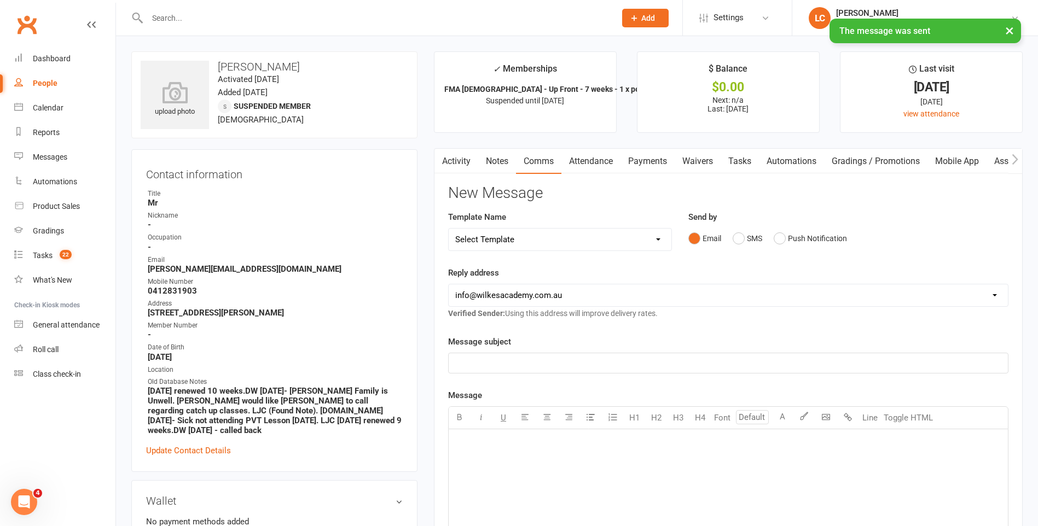
click at [741, 162] on link "Tasks" at bounding box center [739, 161] width 38 height 25
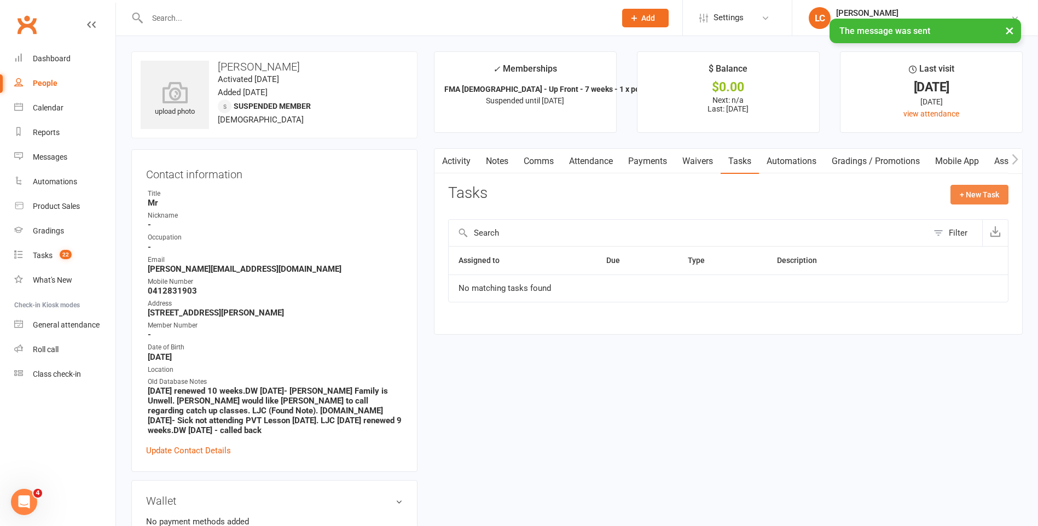
click at [968, 197] on button "+ New Task" at bounding box center [979, 195] width 58 height 20
select select "47778"
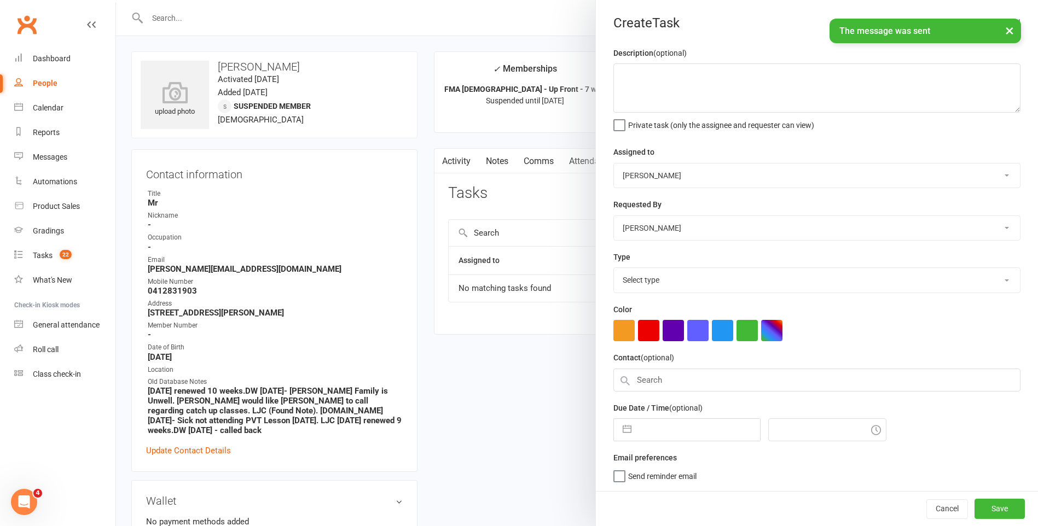
click at [704, 170] on select "[PERSON_NAME] [PERSON_NAME] [PERSON_NAME] [PERSON_NAME] [PERSON_NAME] [PERSON_N…" at bounding box center [817, 176] width 406 height 24
select select "47660"
click at [614, 164] on select "[PERSON_NAME] [PERSON_NAME] [PERSON_NAME] [PERSON_NAME] [PERSON_NAME] [PERSON_N…" at bounding box center [817, 176] width 406 height 24
click at [674, 107] on textarea at bounding box center [816, 87] width 407 height 49
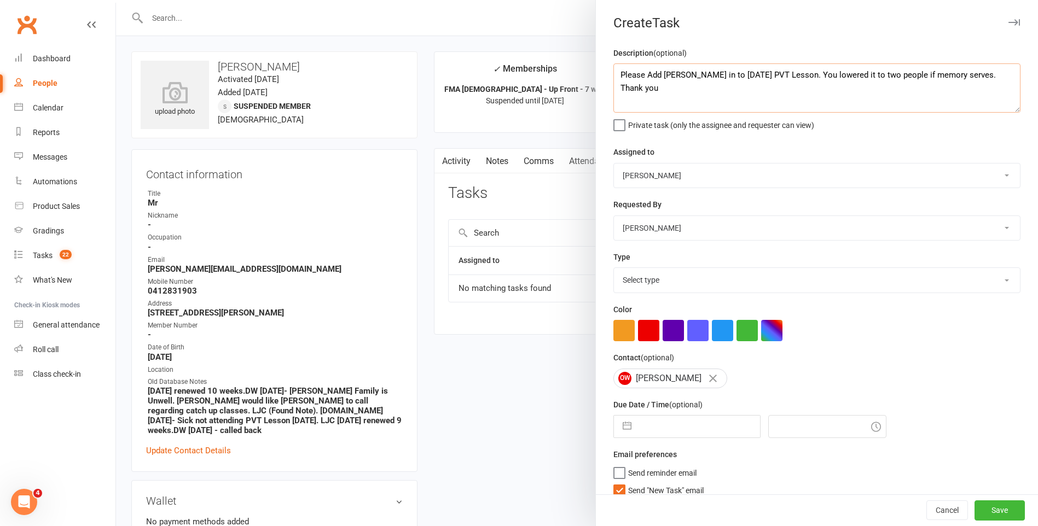
type textarea "Please Add [PERSON_NAME] in to [DATE] PVT Lesson. You lowered it to two people …"
click at [676, 296] on div "Description (optional) Please Add Oscar in to [DATE] PVT Lesson. You lowered it…" at bounding box center [817, 275] width 442 height 459
click at [678, 283] on select "Select type E-mail General task Meeting Phone call Sett in calls Add new task t…" at bounding box center [817, 280] width 406 height 24
select select "25648"
click at [614, 270] on select "Select type E-mail General task Meeting Phone call Sett in calls Add new task t…" at bounding box center [817, 280] width 406 height 24
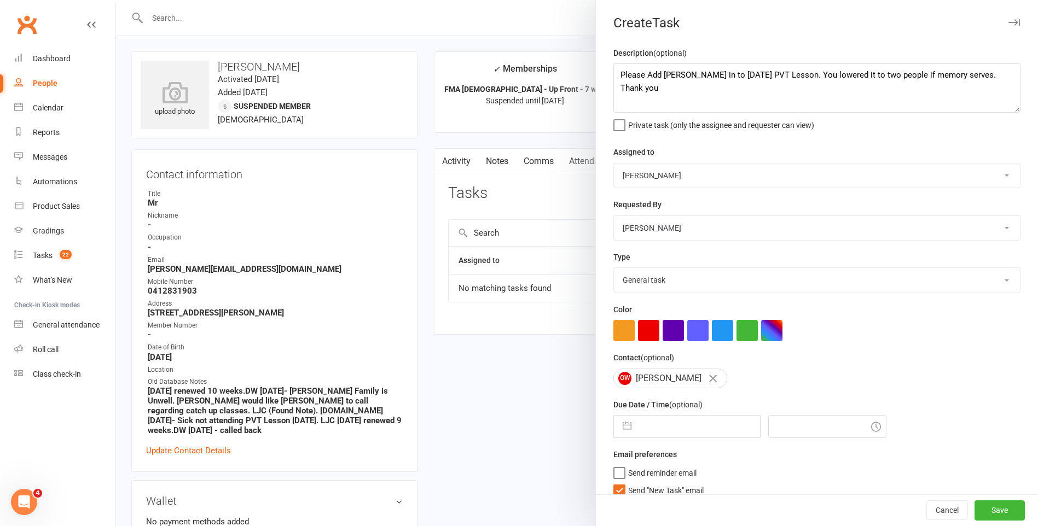
click at [616, 491] on label "Send "New Task" email" at bounding box center [658, 487] width 90 height 11
click at [616, 482] on input "Send "New Task" email" at bounding box center [658, 482] width 90 height 0
click at [683, 435] on input "text" at bounding box center [698, 427] width 123 height 22
select select "7"
select select "2025"
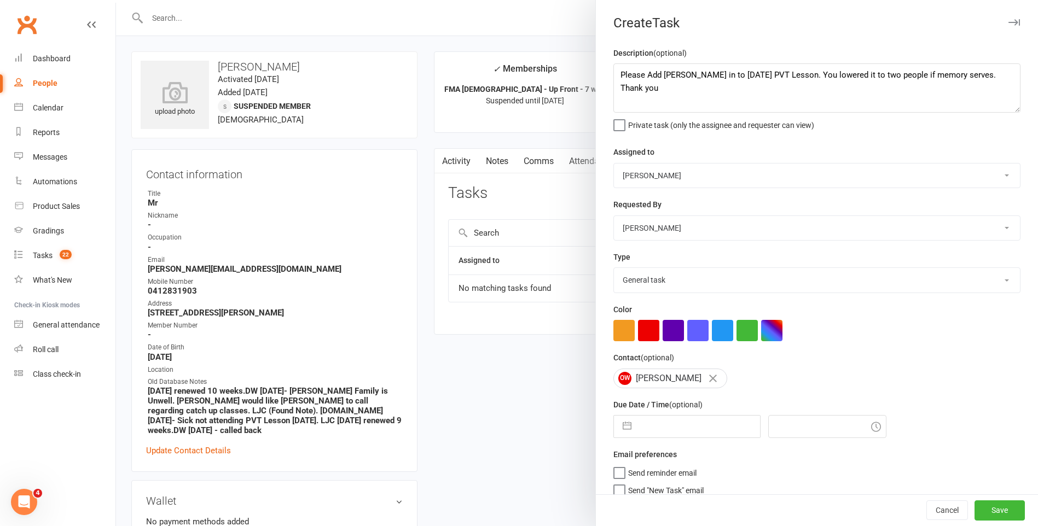
select select "8"
select select "2025"
select select "9"
select select "2025"
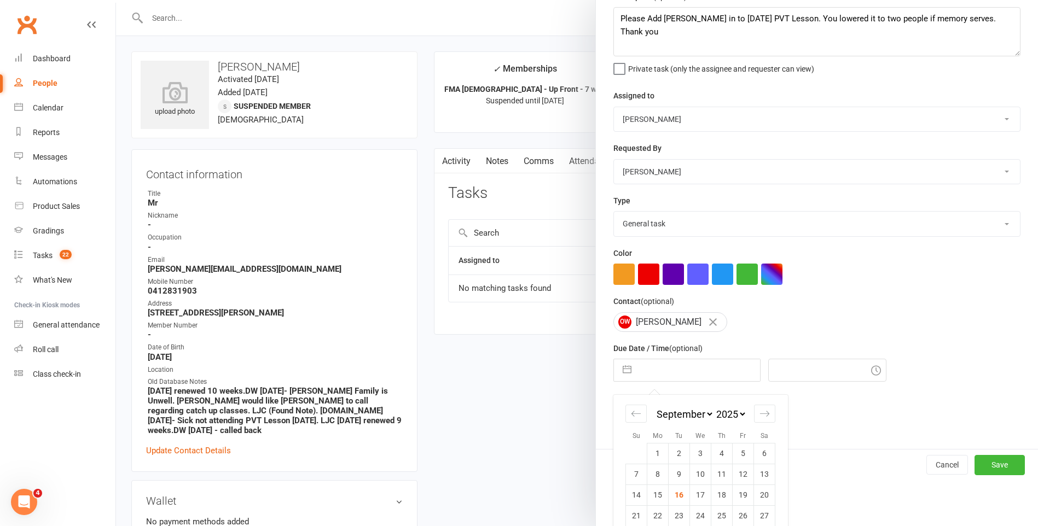
scroll to position [94, 0]
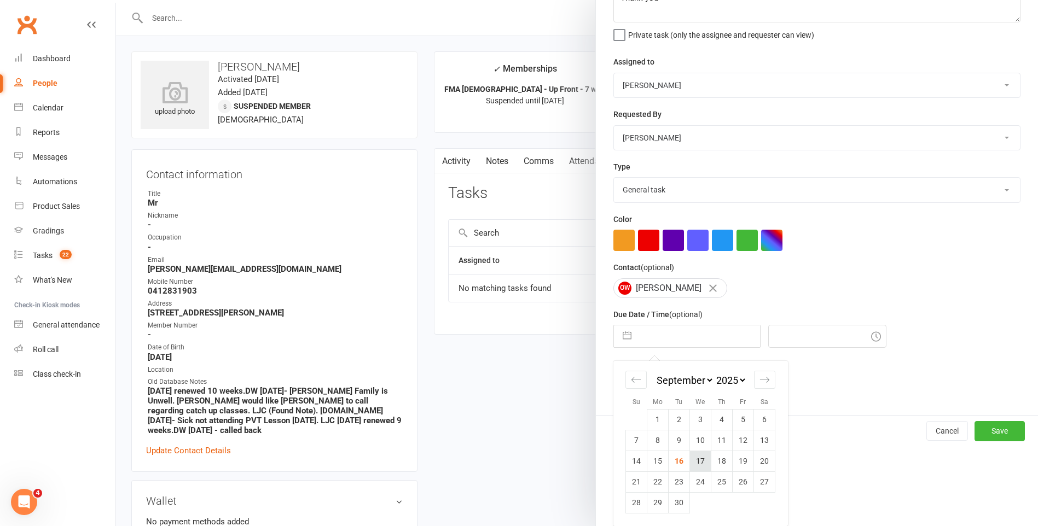
click at [690, 465] on td "17" at bounding box center [700, 461] width 21 height 21
type input "[DATE]"
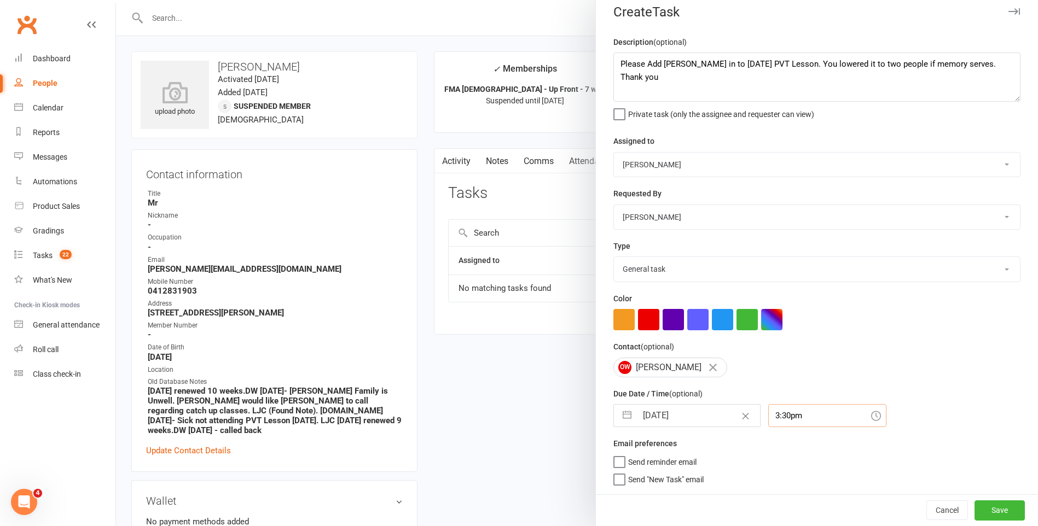
click at [768, 418] on div "3:30pm" at bounding box center [827, 415] width 118 height 23
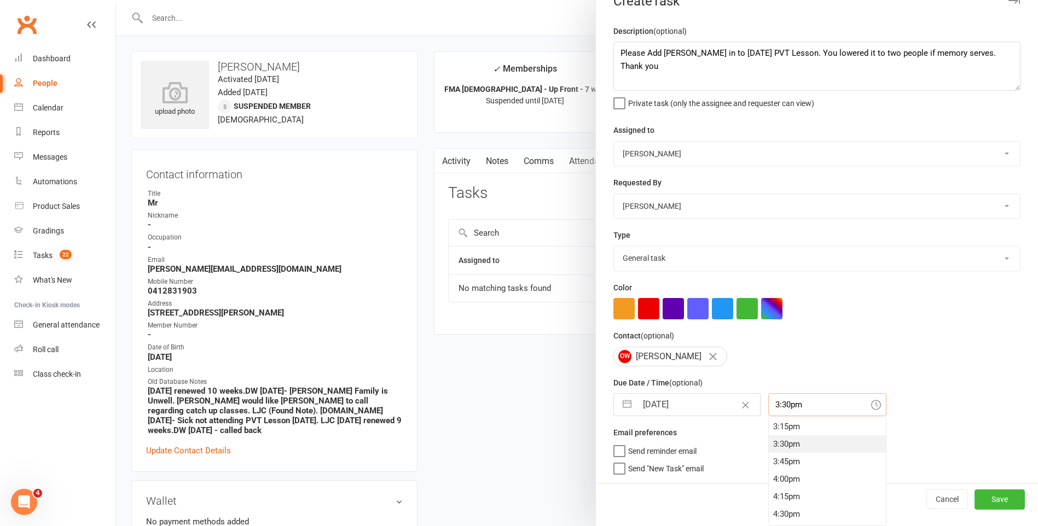
scroll to position [575, 0]
click at [803, 430] on div "8:15am" at bounding box center [826, 429] width 117 height 18
type input "8:15am"
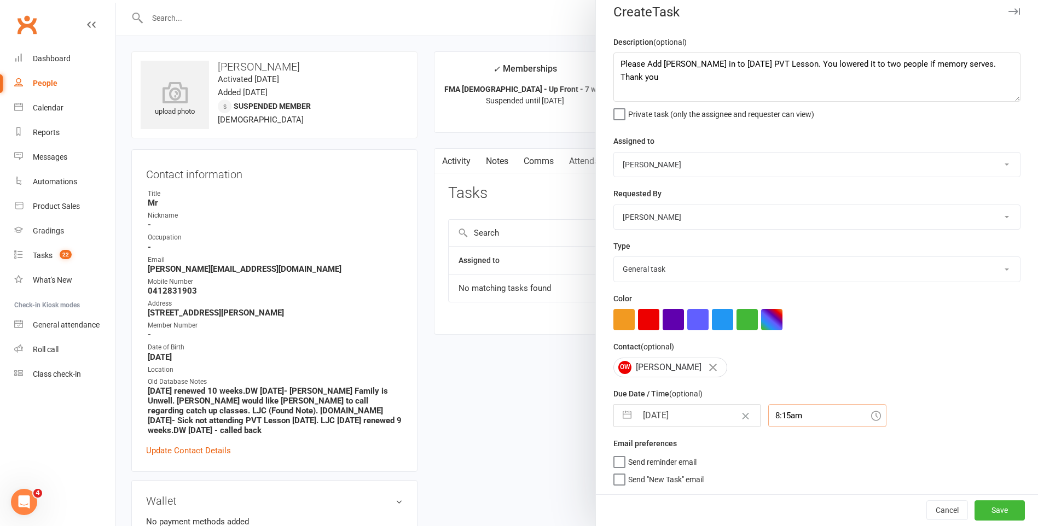
scroll to position [15, 0]
click at [994, 509] on button "Save" at bounding box center [999, 510] width 50 height 20
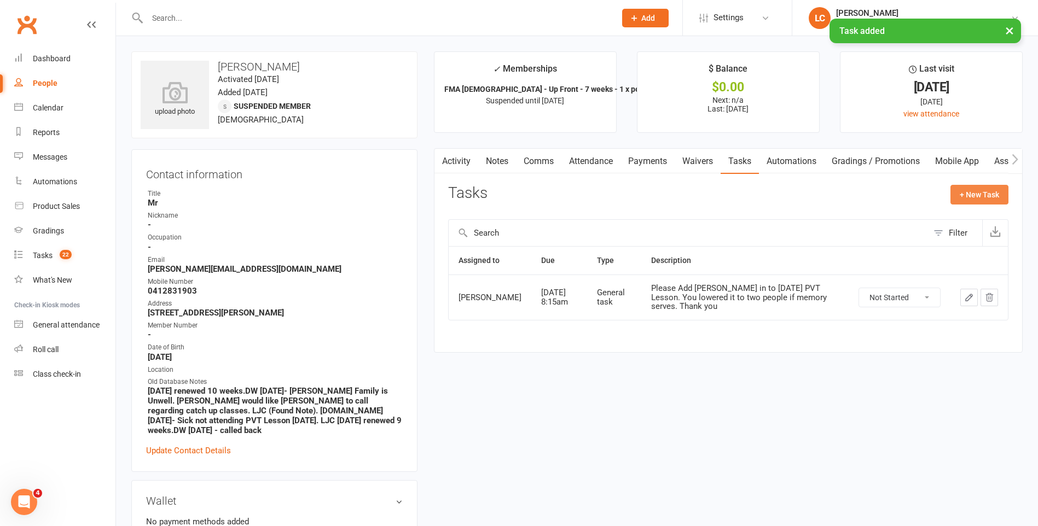
click at [974, 195] on button "+ New Task" at bounding box center [979, 195] width 58 height 20
select select "47778"
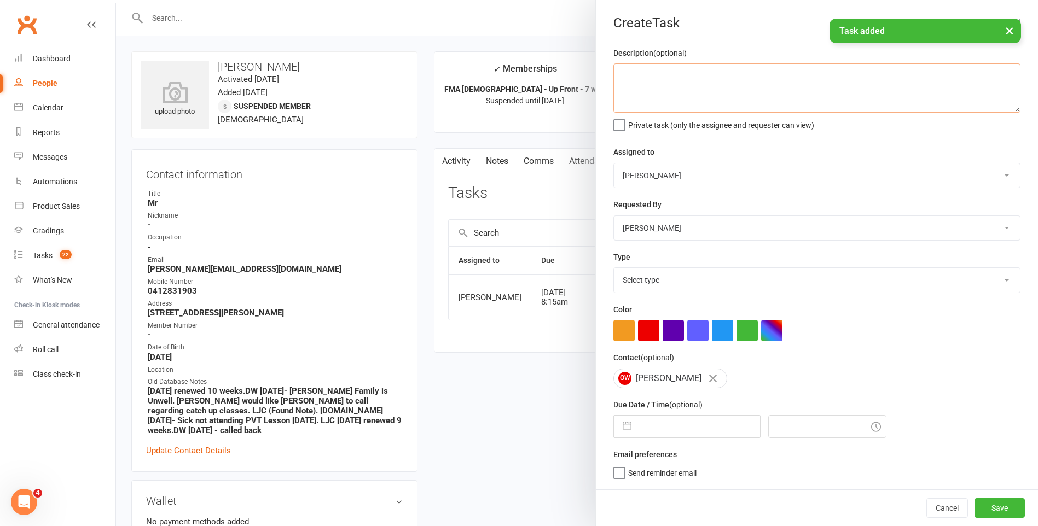
click at [678, 99] on textarea at bounding box center [816, 87] width 407 height 49
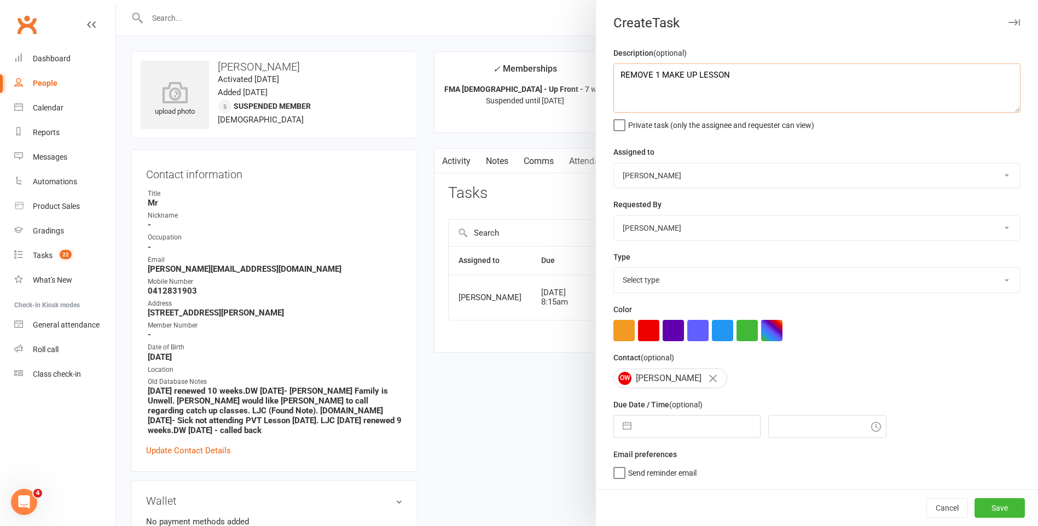
type textarea "REMOVE 1 MAKE UP LESSON"
click at [747, 276] on select "Select type E-mail General task Meeting Phone call Sett in calls Add new task t…" at bounding box center [817, 280] width 406 height 24
select select "25648"
click at [614, 270] on select "Select type E-mail General task Meeting Phone call Sett in calls Add new task t…" at bounding box center [817, 280] width 406 height 24
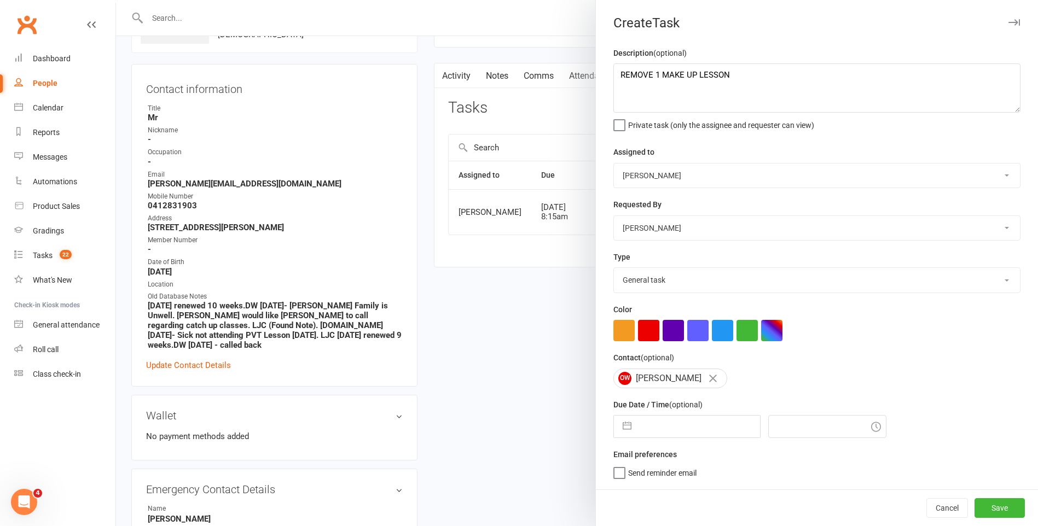
scroll to position [219, 0]
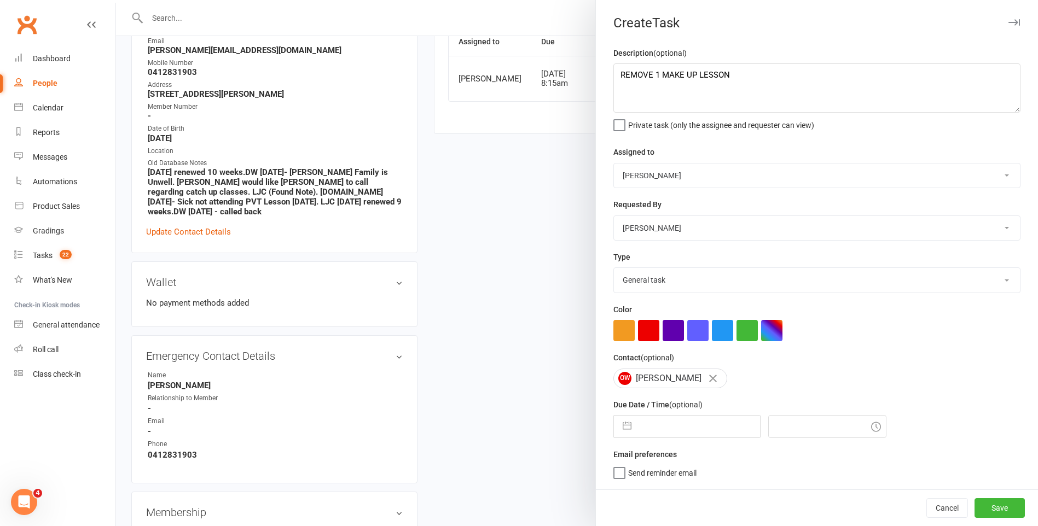
click at [638, 428] on input "text" at bounding box center [698, 427] width 123 height 22
select select "7"
select select "2025"
select select "8"
select select "2025"
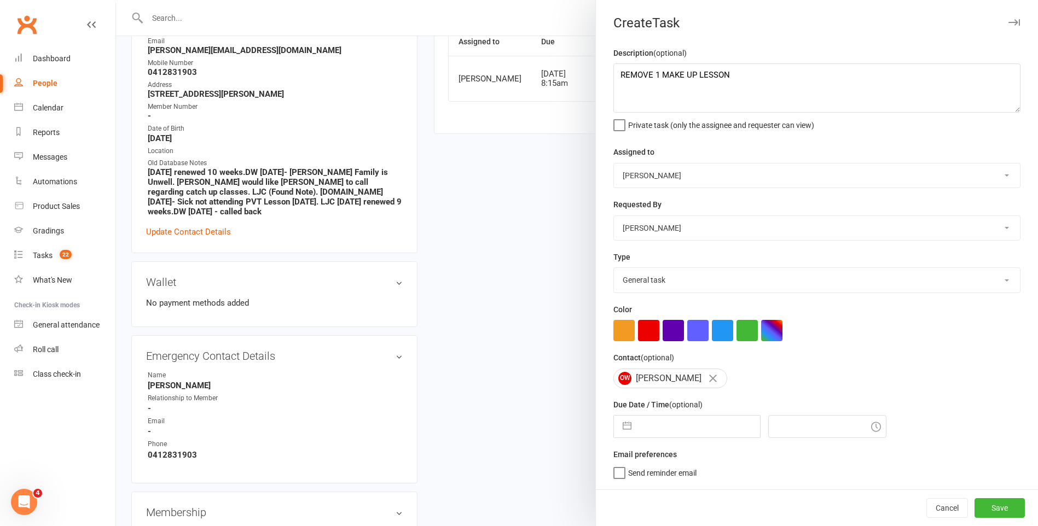
select select "9"
select select "2025"
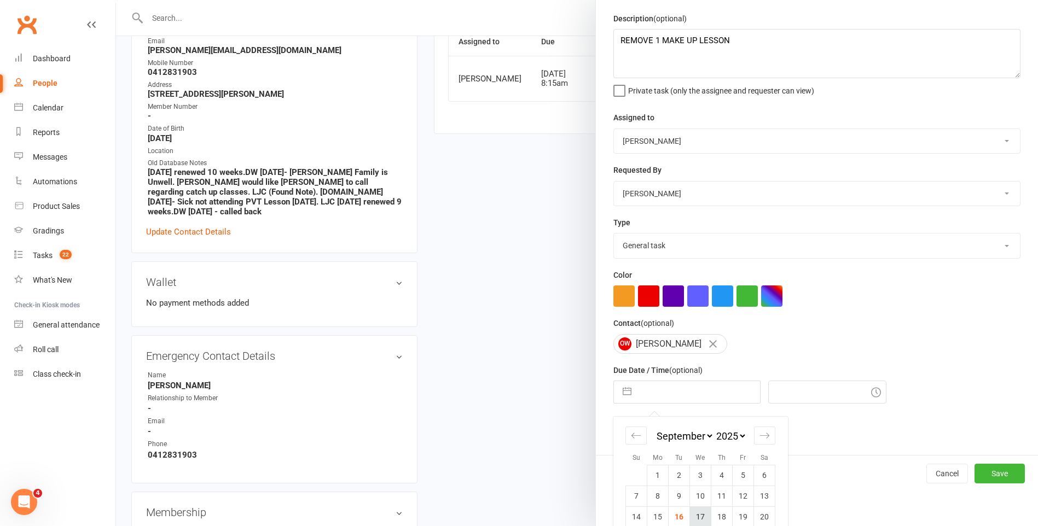
scroll to position [94, 0]
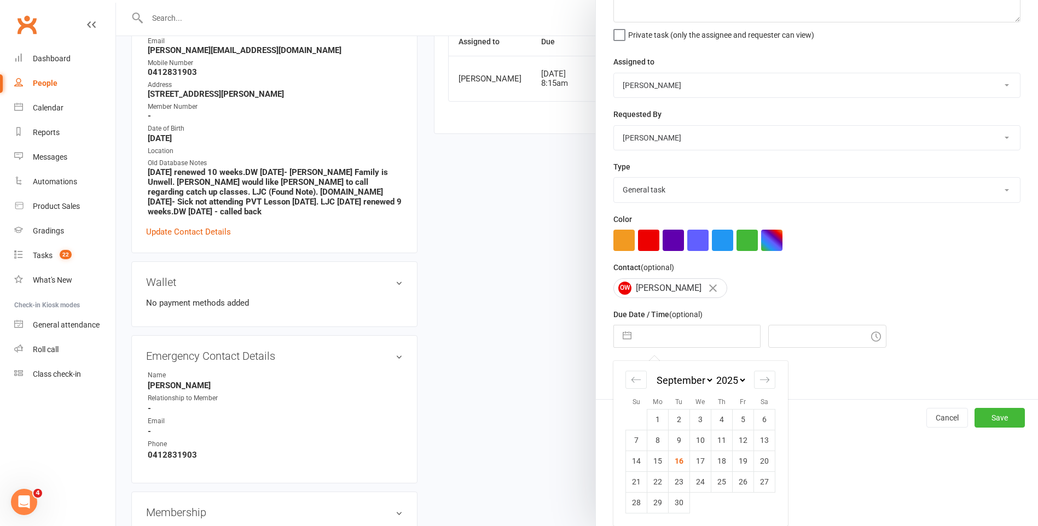
click at [651, 485] on td "22" at bounding box center [657, 481] width 21 height 21
type input "[DATE]"
type input "3:30pm"
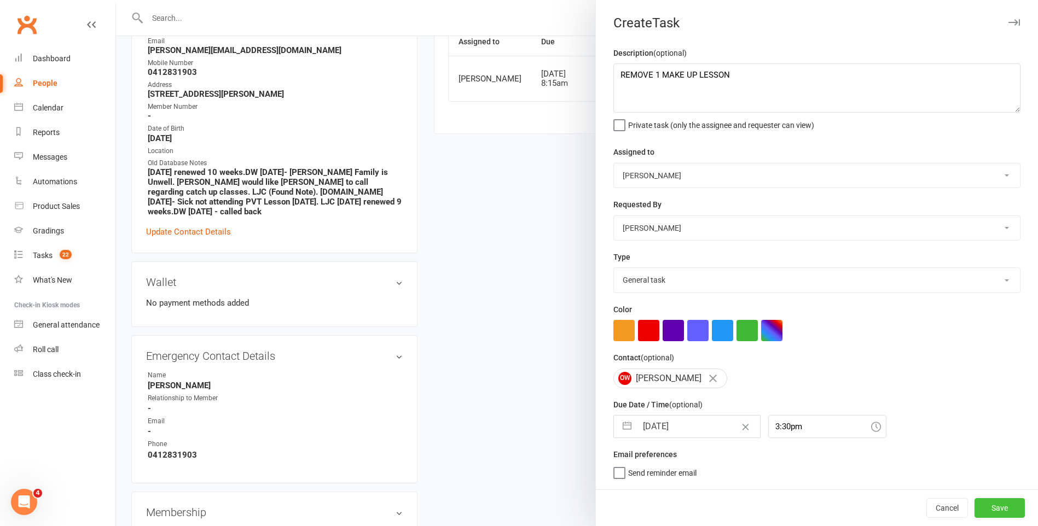
click at [980, 508] on button "Save" at bounding box center [999, 508] width 50 height 20
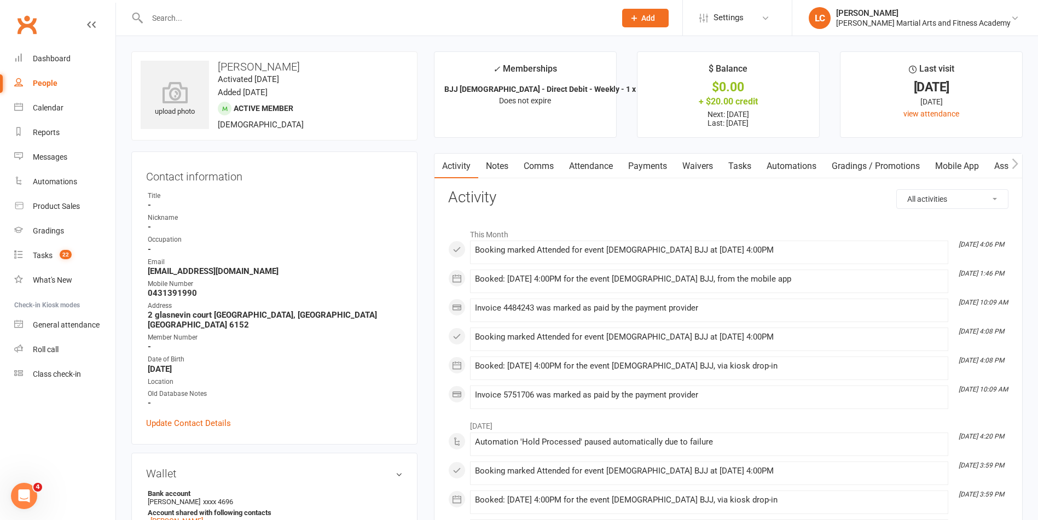
click at [506, 164] on link "Notes" at bounding box center [497, 166] width 38 height 25
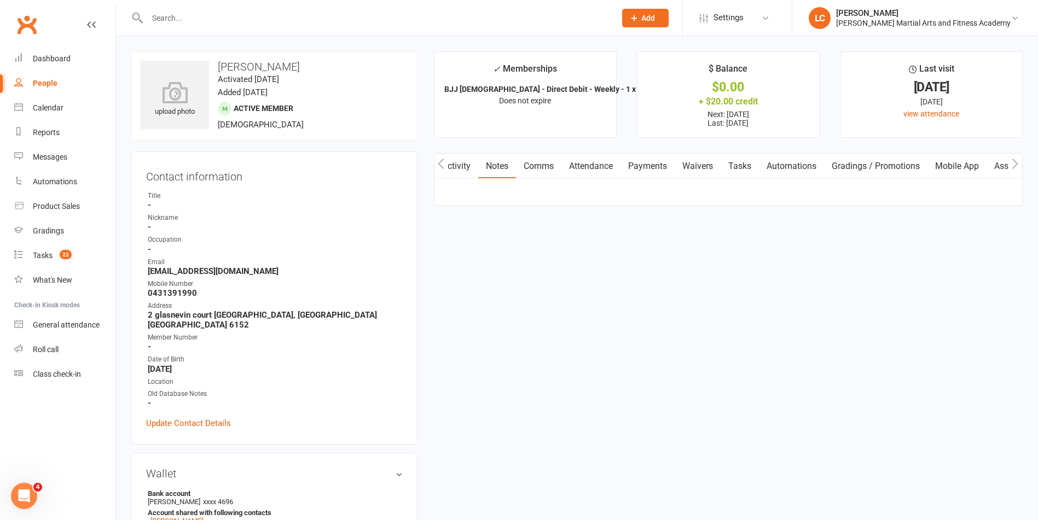
scroll to position [0, 1]
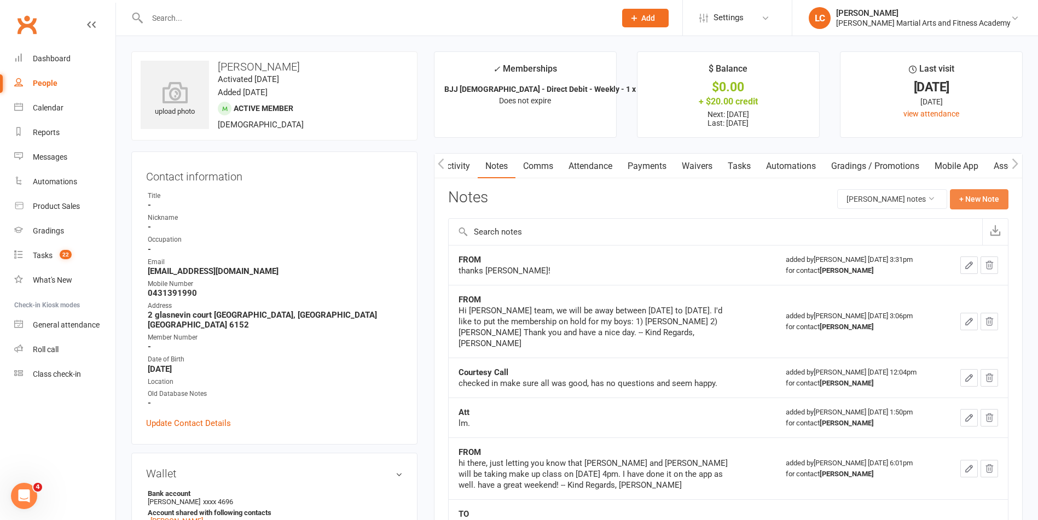
click at [1002, 197] on button "+ New Note" at bounding box center [978, 199] width 59 height 20
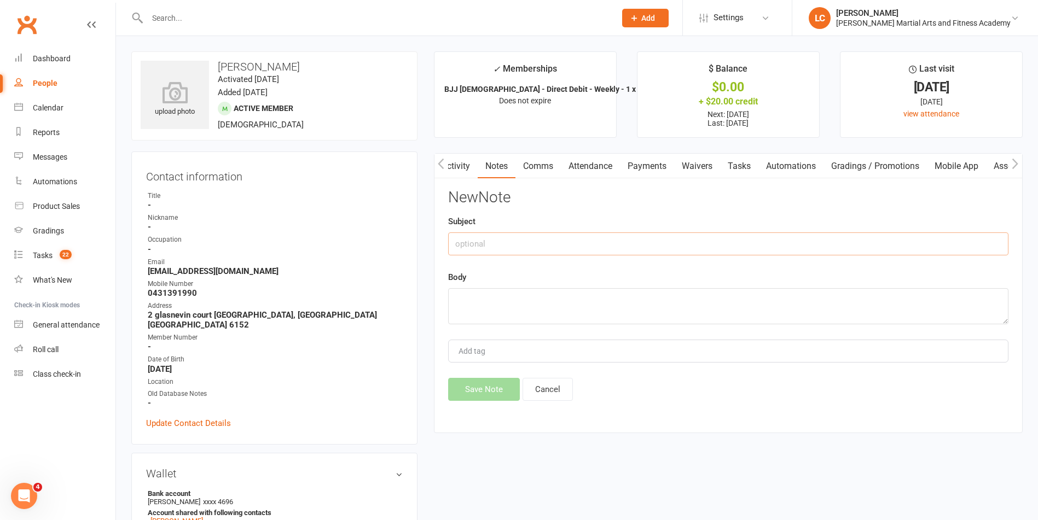
click at [602, 235] on input "text" at bounding box center [728, 243] width 560 height 23
type input "FROM"
click at [468, 299] on textarea at bounding box center [728, 306] width 560 height 36
paste textarea "Hi Leonard, Hope you’ve been well. May I know the balance number of make up cla…"
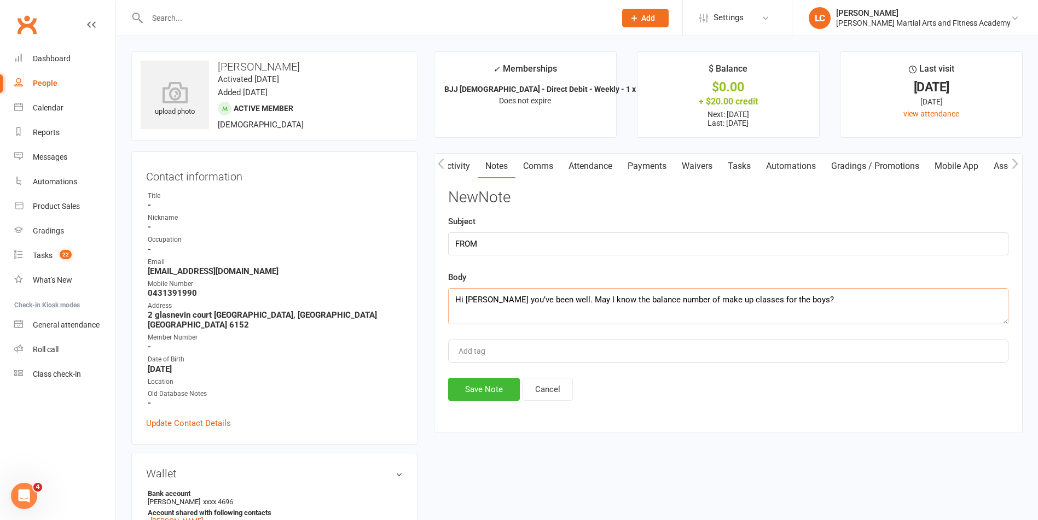
scroll to position [112, 0]
type textarea "Hi Leonard, Hope you’ve been well. May I know the balance number of make up cla…"
click at [480, 399] on button "Save Note" at bounding box center [484, 389] width 72 height 23
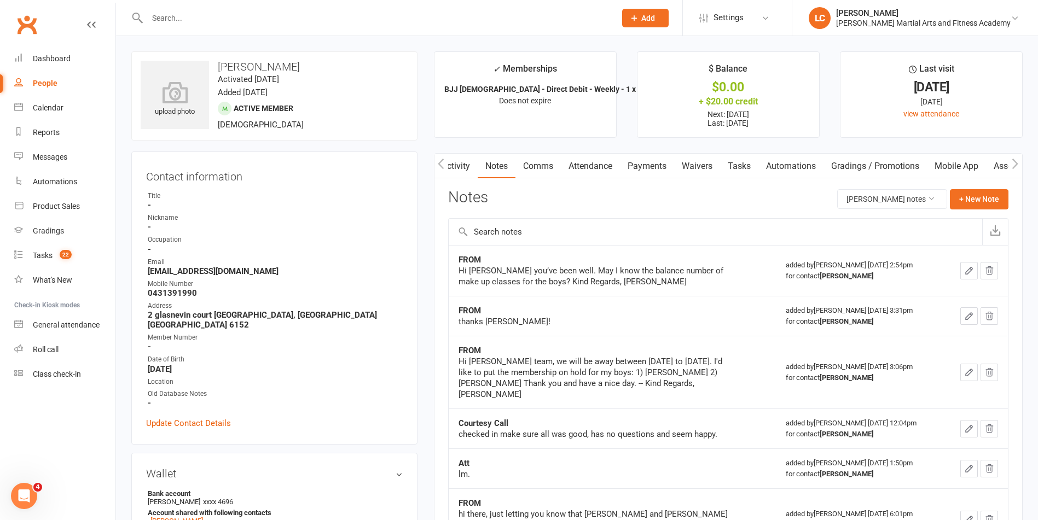
click at [532, 165] on link "Comms" at bounding box center [537, 166] width 45 height 25
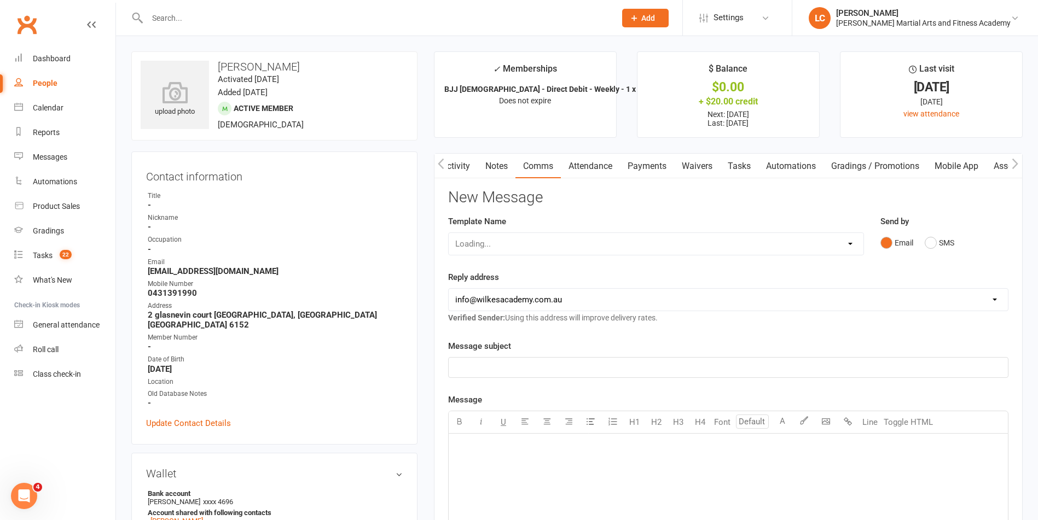
click at [520, 236] on select "Loading..." at bounding box center [655, 244] width 415 height 22
select select "40"
click at [448, 233] on select "Select Template [Email] Birthday Party Enquiry [Email] [DEMOGRAPHIC_DATA] Gradi…" at bounding box center [655, 244] width 415 height 22
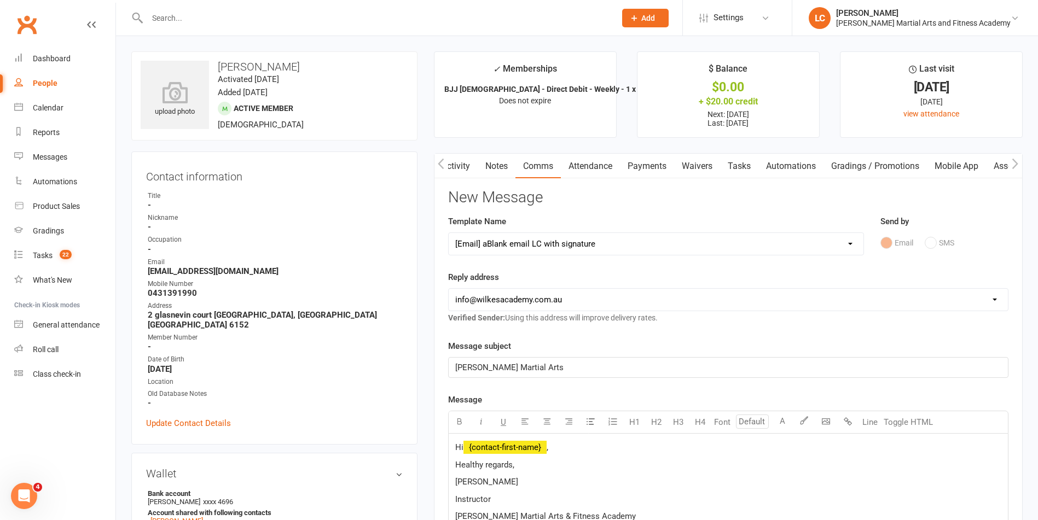
click at [566, 449] on p "Hi ﻿ {contact-first-name} ," at bounding box center [728, 447] width 546 height 13
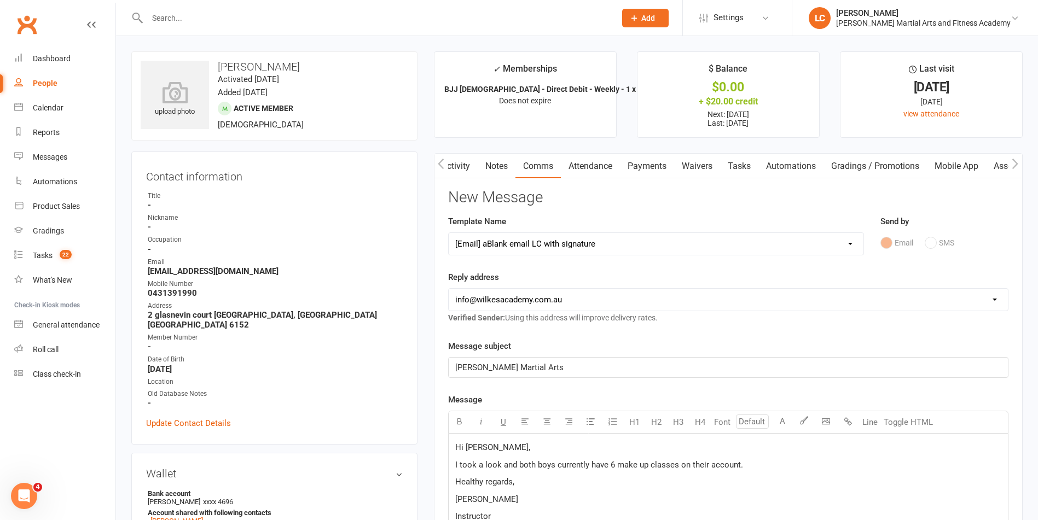
click at [736, 467] on span "I took a look and both boys currently have 6 make up classes on their account." at bounding box center [599, 465] width 288 height 10
click at [753, 463] on p "I took a look and both boys currently have 6 make up classes on their accounts." at bounding box center [728, 464] width 546 height 13
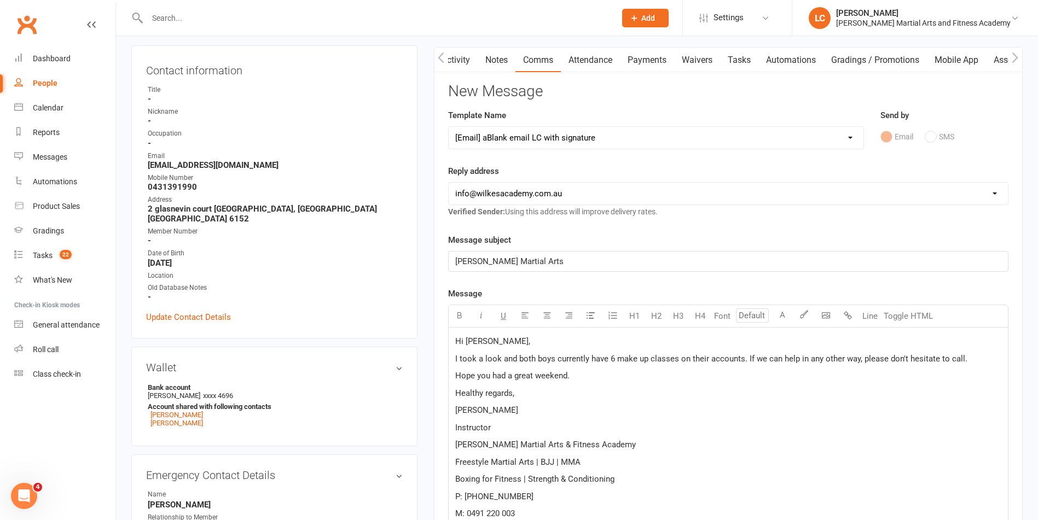
scroll to position [383, 0]
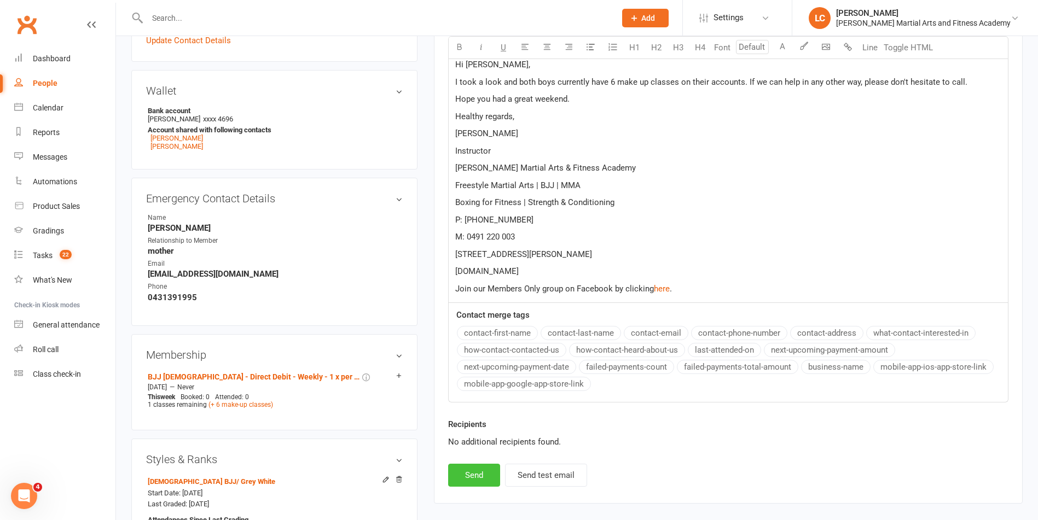
click at [470, 464] on button "Send" at bounding box center [474, 475] width 52 height 23
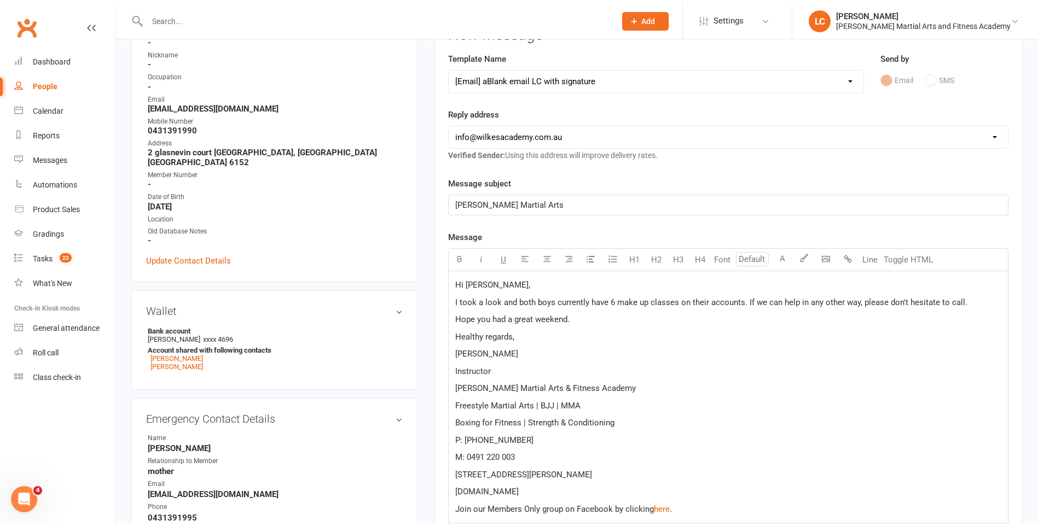
scroll to position [0, 0]
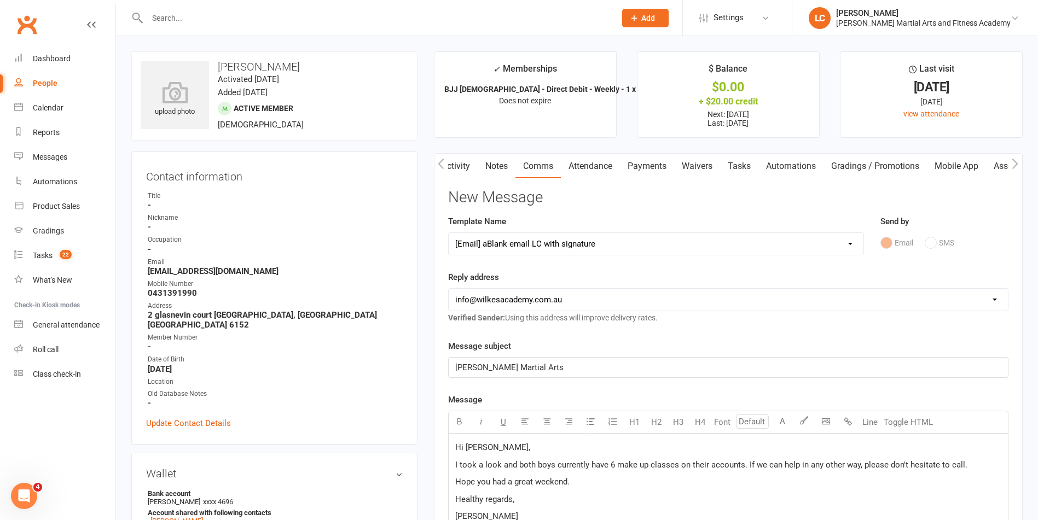
select select
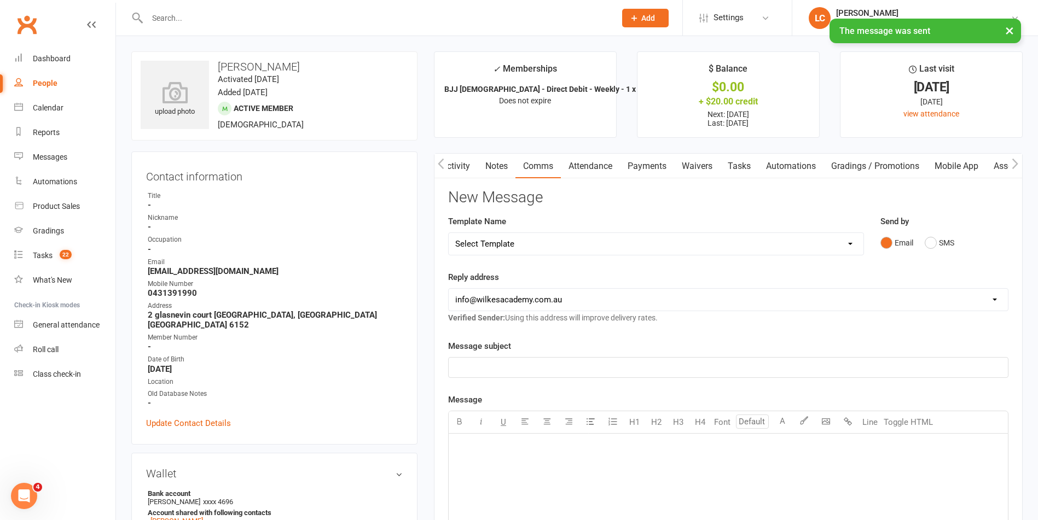
click at [490, 159] on link "Notes" at bounding box center [496, 166] width 38 height 25
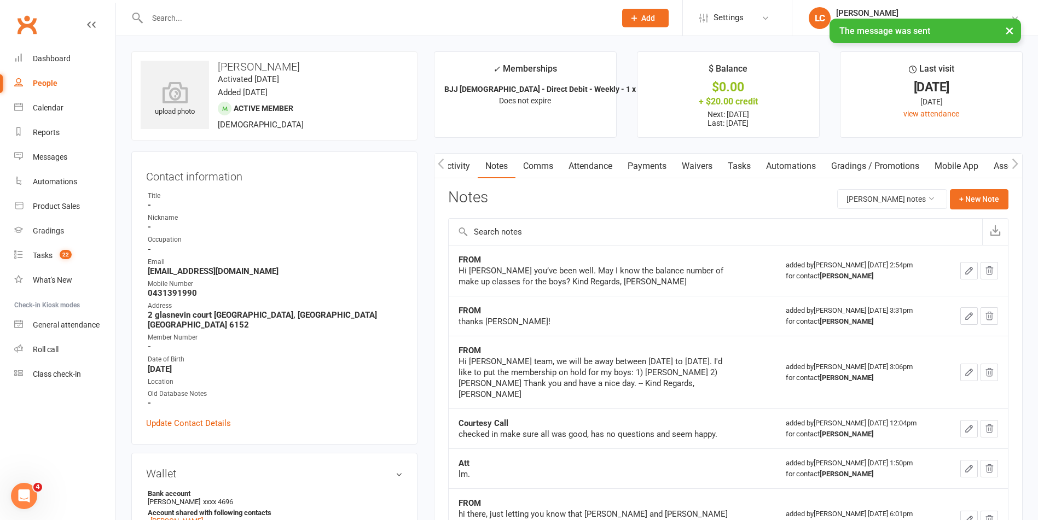
click at [466, 165] on link "Activity" at bounding box center [456, 166] width 44 height 25
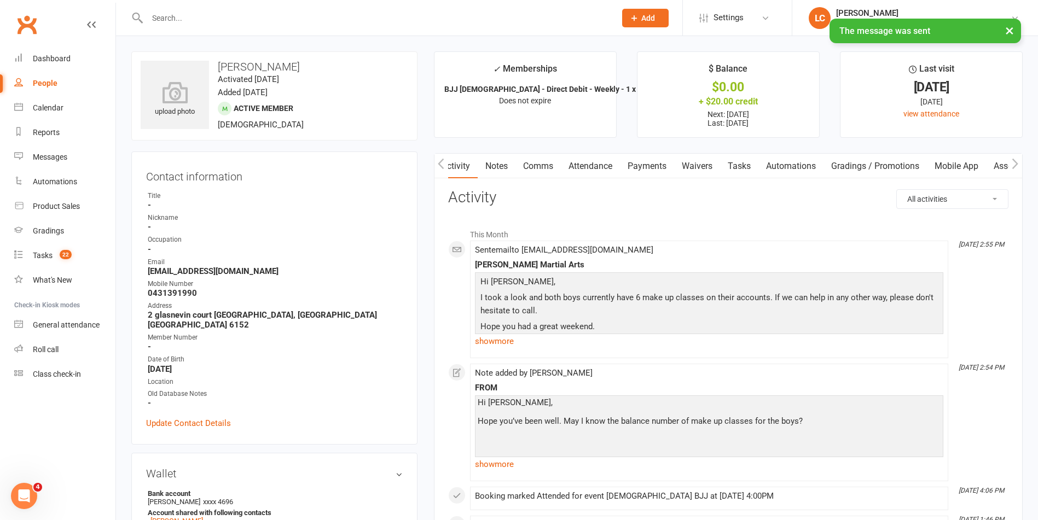
click at [490, 336] on link "show more" at bounding box center [709, 341] width 468 height 15
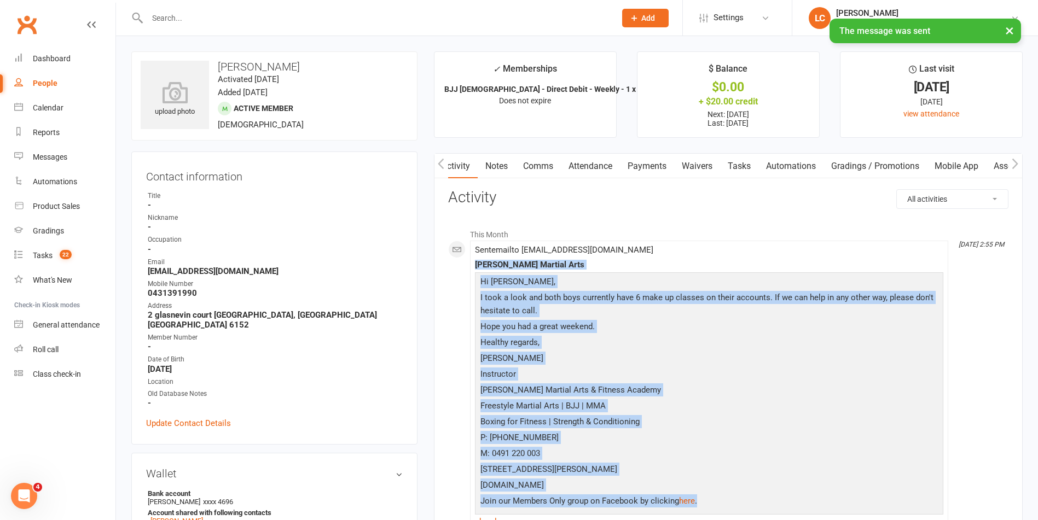
drag, startPoint x: 722, startPoint y: 505, endPoint x: 471, endPoint y: 265, distance: 347.4
click at [471, 265] on li "Sep 16, 2:55 PM Sent email to jinhaolim@gmail.com Wilkes Martial Arts Hi Jin Ha…" at bounding box center [709, 390] width 478 height 298
click at [690, 355] on p "[PERSON_NAME]" at bounding box center [708, 360] width 463 height 16
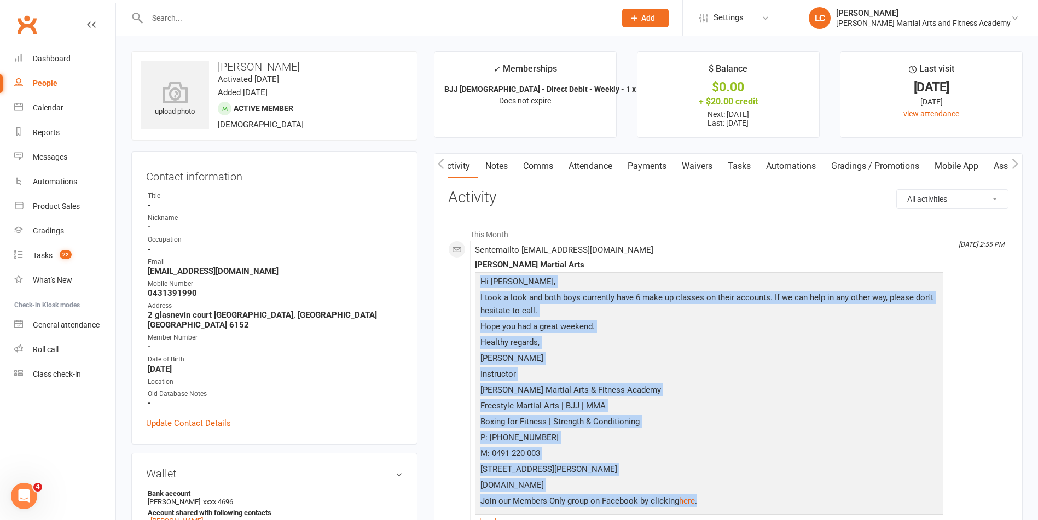
drag, startPoint x: 743, startPoint y: 507, endPoint x: 470, endPoint y: 272, distance: 360.7
click at [470, 272] on li "Sep 16, 2:55 PM Sent email to jinhaolim@gmail.com Wilkes Martial Arts Hi Jin Ha…" at bounding box center [709, 390] width 478 height 298
copy div "Hi Jin Hao, I took a look and both boys currently have 6 make up classes on the…"
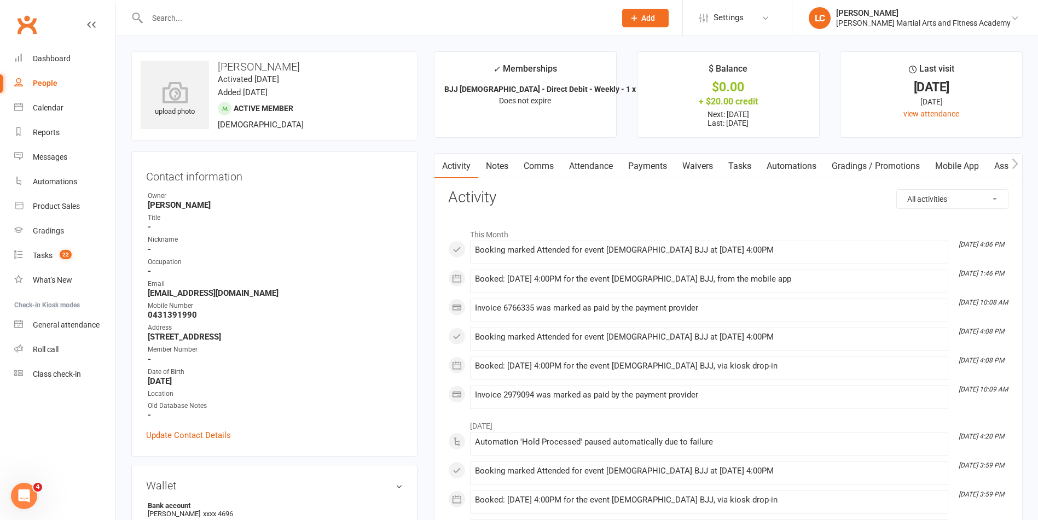
click at [501, 159] on link "Notes" at bounding box center [497, 166] width 38 height 25
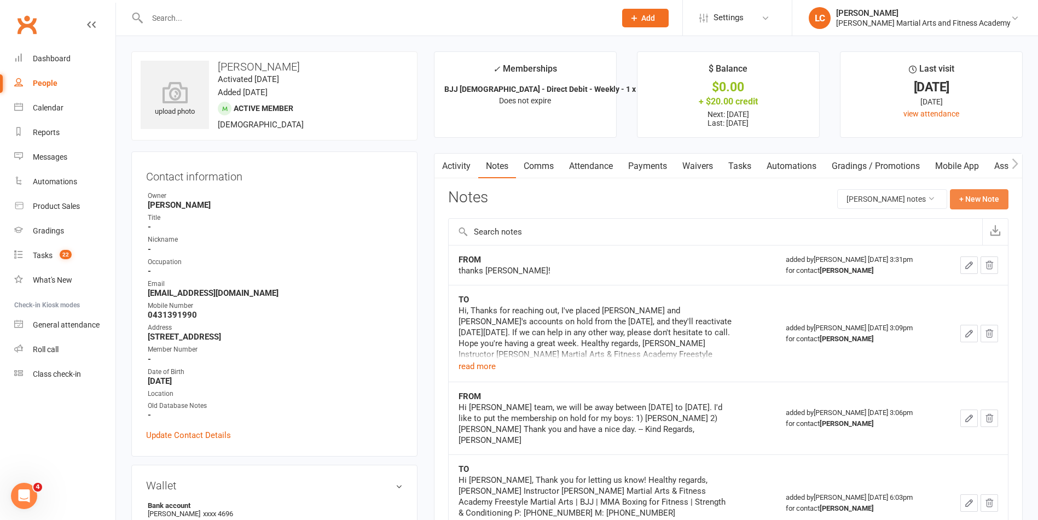
click at [968, 195] on button "+ New Note" at bounding box center [978, 199] width 59 height 20
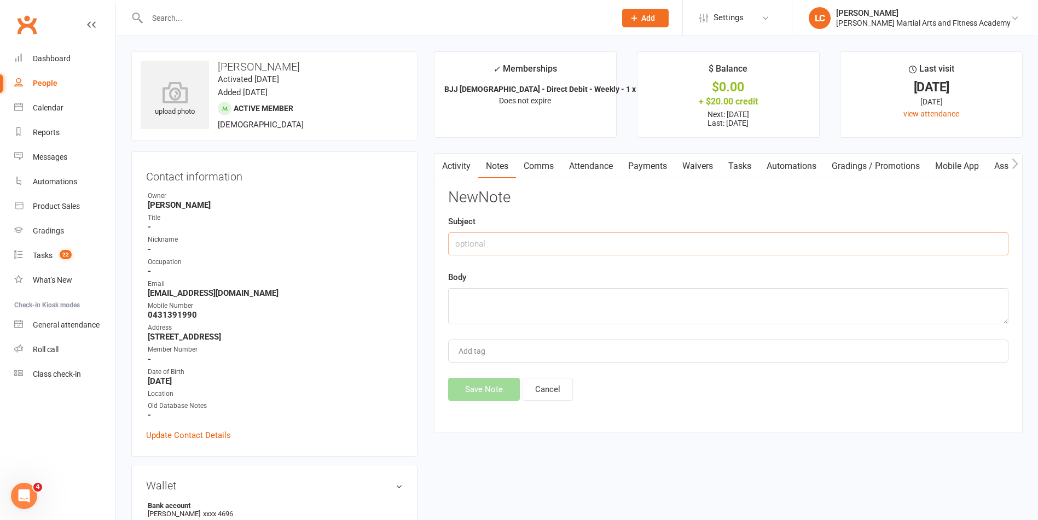
click at [586, 250] on input "text" at bounding box center [728, 243] width 560 height 23
type input "FROM"
click at [486, 315] on textarea at bounding box center [728, 306] width 560 height 36
paste textarea "Hi [PERSON_NAME] you’ve been well. May I know the balance number of make up cla…"
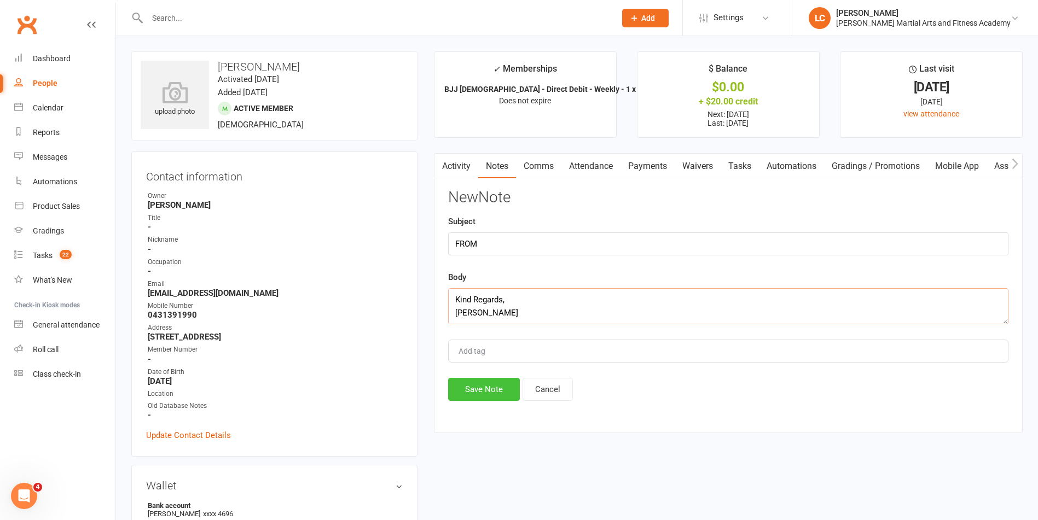
type textarea "Hi [PERSON_NAME] you’ve been well. May I know the balance number of make up cla…"
click at [492, 399] on button "Save Note" at bounding box center [484, 389] width 72 height 23
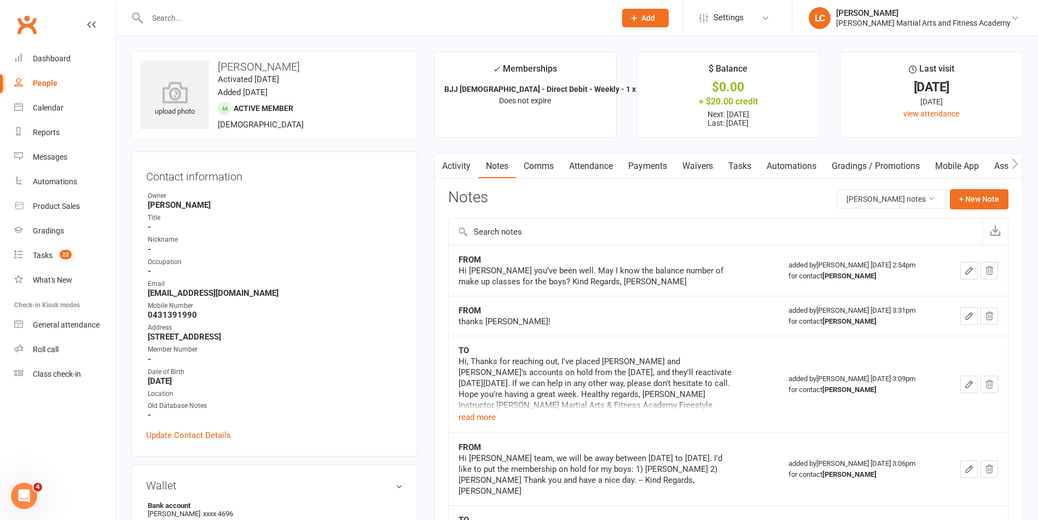
click at [532, 170] on link "Comms" at bounding box center [538, 166] width 45 height 25
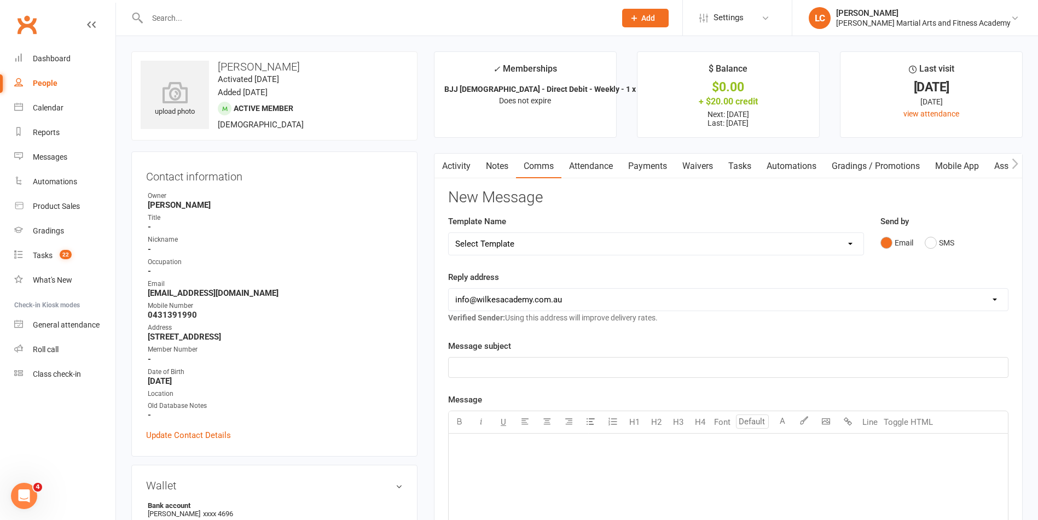
click at [505, 169] on link "Notes" at bounding box center [497, 166] width 38 height 25
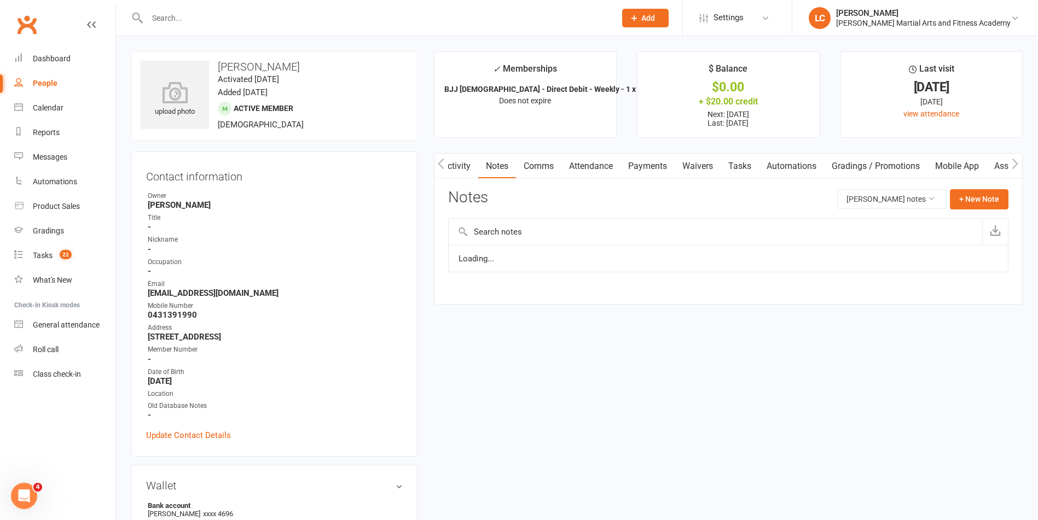
scroll to position [0, 10]
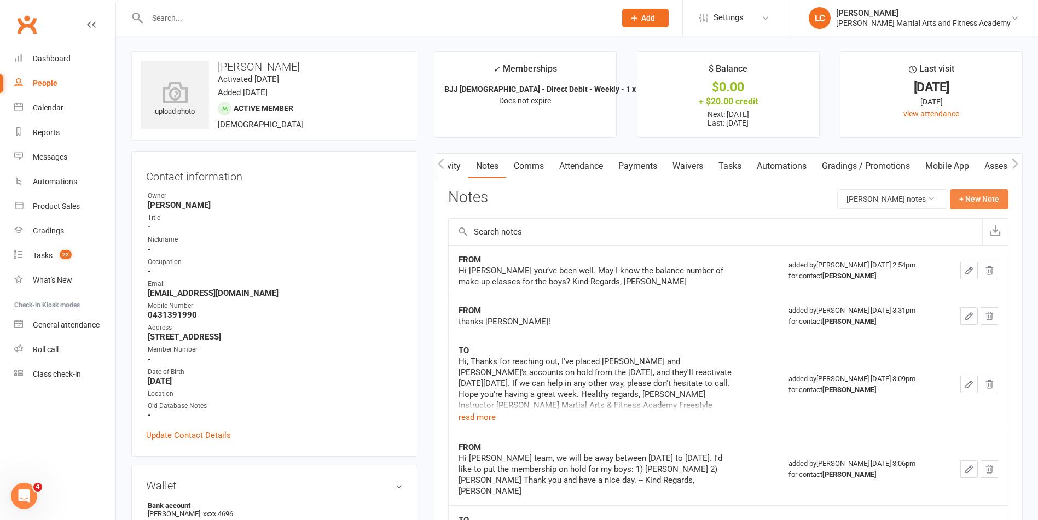
click at [971, 201] on button "+ New Note" at bounding box center [978, 199] width 59 height 20
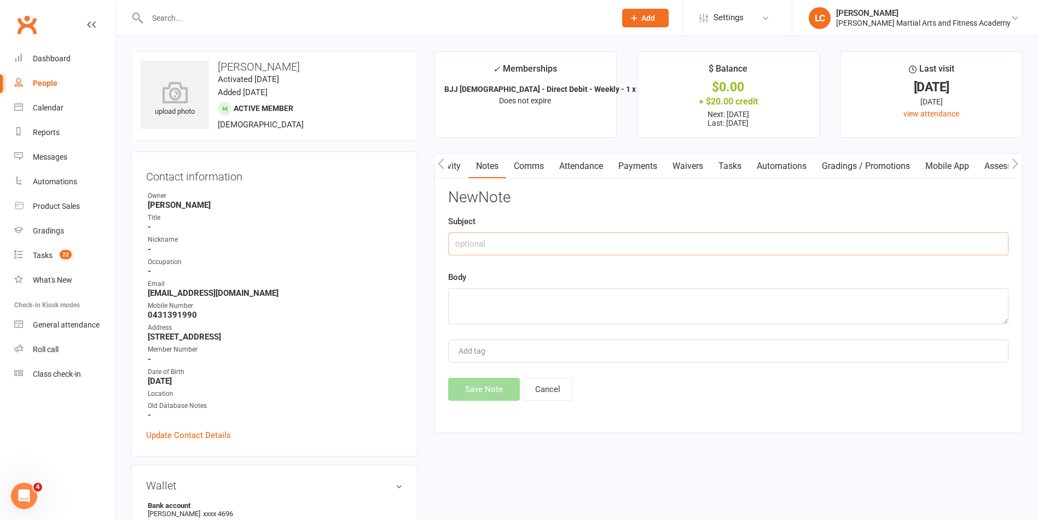
click at [572, 246] on input "text" at bounding box center [728, 243] width 560 height 23
type input "TO"
click at [524, 302] on textarea at bounding box center [728, 306] width 560 height 36
paste textarea "Hi Jin Hao, I took a look and both boys currently have 6 make up classes on the…"
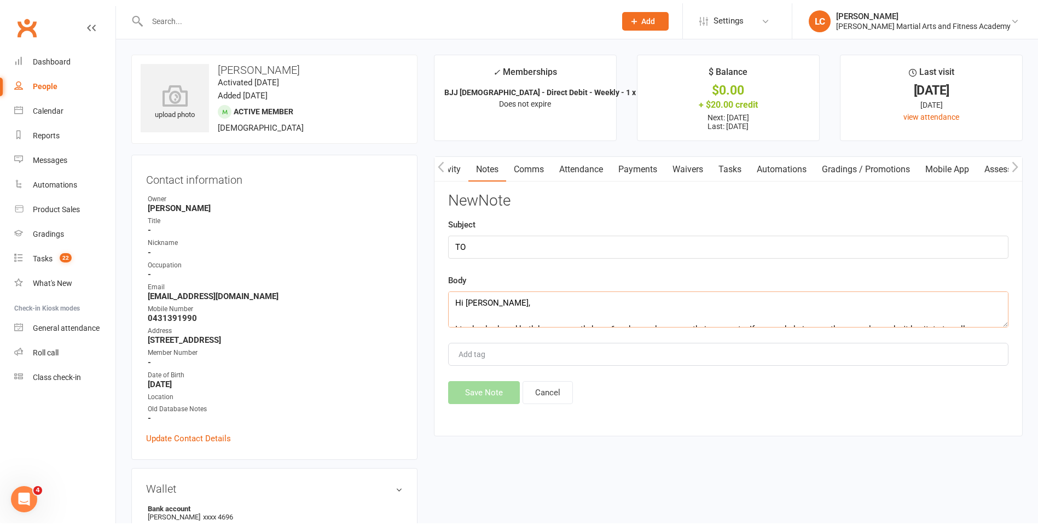
scroll to position [322, 0]
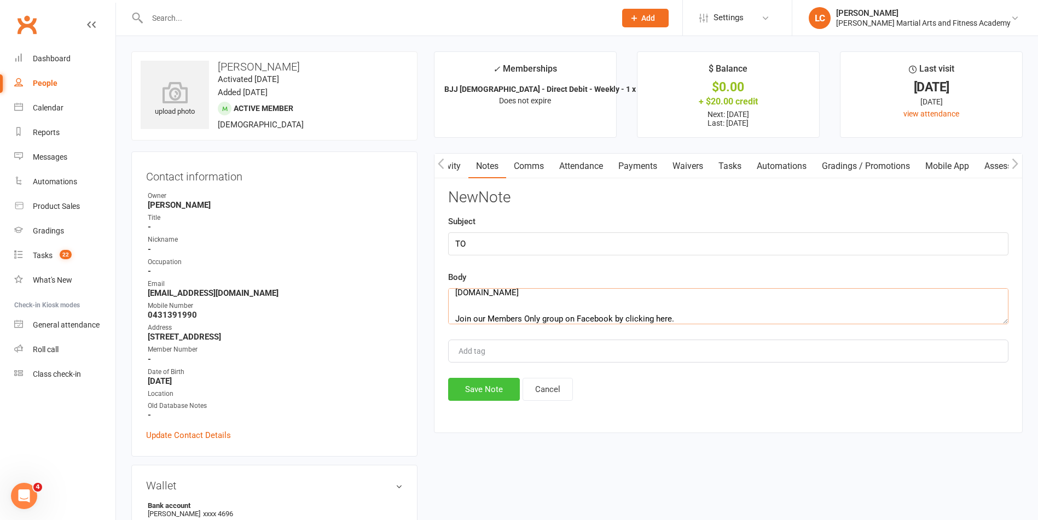
type textarea "Hi Jin Hao, I took a look and both boys currently have 6 make up classes on the…"
click at [494, 382] on button "Save Note" at bounding box center [484, 389] width 72 height 23
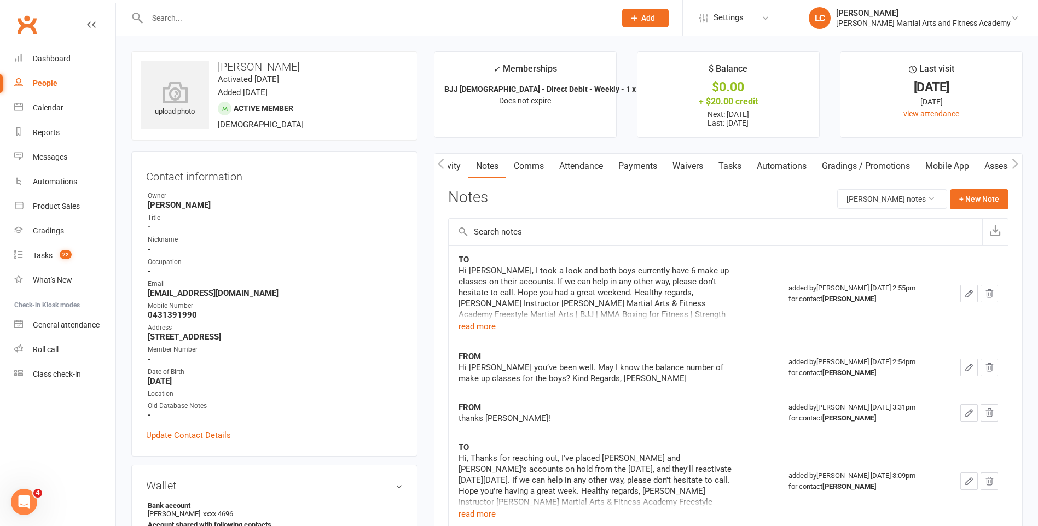
click at [200, 16] on input "text" at bounding box center [376, 17] width 464 height 15
paste input "Jenny Valetic <jennyvaletic@outlook.com>"
drag, startPoint x: 202, startPoint y: 19, endPoint x: -2, endPoint y: -6, distance: 206.0
click at [310, 21] on input "jennyvaletic@outlook.com>" at bounding box center [376, 17] width 464 height 15
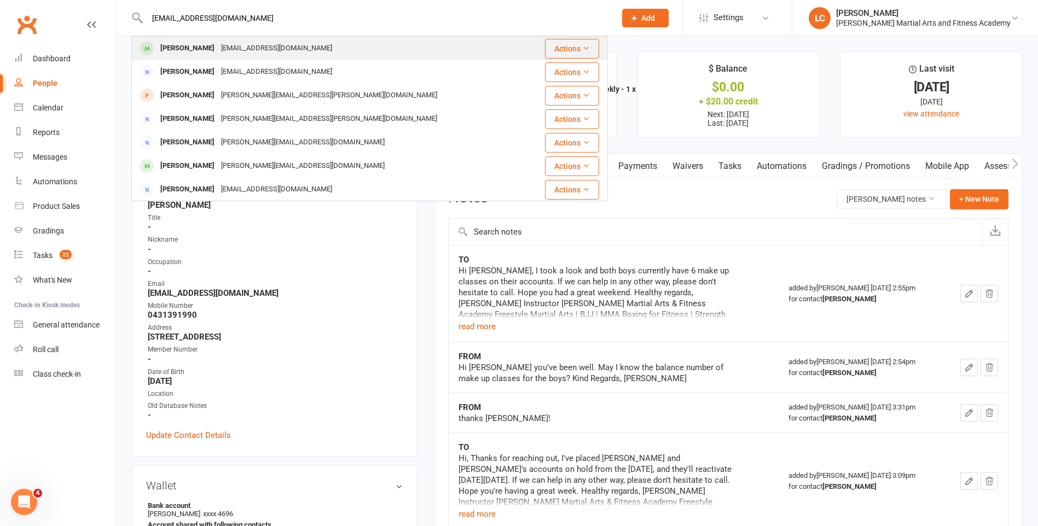
type input "jennyvaletic@outlook.com"
click at [225, 53] on div "jennyvaletic@outlook.com" at bounding box center [277, 48] width 118 height 16
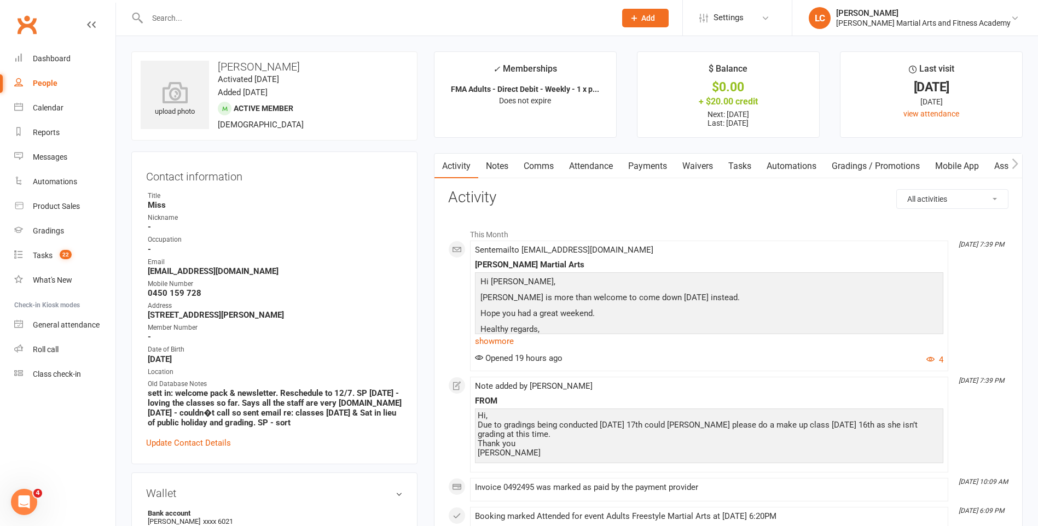
drag, startPoint x: 502, startPoint y: 172, endPoint x: 517, endPoint y: 184, distance: 18.7
click at [502, 173] on link "Notes" at bounding box center [497, 166] width 38 height 25
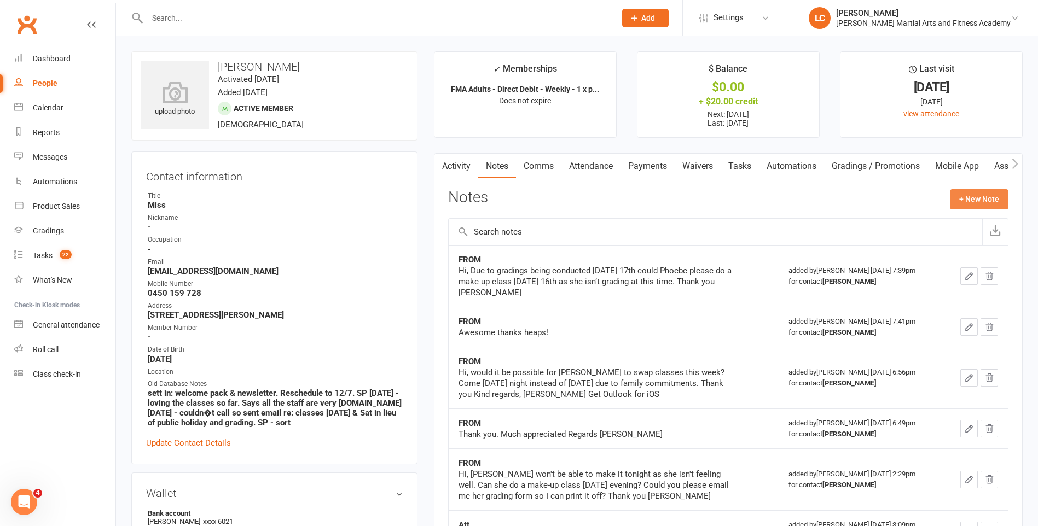
click at [995, 202] on button "+ New Note" at bounding box center [978, 199] width 59 height 20
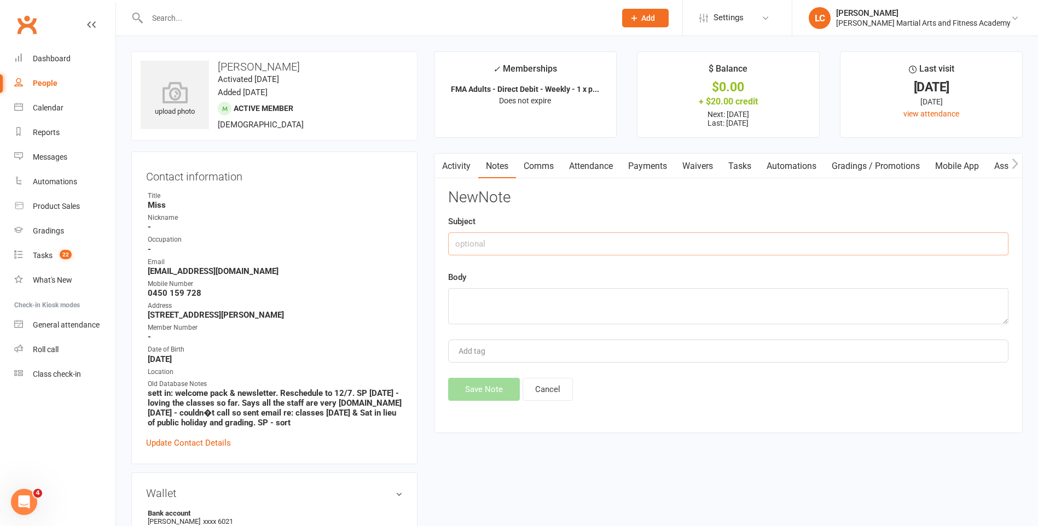
click at [515, 237] on input "text" at bounding box center [728, 243] width 560 height 23
type input "FROM"
click at [498, 322] on textarea at bounding box center [728, 306] width 560 height 36
paste textarea "Awesome thank you"
type textarea "Awesome thank you"
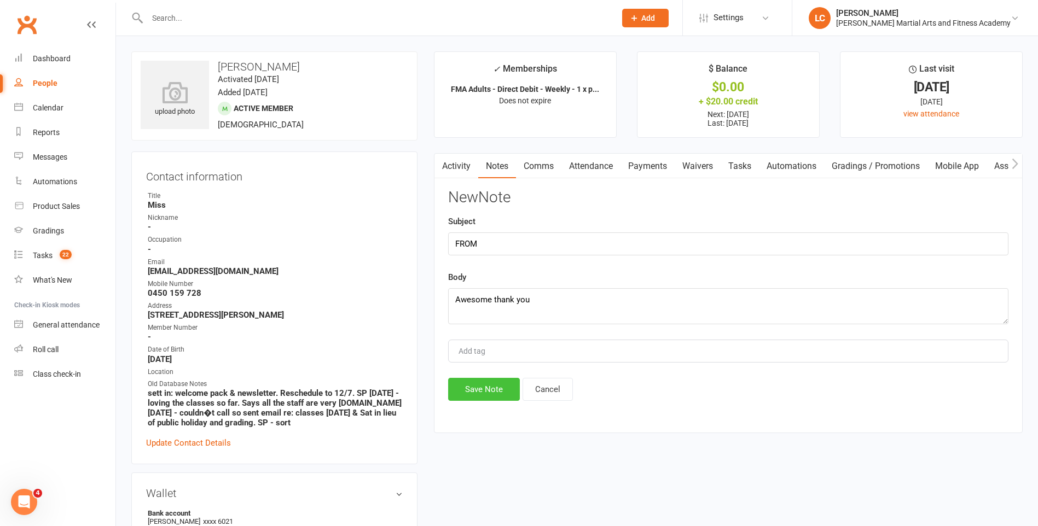
click at [465, 384] on button "Save Note" at bounding box center [484, 389] width 72 height 23
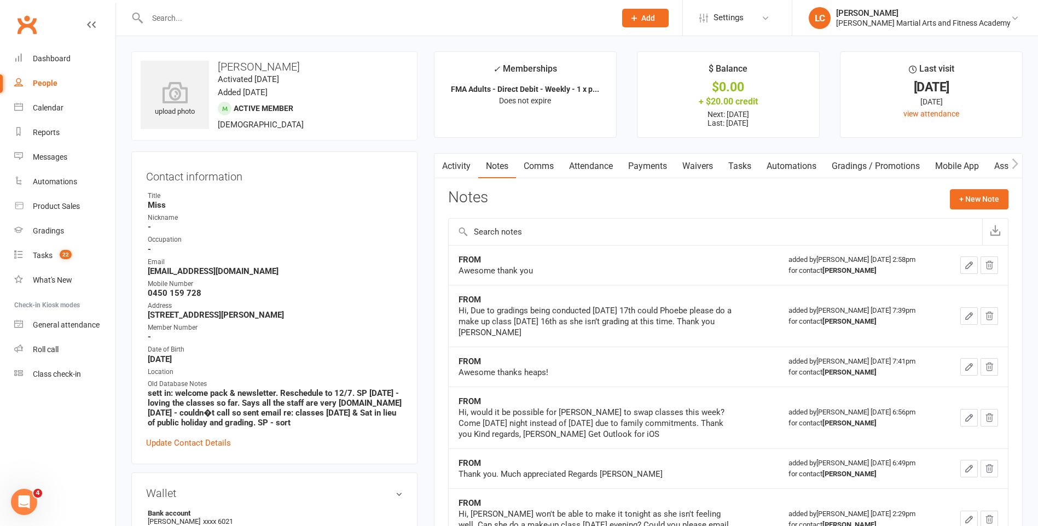
click at [287, 145] on contact-information "upload photo Phoebe Pugh Activated 25 May, 2023 Added 4 May, 2023 Active member…" at bounding box center [274, 257] width 286 height 413
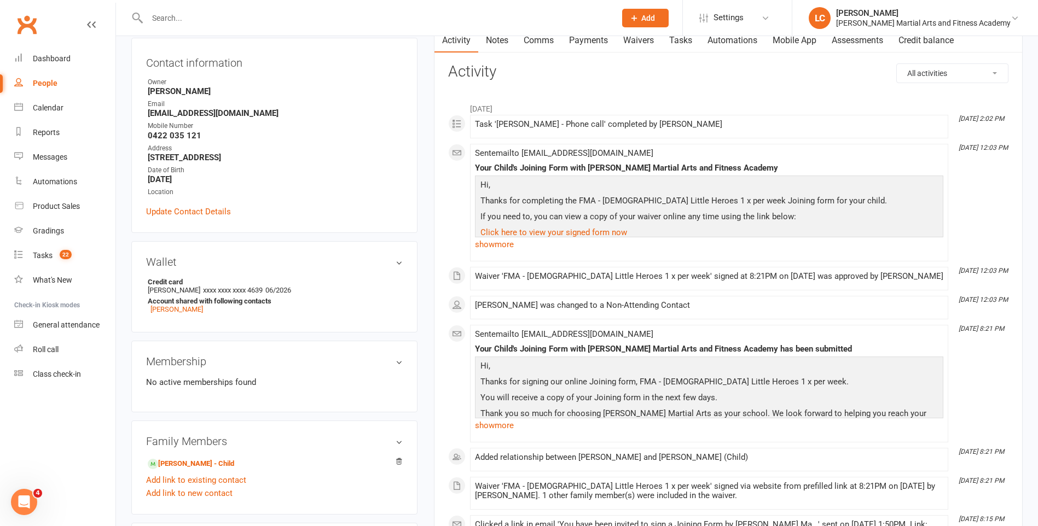
scroll to position [273, 0]
